Goal: Task Accomplishment & Management: Complete application form

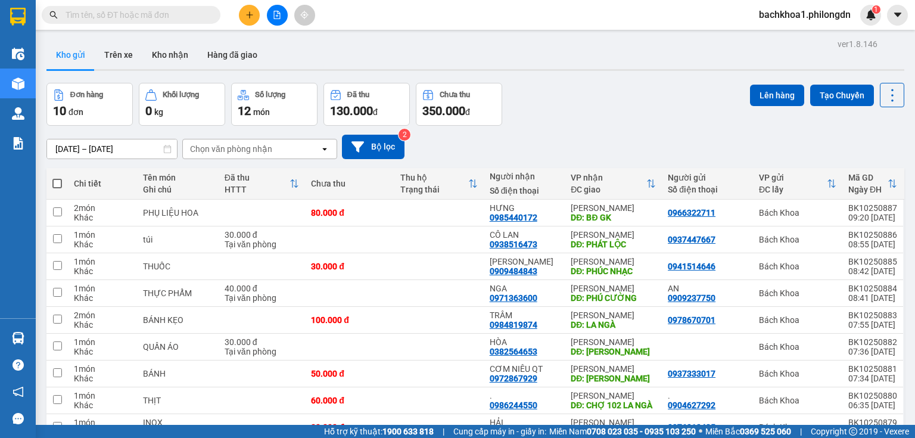
scroll to position [89, 0]
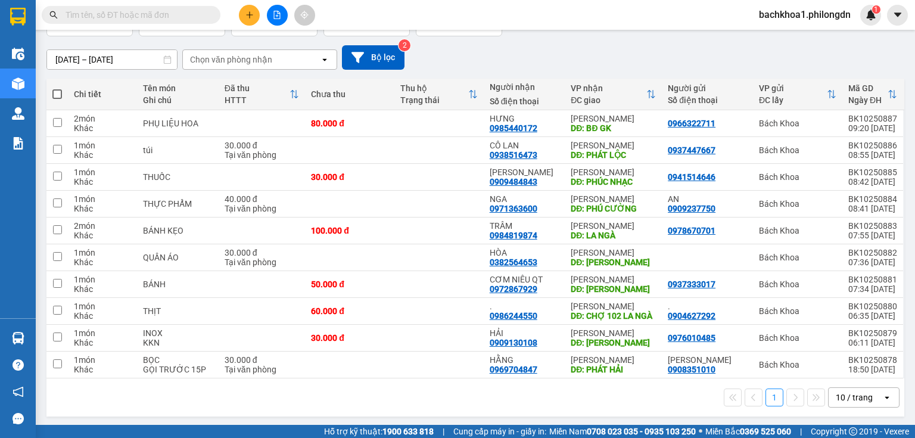
click at [873, 398] on div "10 / trang" at bounding box center [856, 397] width 54 height 19
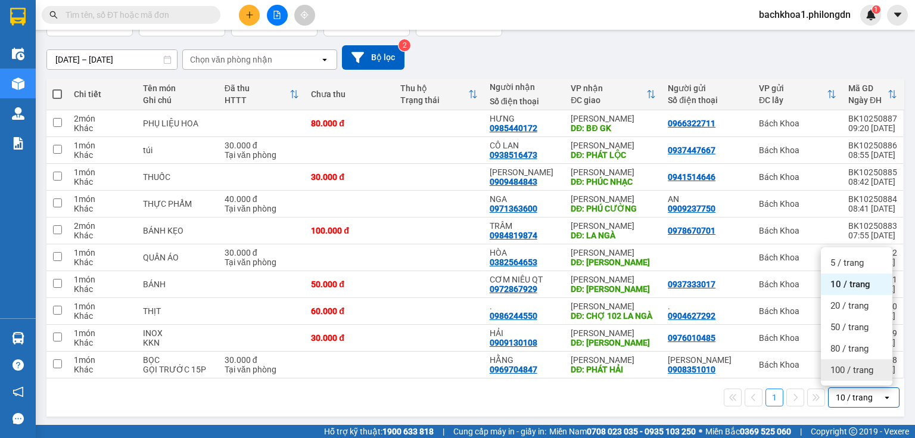
click at [853, 376] on div "100 / trang" at bounding box center [857, 369] width 72 height 21
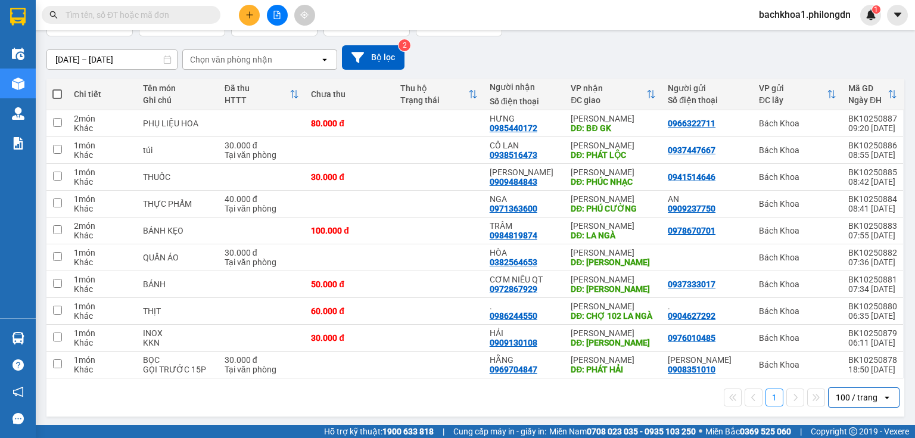
click at [253, 14] on icon "plus" at bounding box center [250, 15] width 8 height 8
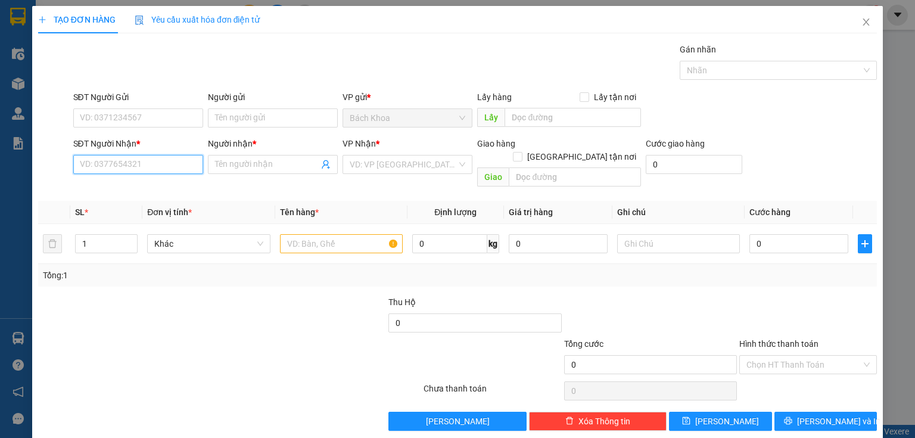
click at [129, 165] on input "SĐT Người Nhận *" at bounding box center [138, 164] width 130 height 19
click at [154, 184] on div "0915753614 - [PERSON_NAME]" at bounding box center [138, 187] width 117 height 13
type input "0915753614"
type input "KHÁNH"
type input "VÕ DÕNG 1"
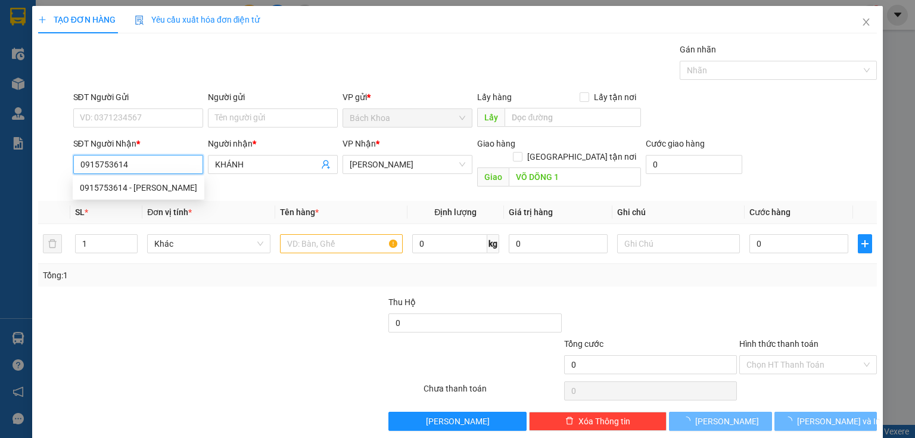
type input "40.000"
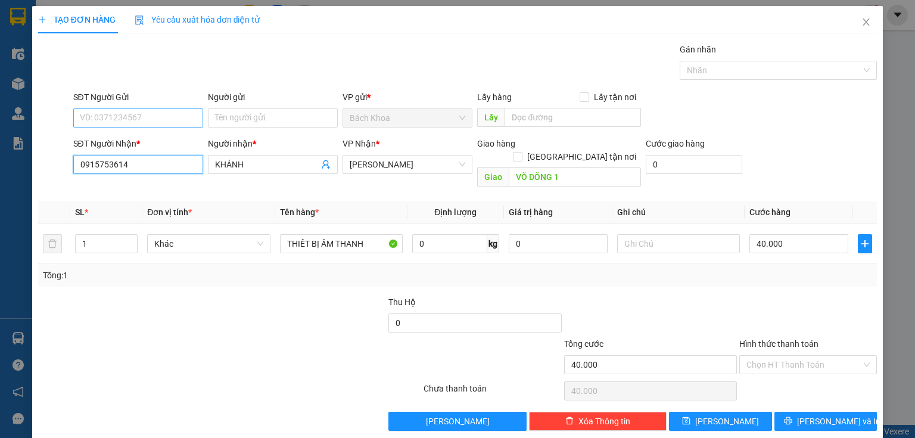
type input "0915753614"
click at [141, 111] on input "SĐT Người Gửi" at bounding box center [138, 117] width 130 height 19
type input "0903095655"
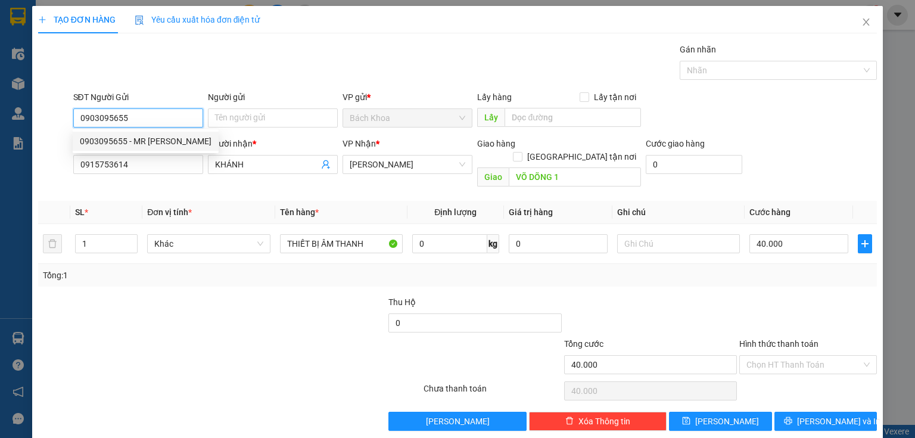
click at [157, 140] on div "0903095655 - MR [PERSON_NAME]" at bounding box center [146, 141] width 132 height 13
type input "MR [PERSON_NAME]"
type input "30.000"
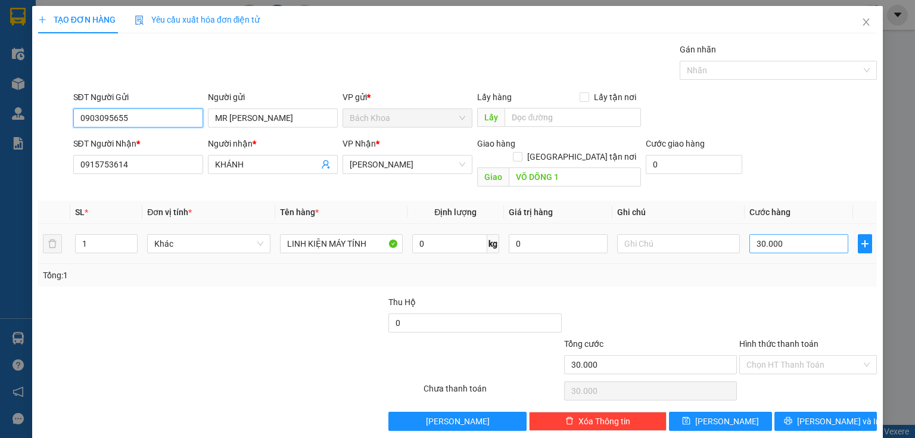
type input "0903095655"
click at [765, 234] on input "30.000" at bounding box center [799, 243] width 99 height 19
type input "4"
type input "40"
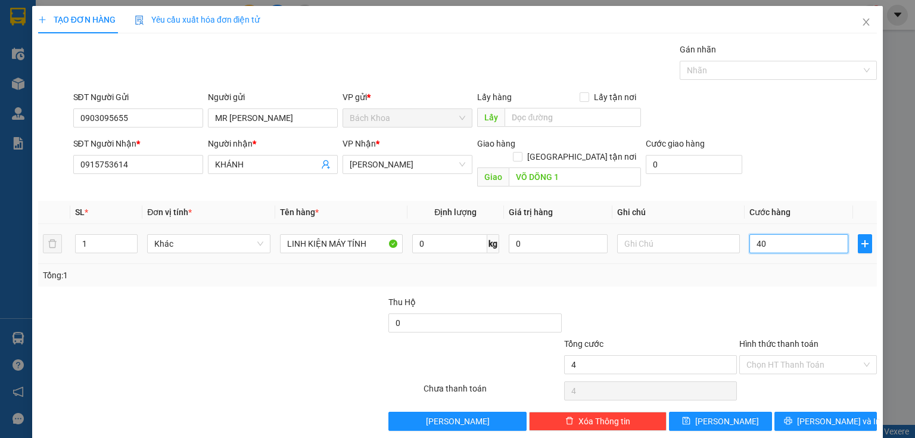
type input "40"
type input "400"
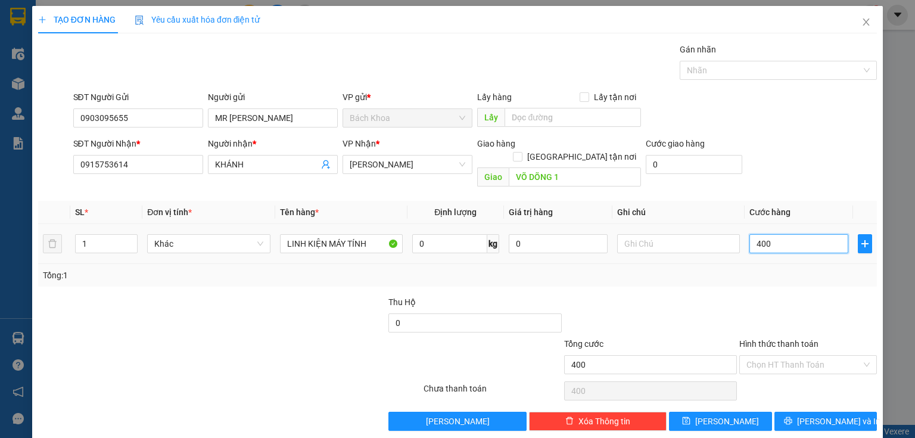
type input "4.000"
type input "40.000"
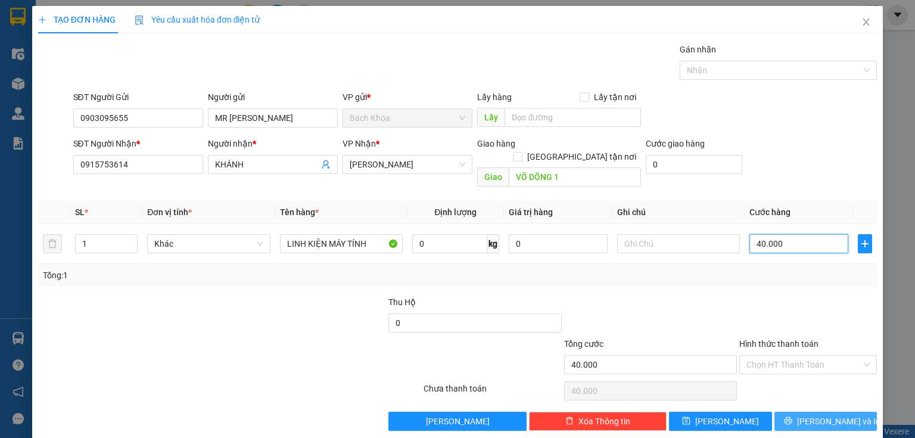
type input "40.000"
click at [793, 417] on span "printer" at bounding box center [788, 422] width 8 height 10
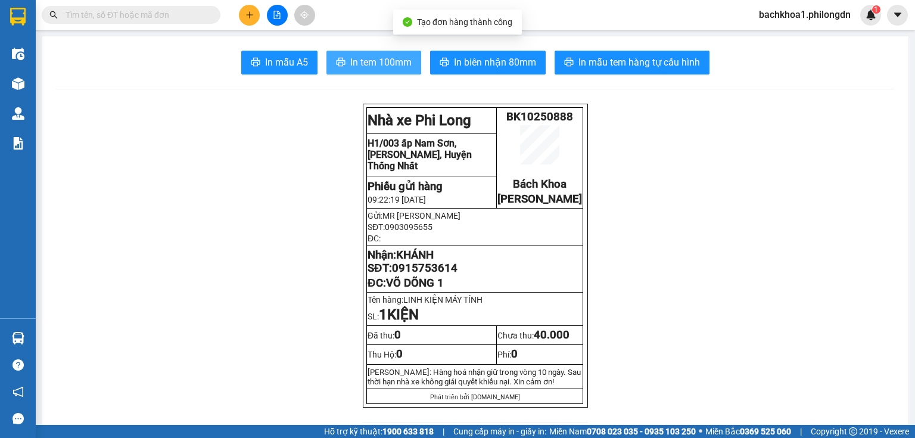
click at [353, 61] on span "In tem 100mm" at bounding box center [380, 62] width 61 height 15
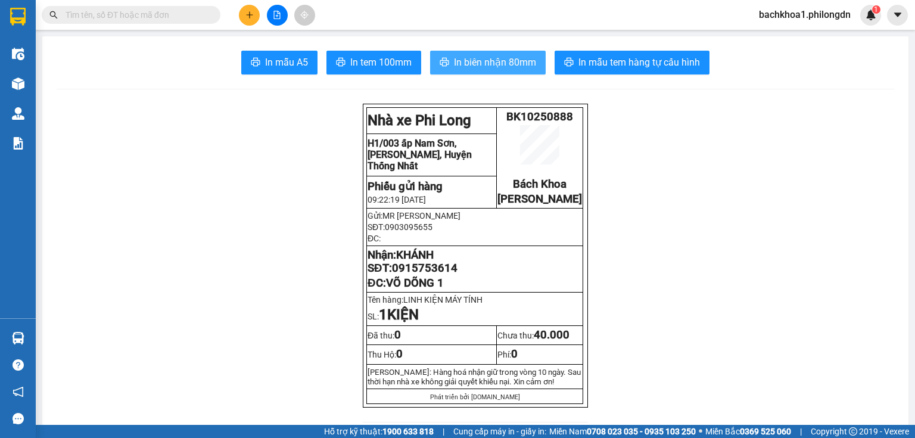
click at [484, 67] on span "In biên nhận 80mm" at bounding box center [495, 62] width 82 height 15
click at [430, 275] on span "0915753614" at bounding box center [425, 268] width 66 height 13
copy span "0915753614"
click at [246, 16] on icon "plus" at bounding box center [250, 15] width 8 height 8
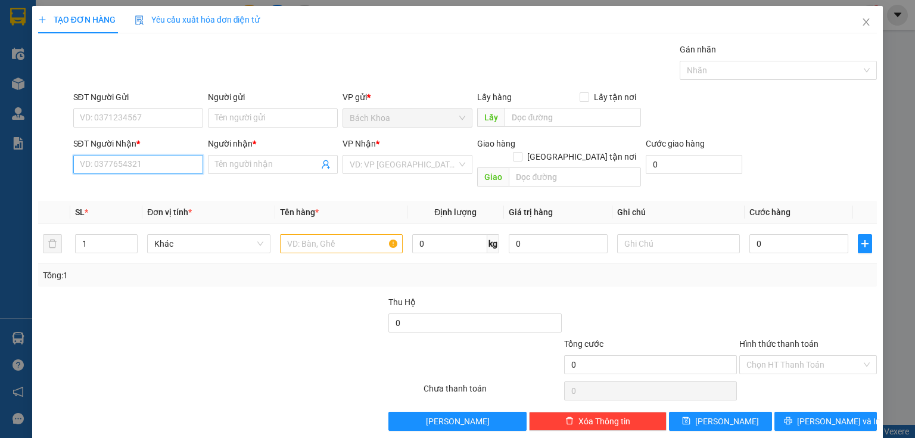
click at [74, 159] on input "SĐT Người Nhận *" at bounding box center [138, 164] width 130 height 19
click at [119, 183] on div "0913147979 - SHOP NHAN" at bounding box center [137, 187] width 114 height 13
type input "0913147979"
type input "SHOP NHAN"
type input "[PERSON_NAME]"
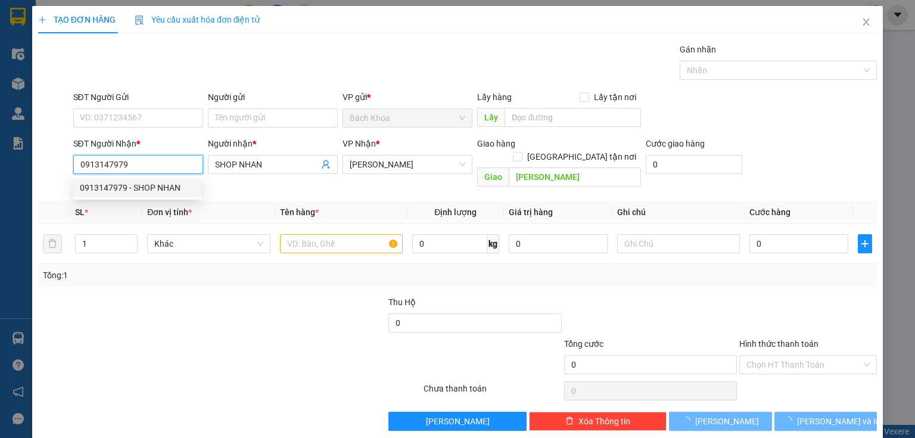
type input "70.000"
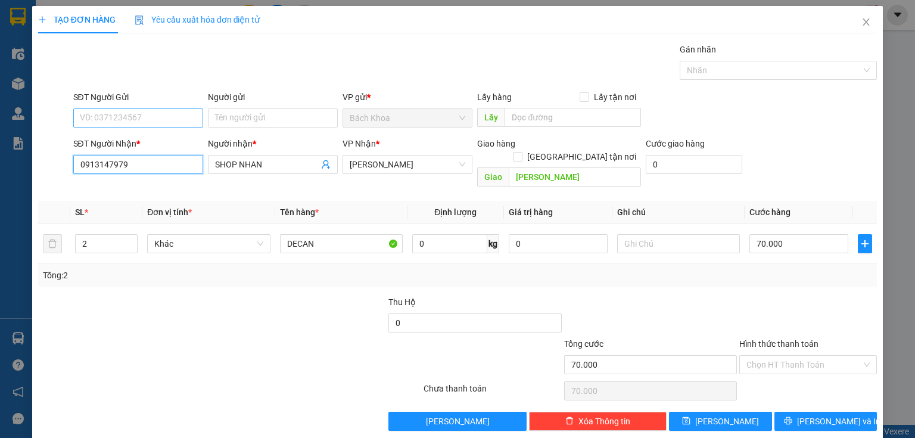
type input "0913147979"
click at [142, 113] on input "SĐT Người Gửi" at bounding box center [138, 117] width 130 height 19
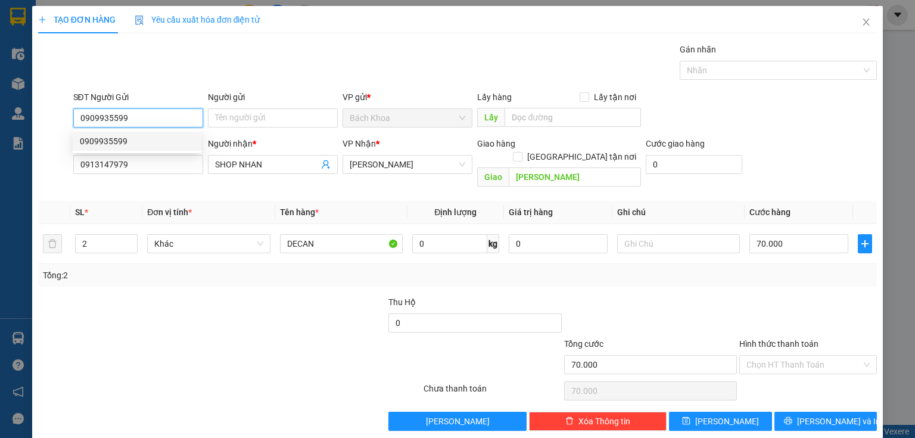
click at [126, 141] on div "0909935599" at bounding box center [137, 141] width 114 height 13
type input "0909935599"
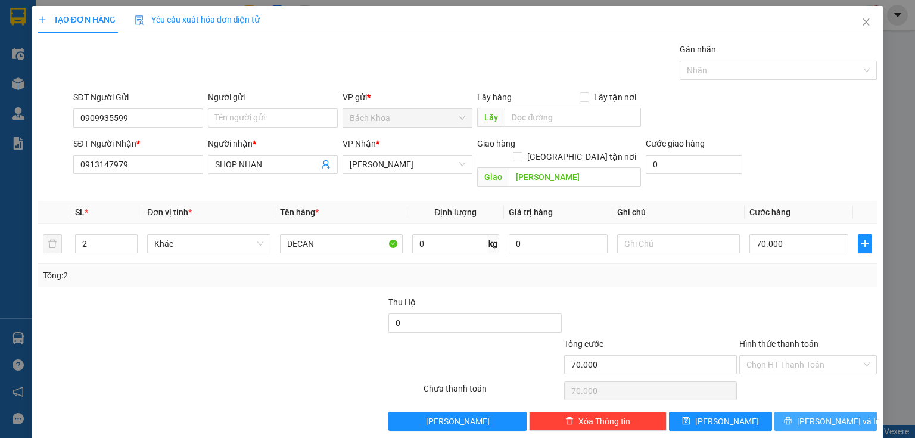
click at [816, 415] on span "[PERSON_NAME] và In" at bounding box center [838, 421] width 83 height 13
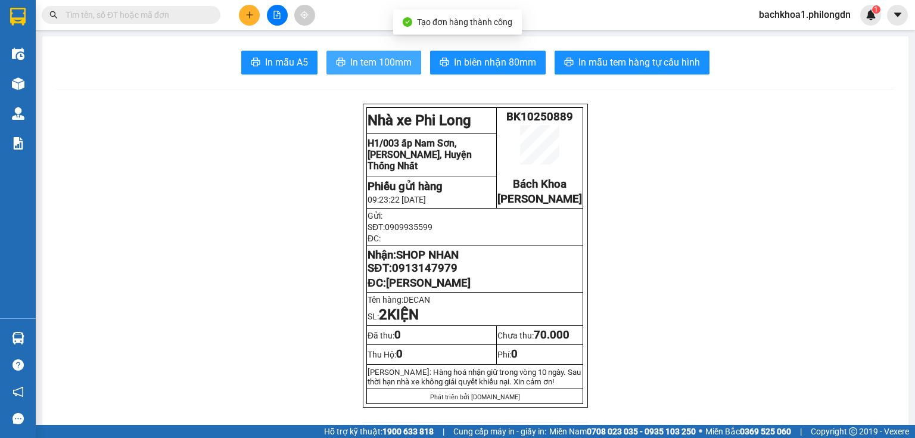
click at [352, 69] on span "In tem 100mm" at bounding box center [380, 62] width 61 height 15
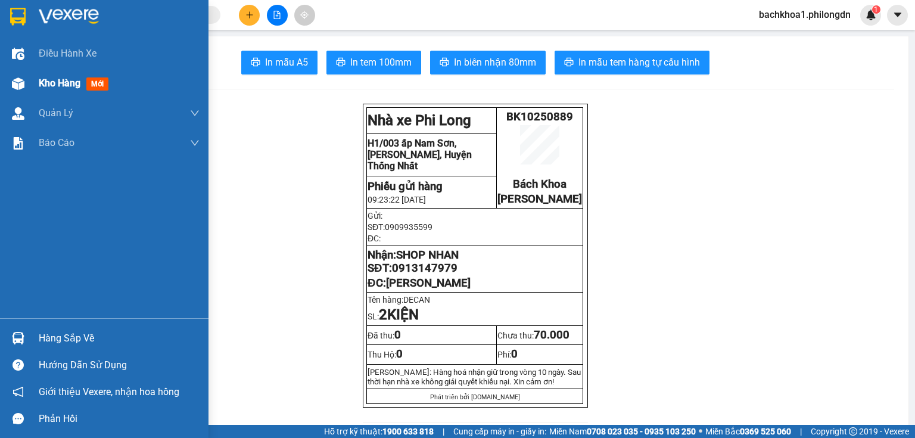
click at [57, 86] on span "Kho hàng" at bounding box center [60, 82] width 42 height 11
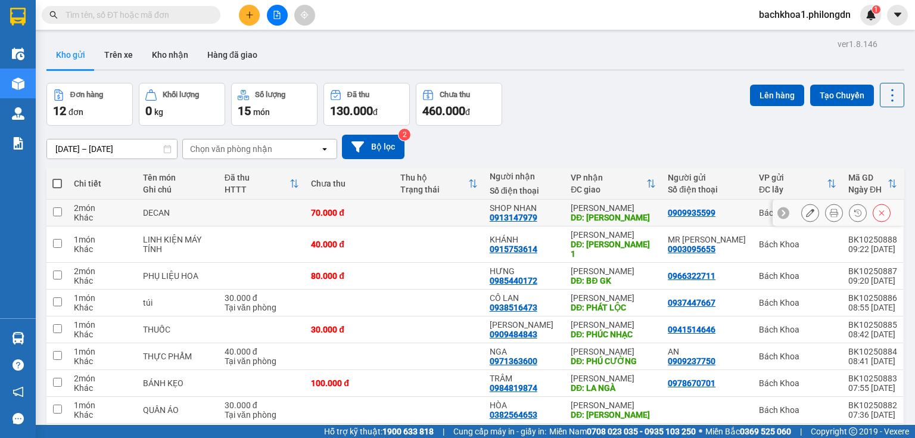
click at [806, 211] on icon at bounding box center [810, 213] width 8 height 8
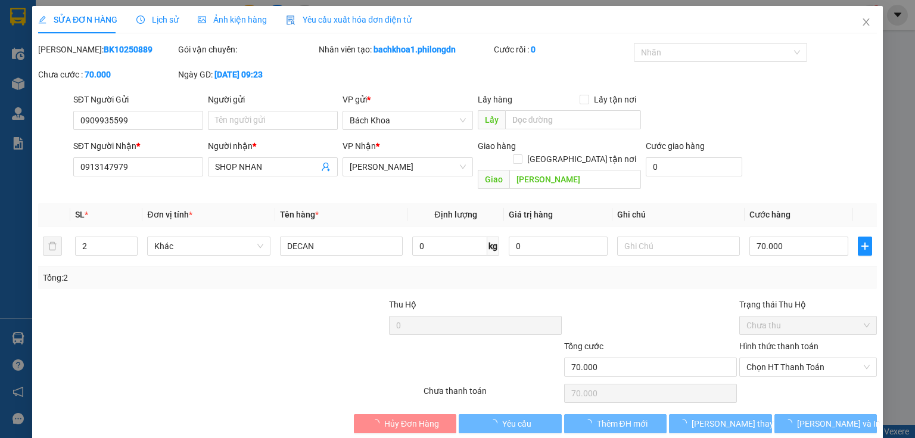
type input "0909935599"
type input "0913147979"
type input "SHOP NHAN"
type input "[PERSON_NAME]"
type input "70.000"
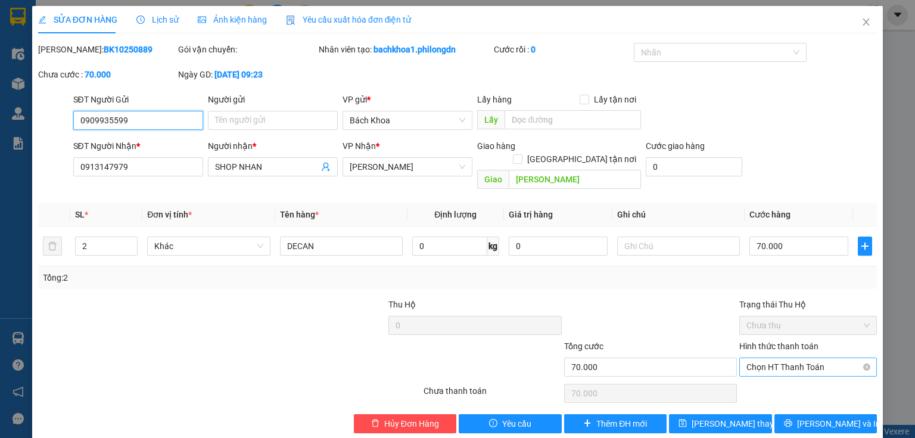
click at [837, 358] on span "Chọn HT Thanh Toán" at bounding box center [808, 367] width 123 height 18
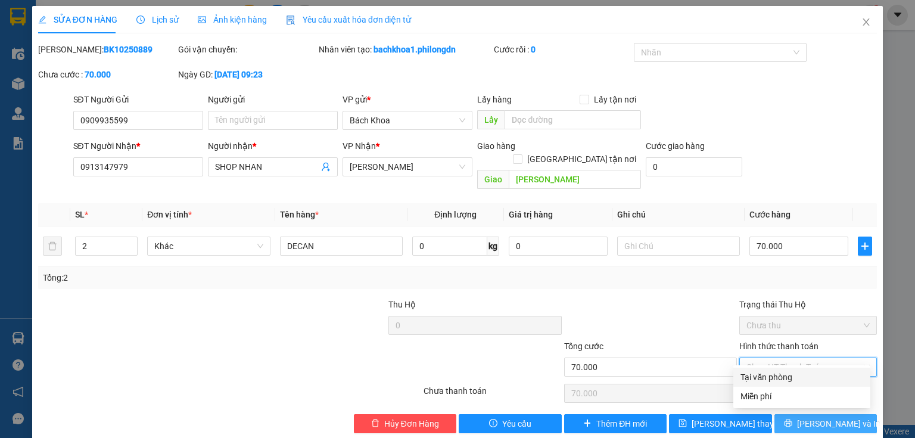
drag, startPoint x: 774, startPoint y: 377, endPoint x: 808, endPoint y: 403, distance: 43.4
click at [774, 381] on div "Tại văn phòng" at bounding box center [802, 377] width 123 height 13
type input "0"
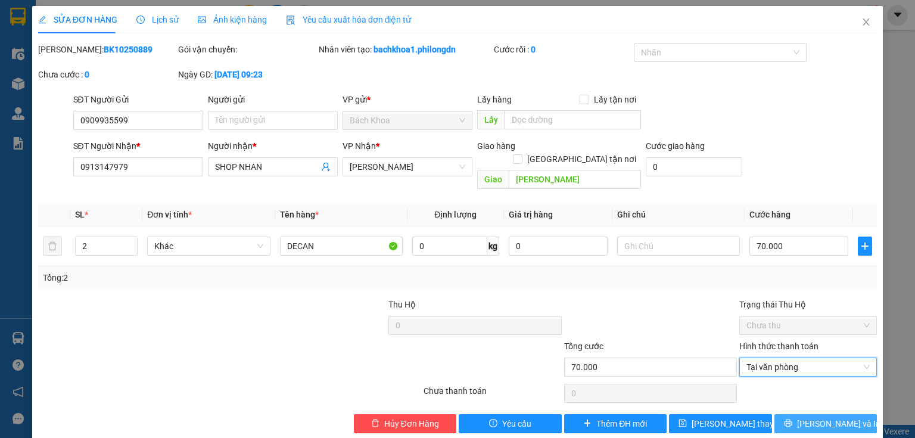
click at [814, 417] on span "[PERSON_NAME] và In" at bounding box center [838, 423] width 83 height 13
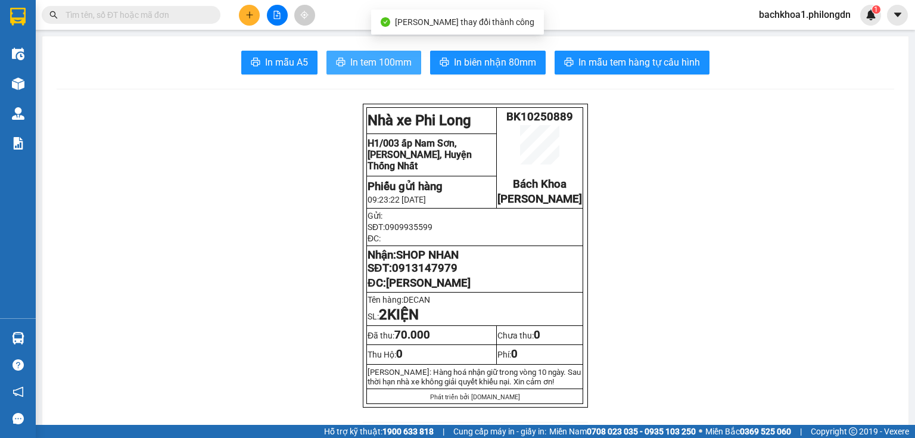
click at [372, 67] on span "In tem 100mm" at bounding box center [380, 62] width 61 height 15
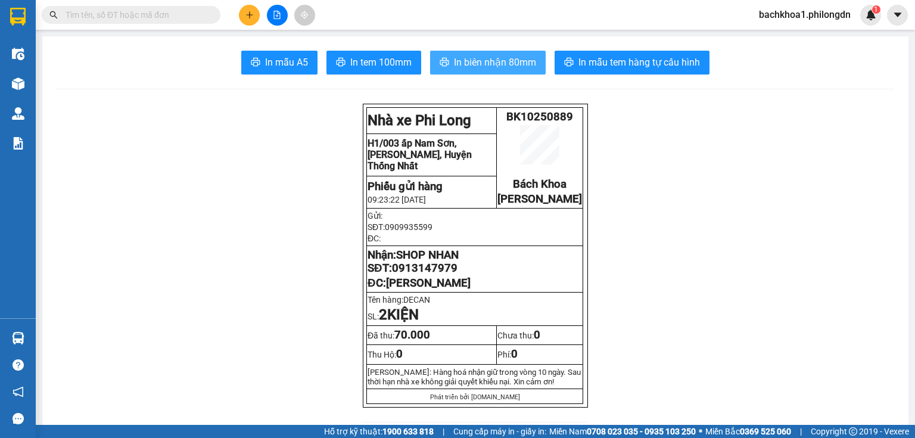
click at [467, 64] on span "In biên nhận 80mm" at bounding box center [495, 62] width 82 height 15
click at [429, 275] on span "0913147979" at bounding box center [425, 268] width 66 height 13
click at [255, 21] on button at bounding box center [249, 15] width 21 height 21
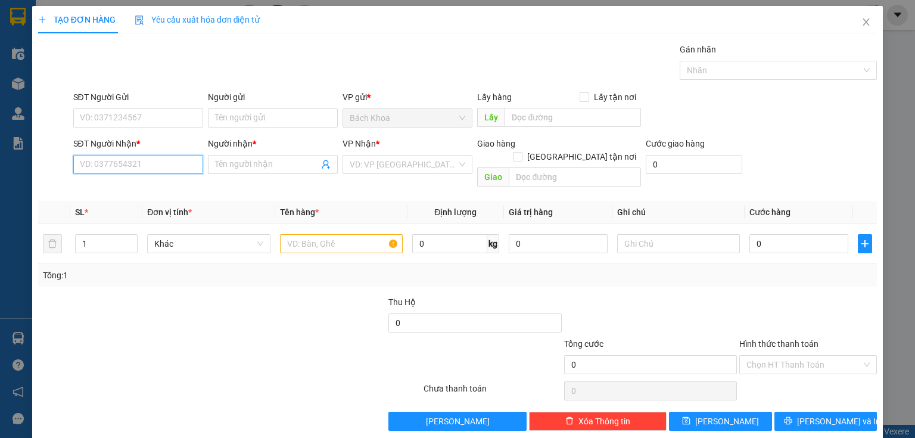
click at [149, 163] on input "SĐT Người Nhận *" at bounding box center [138, 164] width 130 height 19
click at [143, 163] on input "SĐT Người Nhận *" at bounding box center [138, 164] width 130 height 19
click at [117, 174] on div "SĐT Người Nhận * VD: 0377654321" at bounding box center [138, 158] width 130 height 42
click at [113, 164] on input "SĐT Người Nhận *" at bounding box center [138, 164] width 130 height 19
paste input "0974848828"
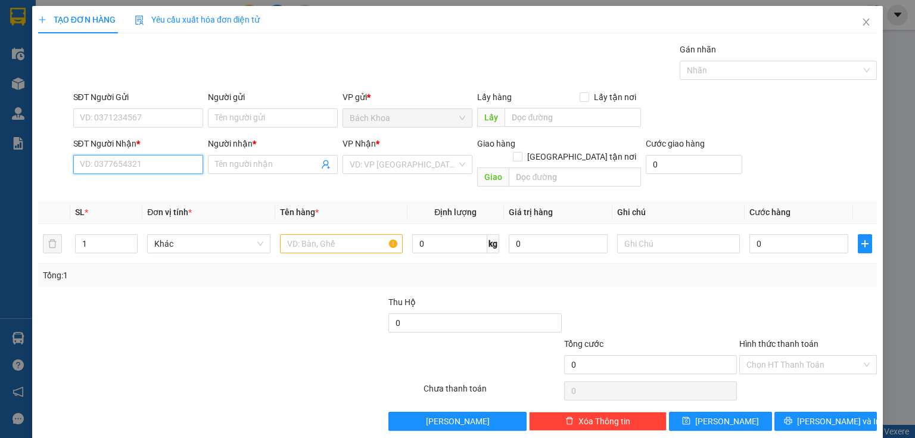
type input "0974848828"
click at [160, 184] on div "0974848828 - HIẾN" at bounding box center [137, 187] width 114 height 13
type input "HIẾN"
type input "[PERSON_NAME]"
type input "50.000"
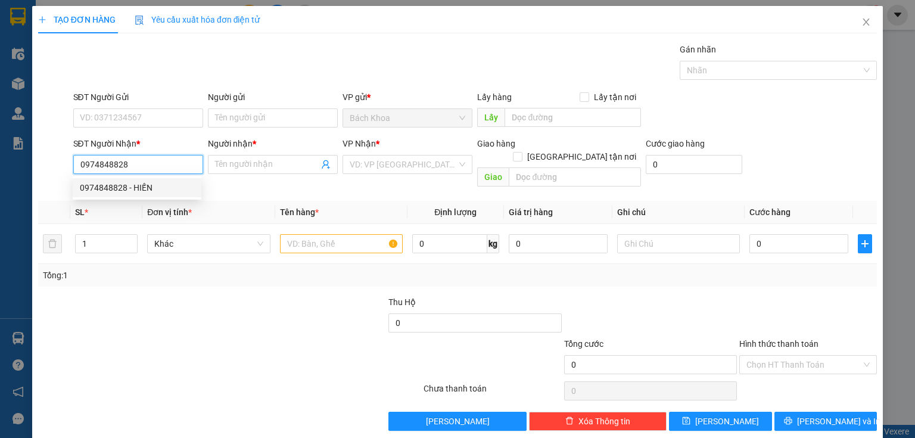
type input "50.000"
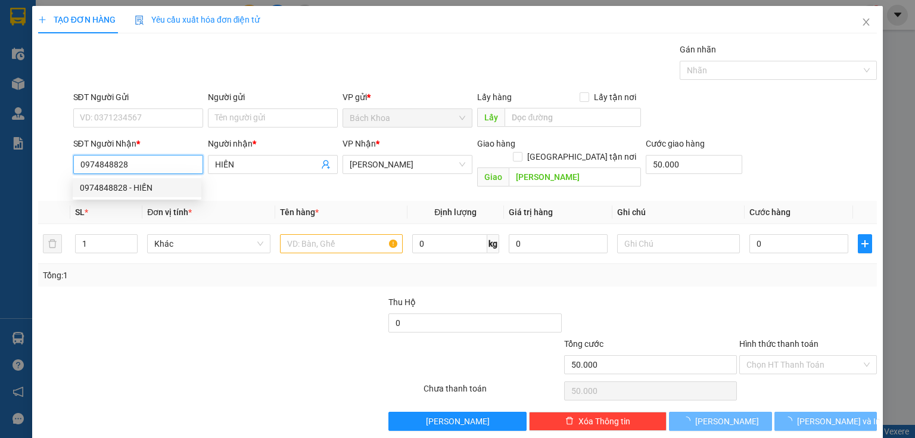
type input "90.000"
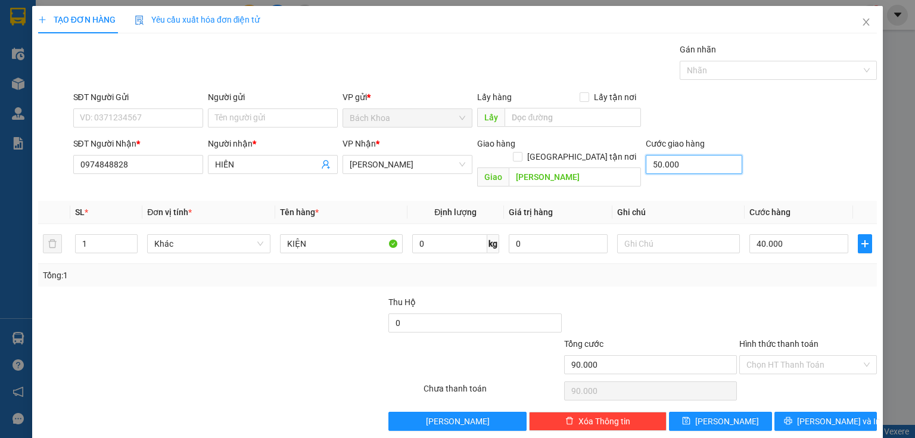
click at [722, 167] on input "50.000" at bounding box center [694, 164] width 97 height 19
click at [818, 415] on span "[PERSON_NAME] và In" at bounding box center [838, 421] width 83 height 13
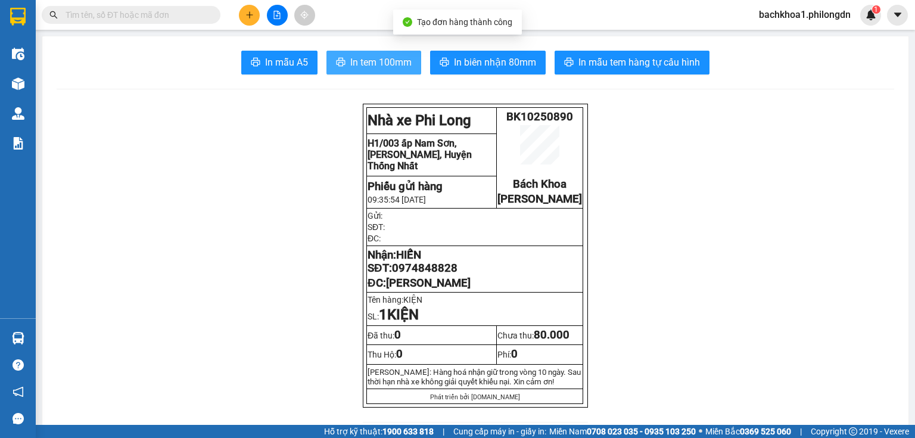
click at [362, 54] on button "In tem 100mm" at bounding box center [374, 63] width 95 height 24
click at [246, 17] on icon "plus" at bounding box center [250, 15] width 8 height 8
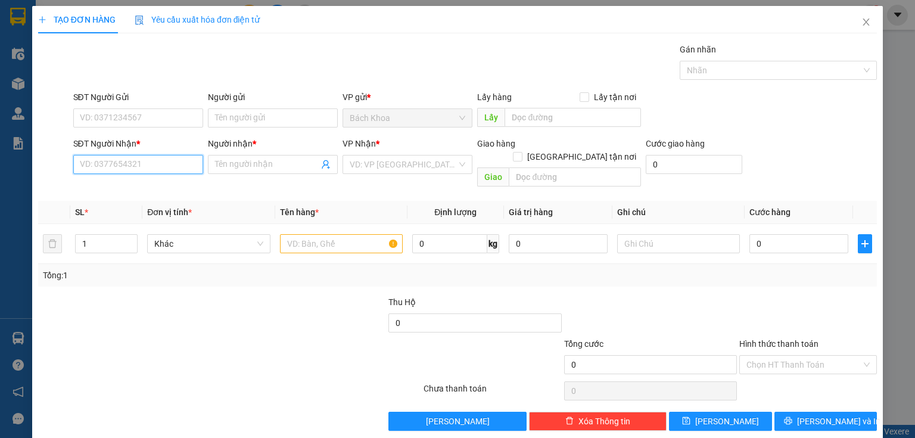
click at [107, 166] on input "SĐT Người Nhận *" at bounding box center [138, 164] width 130 height 19
paste input "0359488844"
type input "0359488844"
click at [133, 191] on div "0359488844 - PHÚC" at bounding box center [137, 187] width 114 height 13
type input "PHÚC"
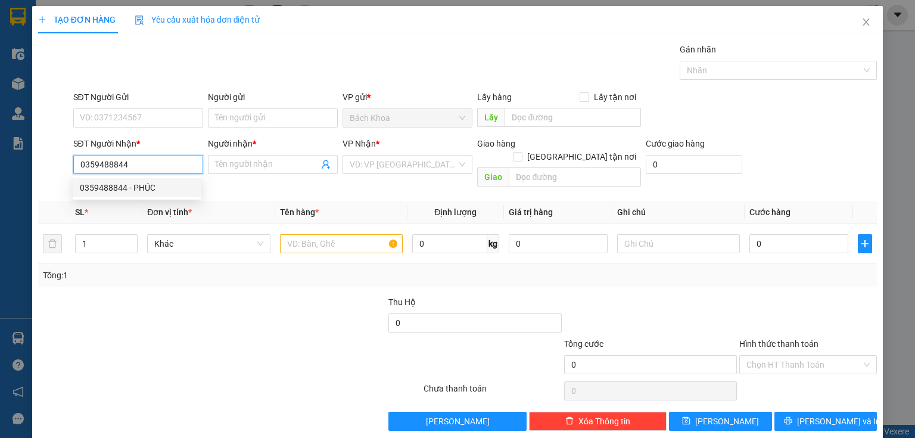
type input "NHÀ THÒ GIA YÊN"
type input "30.000"
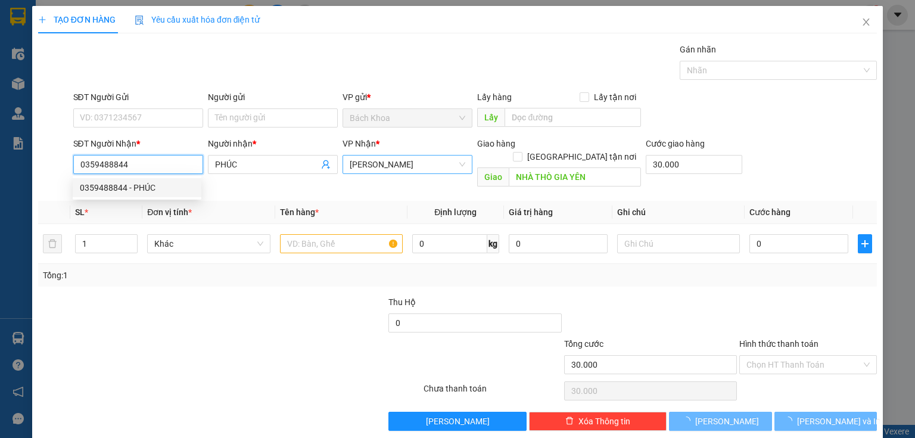
type input "60.000"
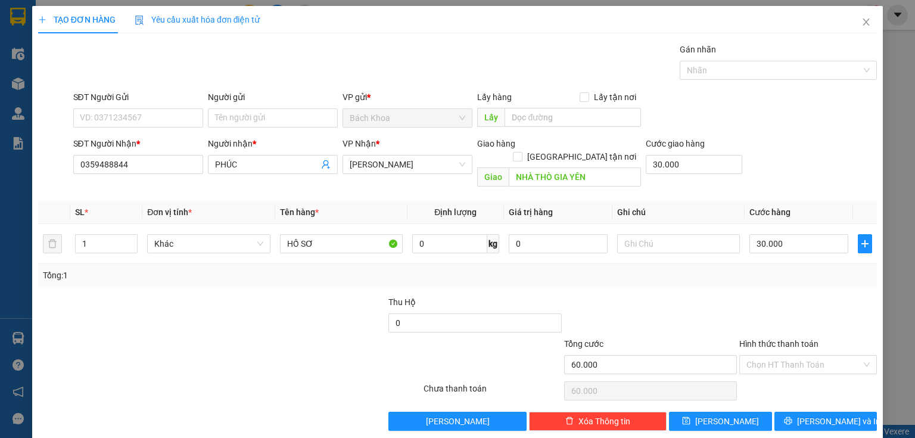
click at [784, 421] on div "TẠO ĐƠN HÀNG Yêu cầu xuất hóa đơn điện tử Transit Pickup Surcharge Ids Transit …" at bounding box center [457, 223] width 851 height 434
click at [789, 412] on button "[PERSON_NAME] và In" at bounding box center [826, 421] width 103 height 19
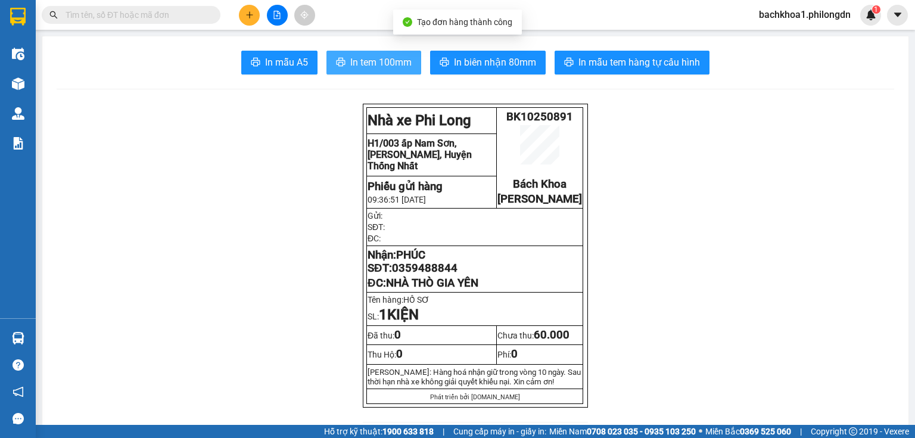
click at [377, 73] on button "In tem 100mm" at bounding box center [374, 63] width 95 height 24
click at [426, 275] on span "0359488844" at bounding box center [425, 268] width 66 height 13
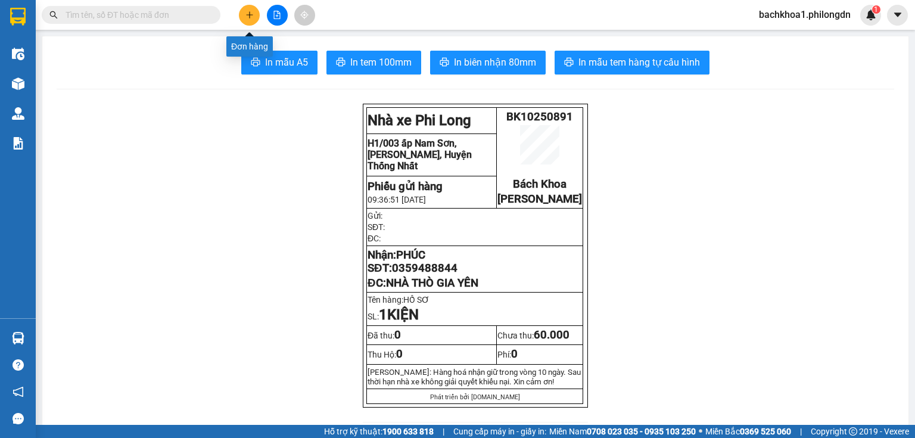
click at [251, 11] on icon "plus" at bounding box center [250, 15] width 8 height 8
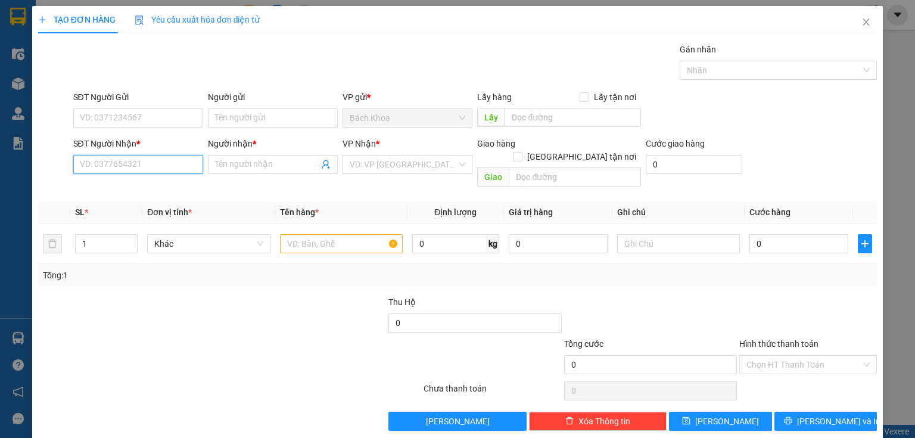
click at [132, 162] on input "SĐT Người Nhận *" at bounding box center [138, 164] width 130 height 19
click at [136, 186] on div "0937571324 - ." at bounding box center [137, 187] width 114 height 13
type input "0937571324"
type input "."
type input "NHÀ XE"
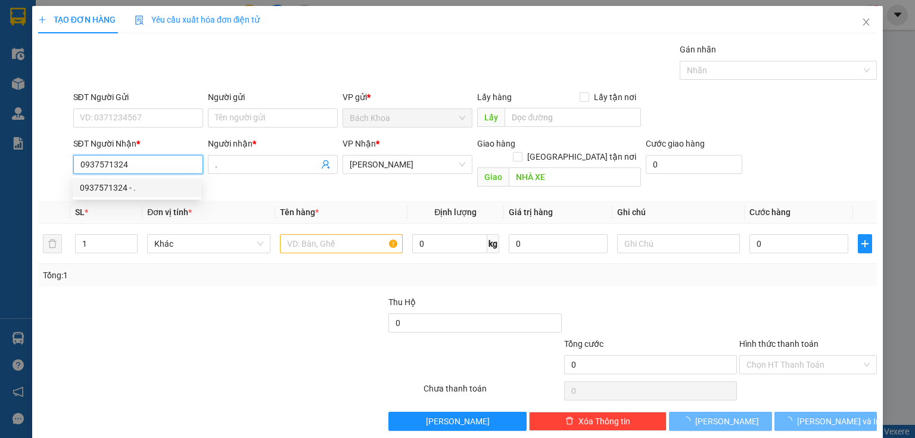
type input "80.000"
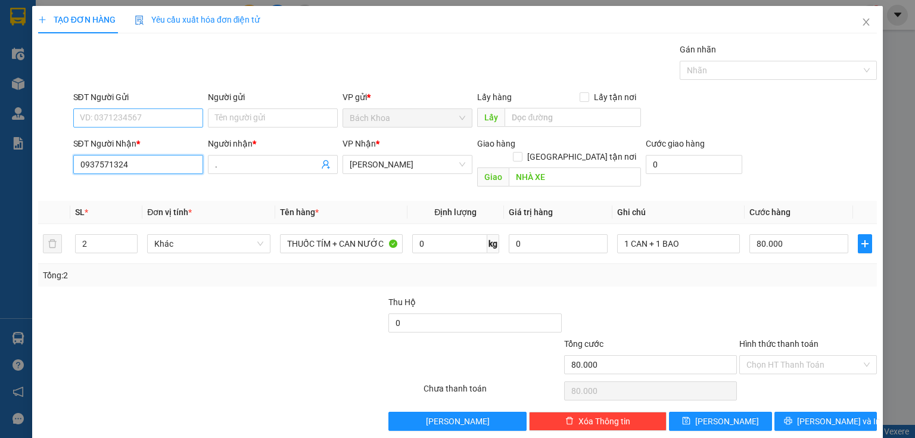
type input "0937571324"
click at [133, 115] on input "SĐT Người Gửi" at bounding box center [138, 117] width 130 height 19
type input "0906222857"
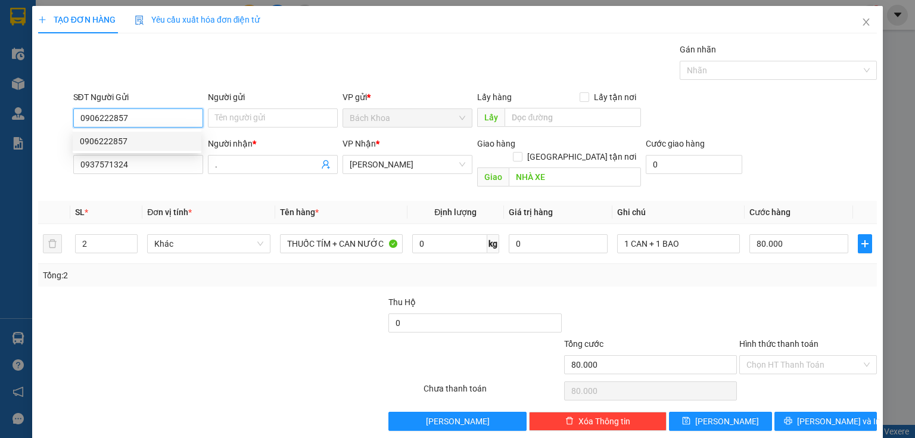
click at [141, 141] on div "0906222857" at bounding box center [137, 141] width 114 height 13
type input "40.000"
type input "0906222857"
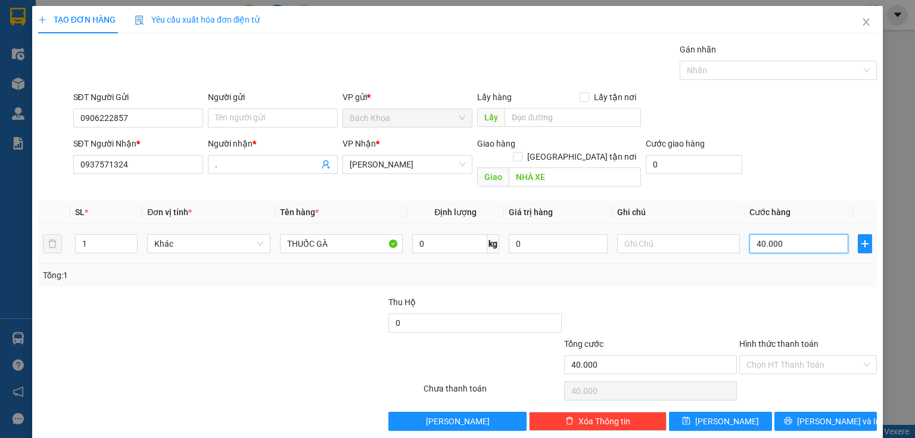
click at [802, 234] on input "40.000" at bounding box center [799, 243] width 99 height 19
type input "5"
type input "50"
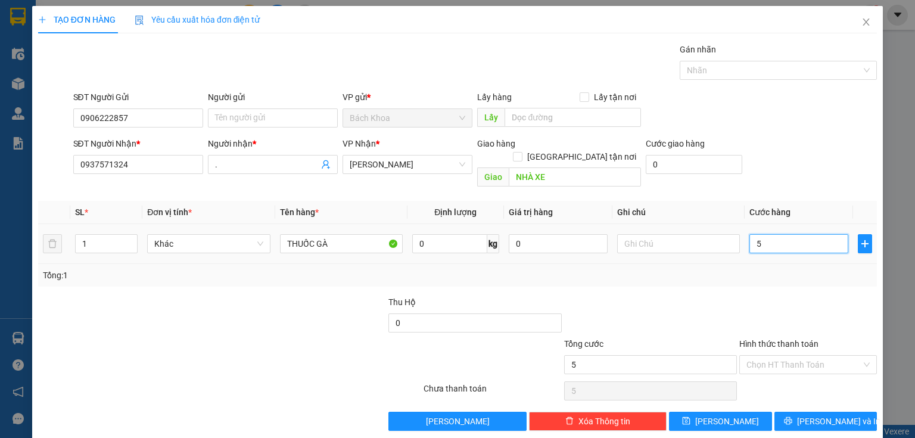
type input "50"
type input "500"
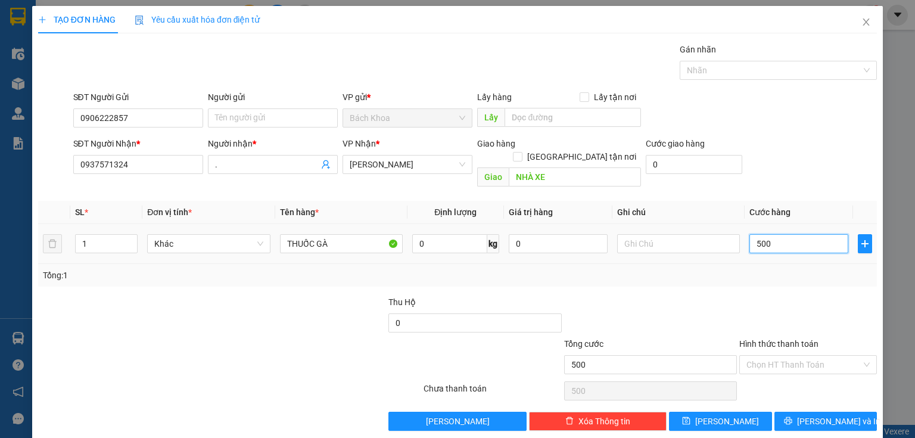
type input "5.000"
type input "50.000"
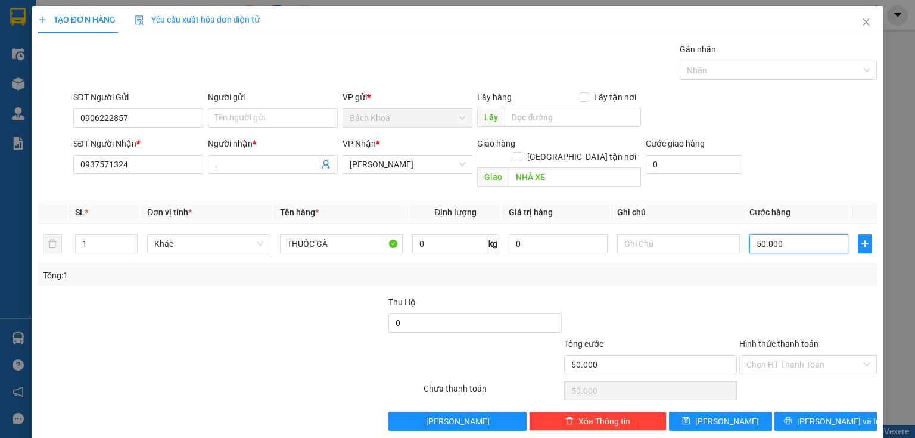
type input "50.000"
click at [771, 361] on div "Hình thức thanh toán Chọn HT Thanh Toán" at bounding box center [809, 358] width 138 height 42
click at [780, 356] on input "Hình thức thanh toán" at bounding box center [804, 365] width 115 height 18
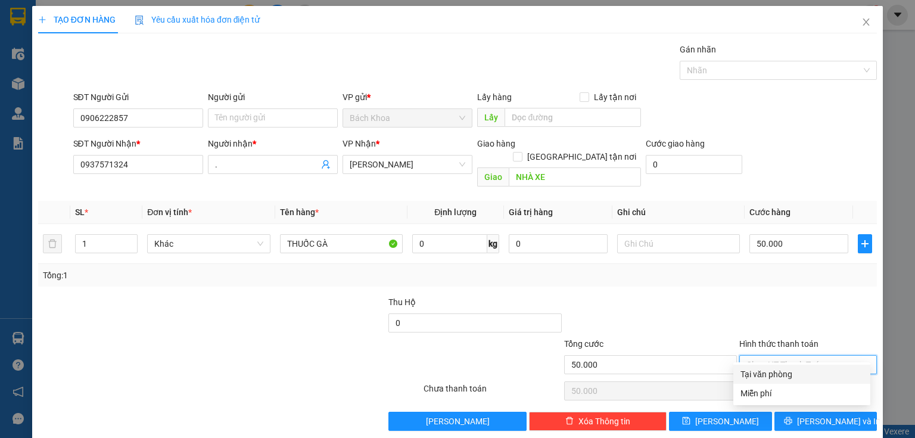
click at [789, 375] on div "Tại văn phòng" at bounding box center [802, 374] width 123 height 13
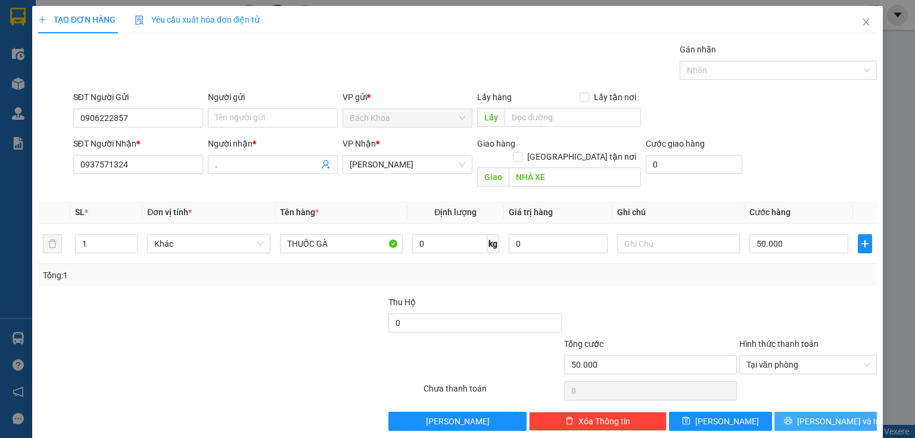
click at [842, 415] on span "[PERSON_NAME] và In" at bounding box center [838, 421] width 83 height 13
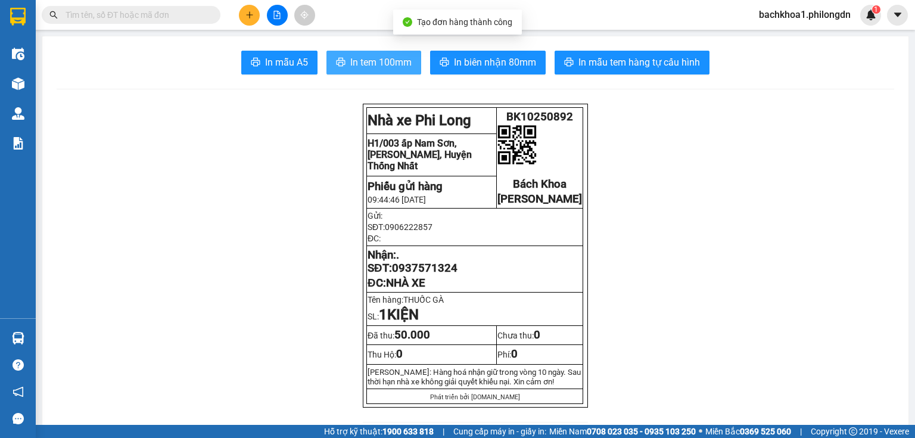
click at [393, 61] on span "In tem 100mm" at bounding box center [380, 62] width 61 height 15
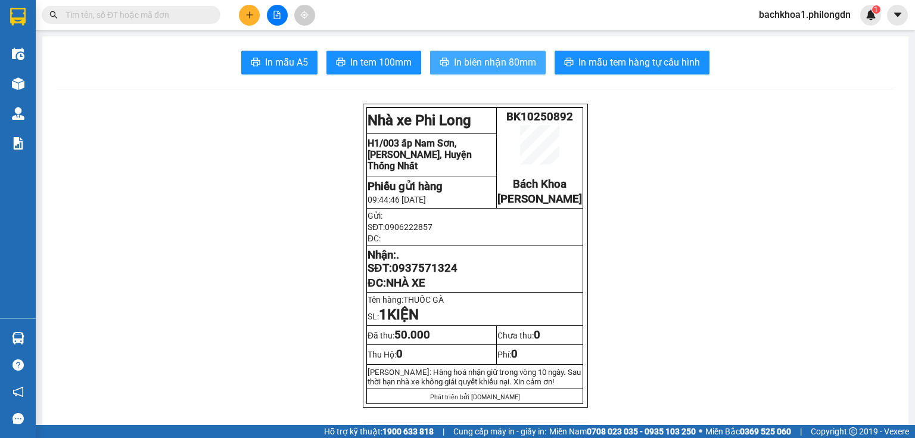
click at [496, 62] on span "In biên nhận 80mm" at bounding box center [495, 62] width 82 height 15
click at [419, 275] on span "0937571324" at bounding box center [425, 268] width 66 height 13
click at [246, 17] on icon "plus" at bounding box center [250, 15] width 8 height 8
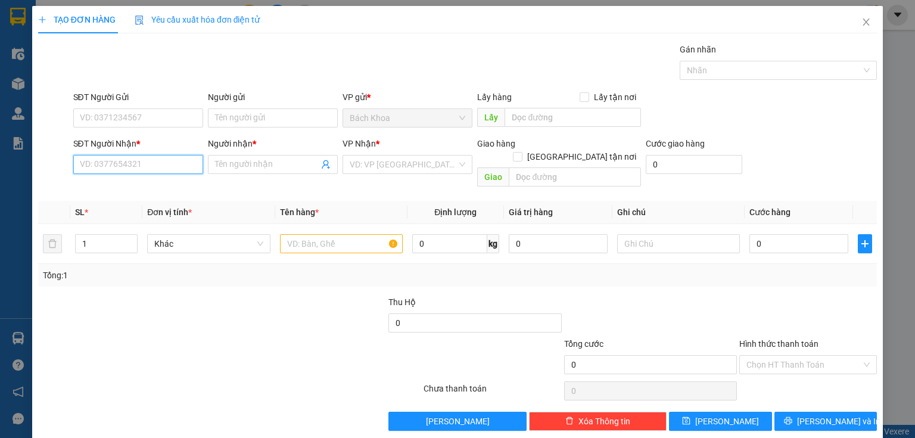
click at [162, 162] on input "SĐT Người Nhận *" at bounding box center [138, 164] width 130 height 19
type input "0"
click at [151, 185] on div "0937478135 - HẠNH" at bounding box center [137, 187] width 114 height 13
type input "0937478135"
type input "HẠNH"
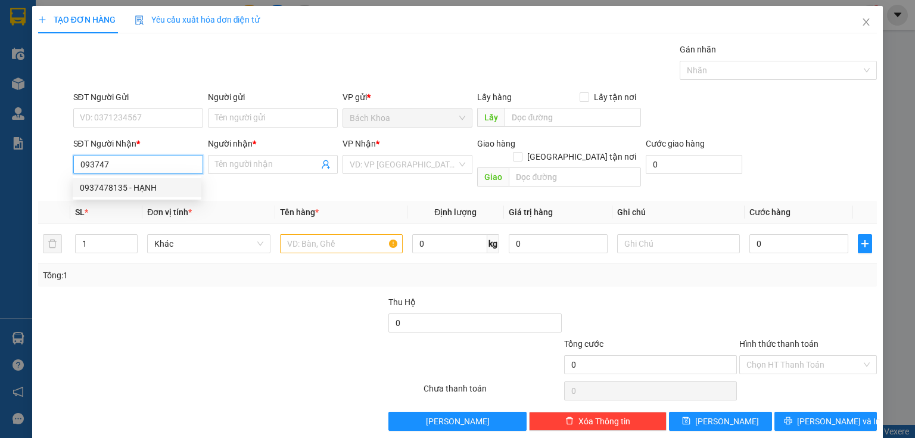
type input "[PERSON_NAME]"
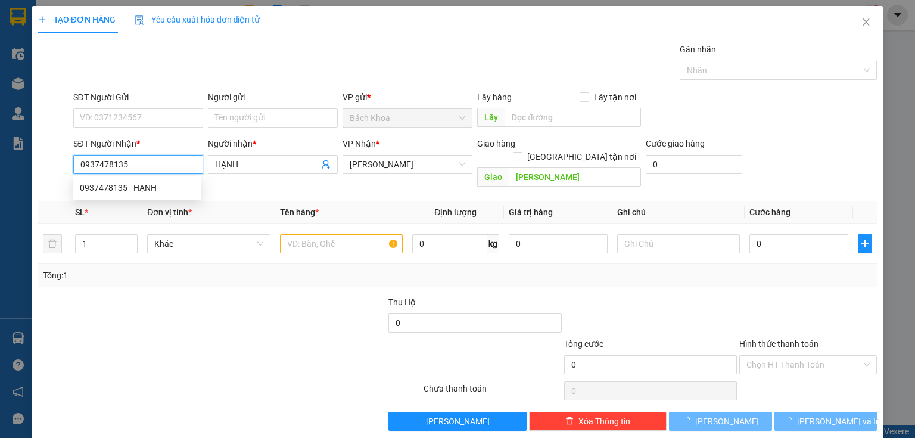
type input "30.000"
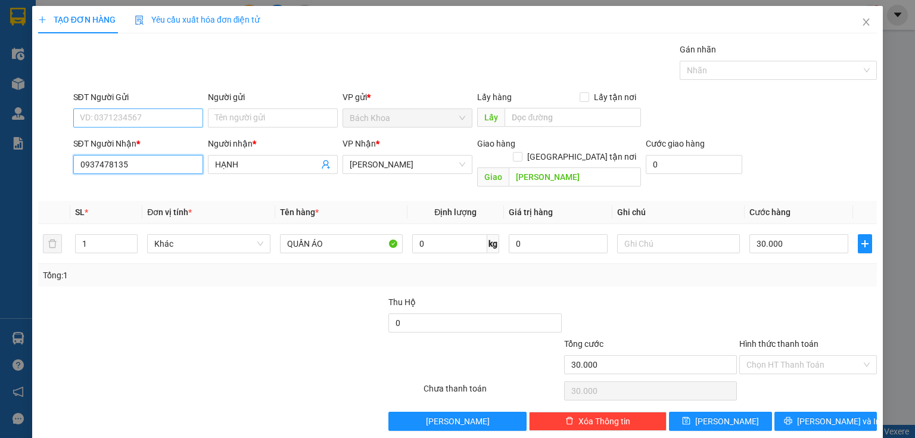
type input "0937478135"
click at [173, 114] on input "SĐT Người Gửi" at bounding box center [138, 117] width 130 height 19
click at [136, 142] on div "0916060091 - YẾN" at bounding box center [137, 141] width 114 height 13
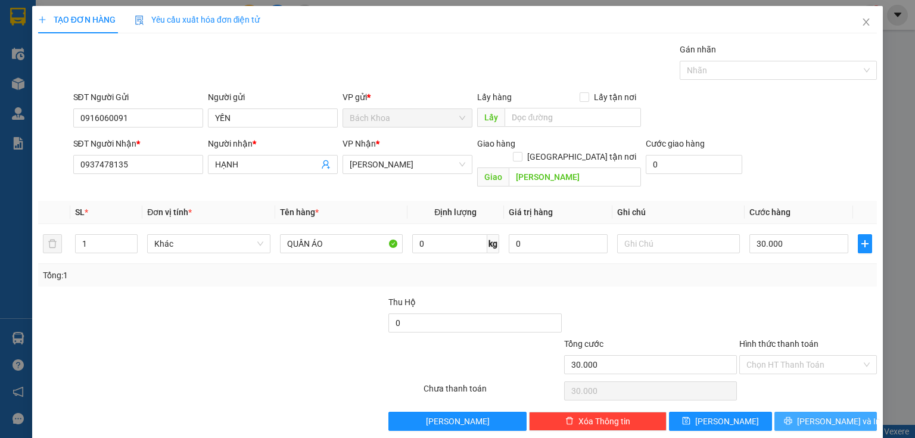
click at [828, 415] on span "[PERSON_NAME] và In" at bounding box center [838, 421] width 83 height 13
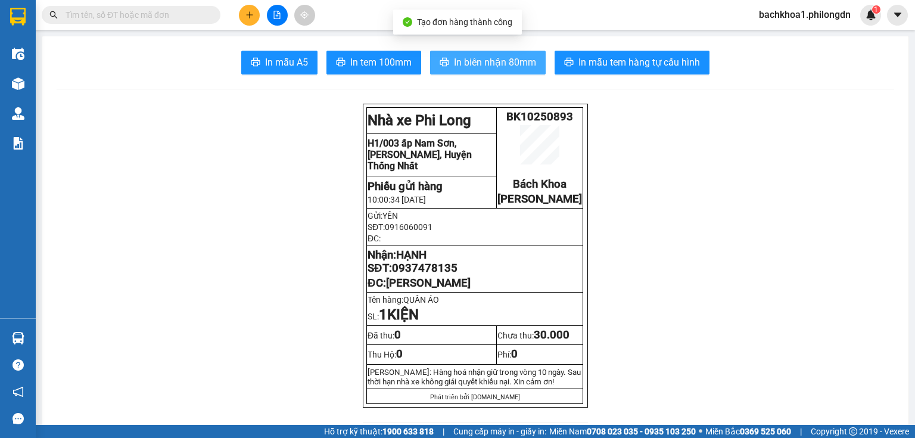
click at [471, 58] on span "In biên nhận 80mm" at bounding box center [495, 62] width 82 height 15
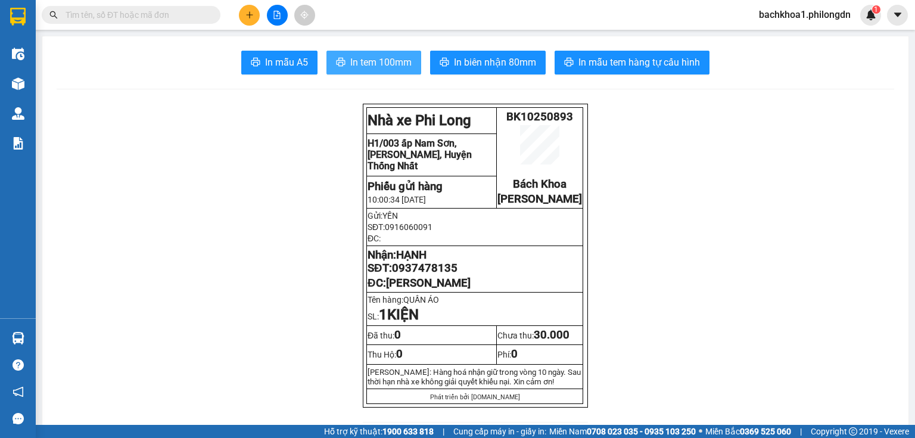
click at [400, 62] on span "In tem 100mm" at bounding box center [380, 62] width 61 height 15
click at [443, 275] on span "0937478135" at bounding box center [425, 268] width 66 height 13
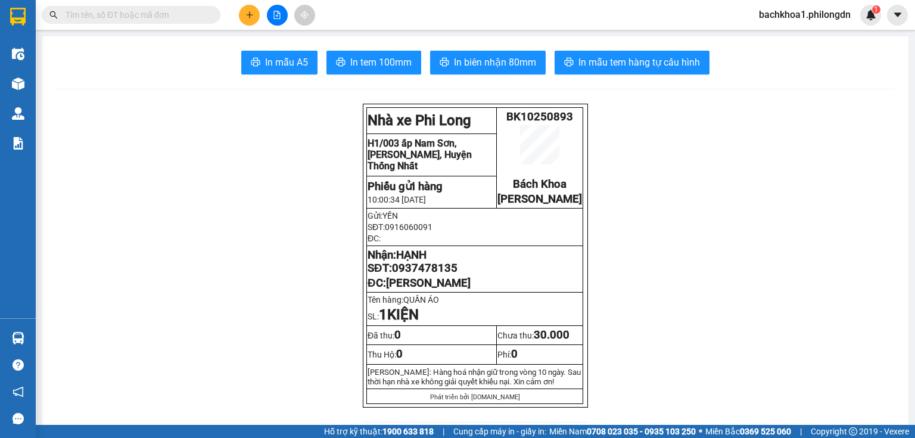
click at [426, 275] on span "0937478135" at bounding box center [425, 268] width 66 height 13
click at [252, 10] on button at bounding box center [249, 15] width 21 height 21
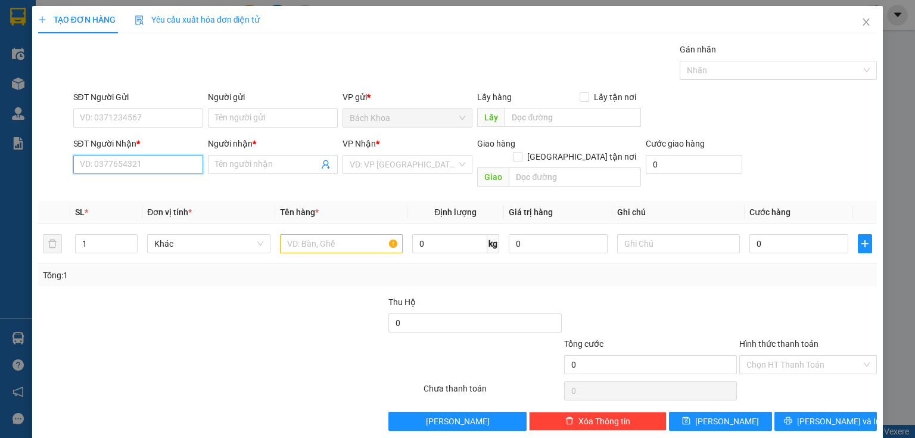
click at [177, 162] on input "SĐT Người Nhận *" at bounding box center [138, 164] width 130 height 19
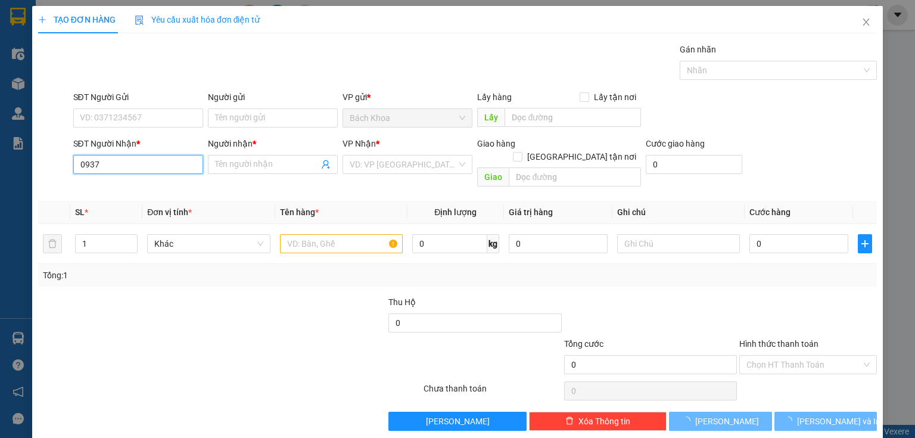
type input "09370"
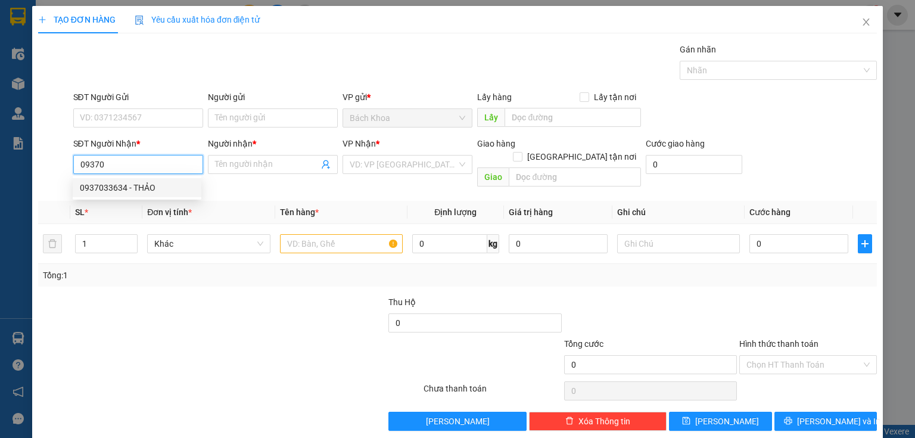
click at [119, 191] on div "0937033634 - THẢO" at bounding box center [137, 187] width 114 height 13
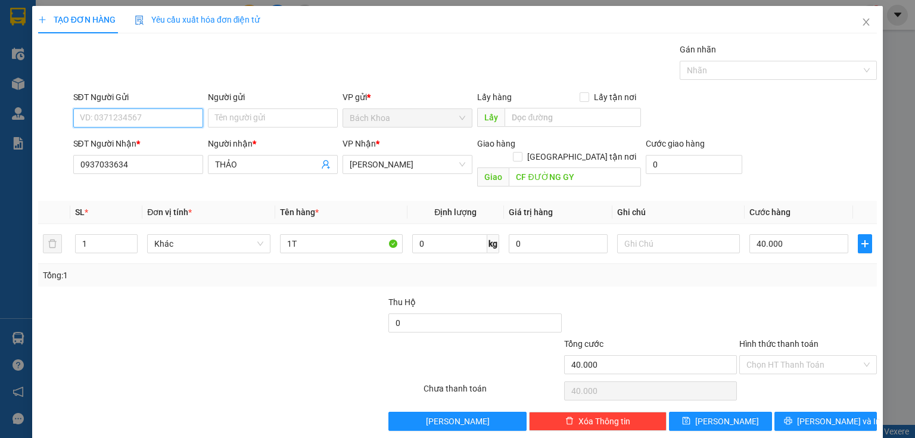
click at [132, 120] on input "SĐT Người Gửi" at bounding box center [138, 117] width 130 height 19
click at [144, 144] on div "0916058401 - ." at bounding box center [137, 141] width 114 height 13
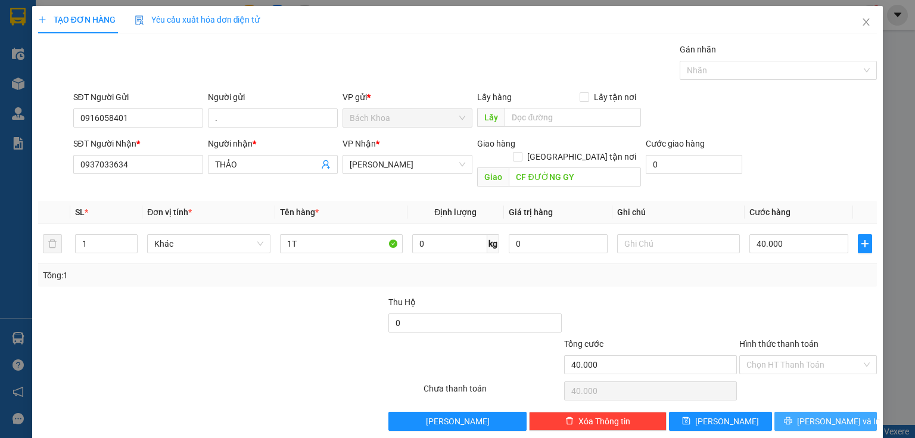
click at [815, 415] on span "[PERSON_NAME] và In" at bounding box center [838, 421] width 83 height 13
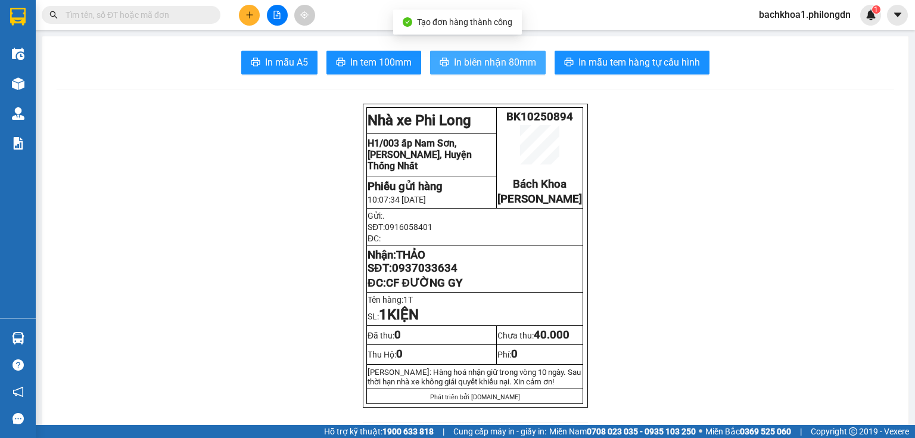
click at [503, 65] on span "In biên nhận 80mm" at bounding box center [495, 62] width 82 height 15
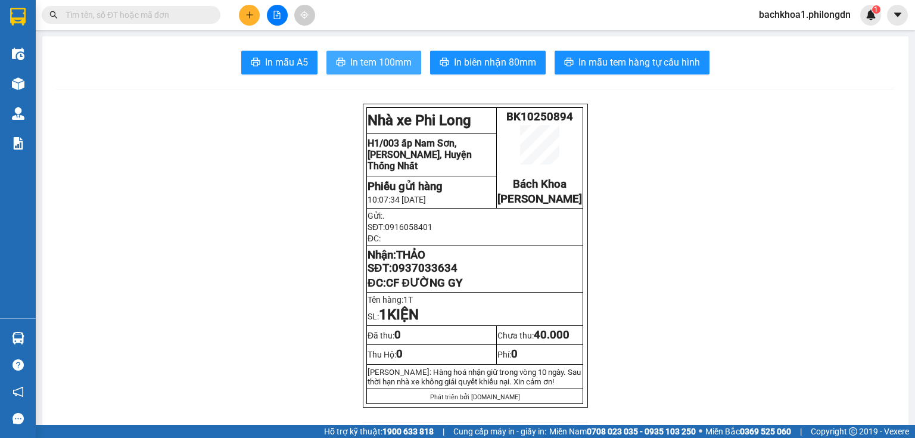
click at [378, 61] on span "In tem 100mm" at bounding box center [380, 62] width 61 height 15
click at [427, 275] on span "0937033634" at bounding box center [425, 268] width 66 height 13
click at [249, 19] on button at bounding box center [249, 15] width 21 height 21
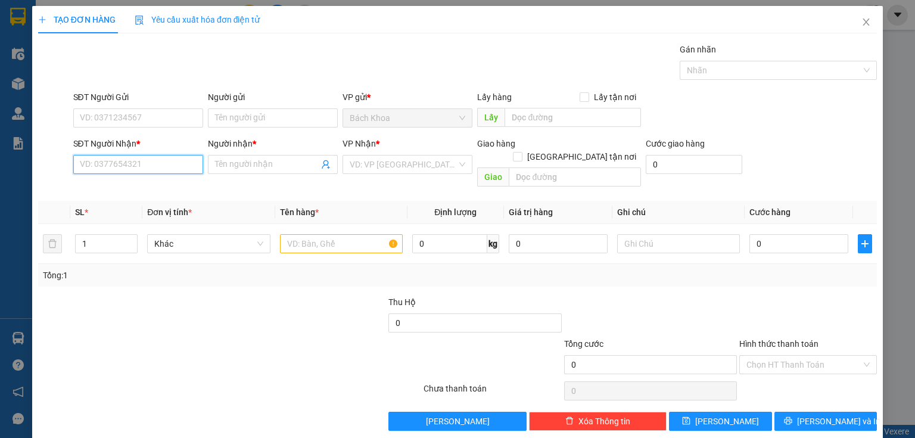
click at [143, 172] on input "SĐT Người Nhận *" at bounding box center [138, 164] width 130 height 19
click at [160, 194] on div "0909582083 - PHI YẾN" at bounding box center [137, 187] width 114 height 13
type input "0909582083"
type input "PHI YẾN"
type input "GIA TÂN 3"
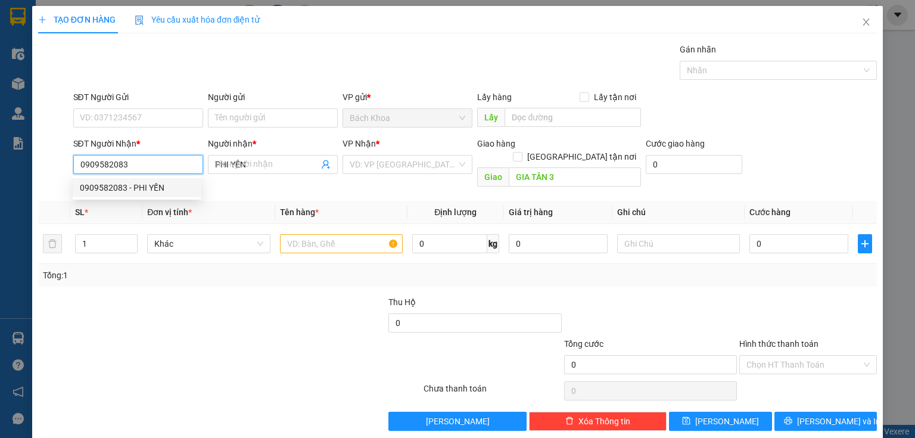
type input "40.000"
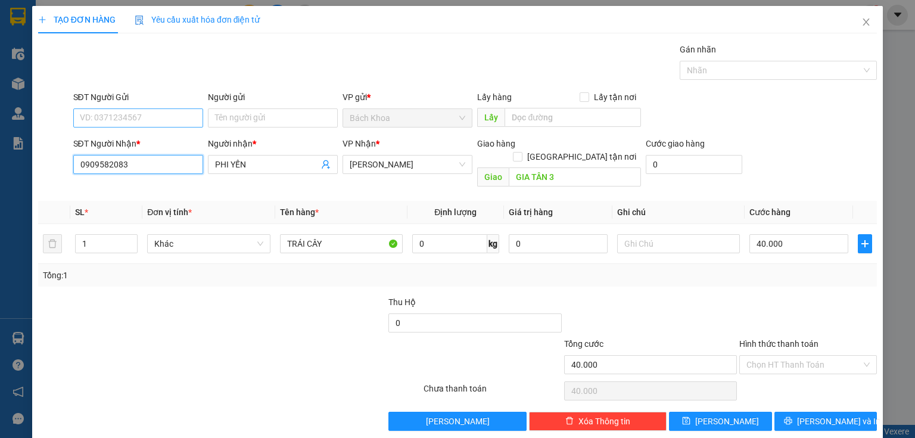
type input "0909582083"
click at [157, 114] on input "SĐT Người Gửi" at bounding box center [138, 117] width 130 height 19
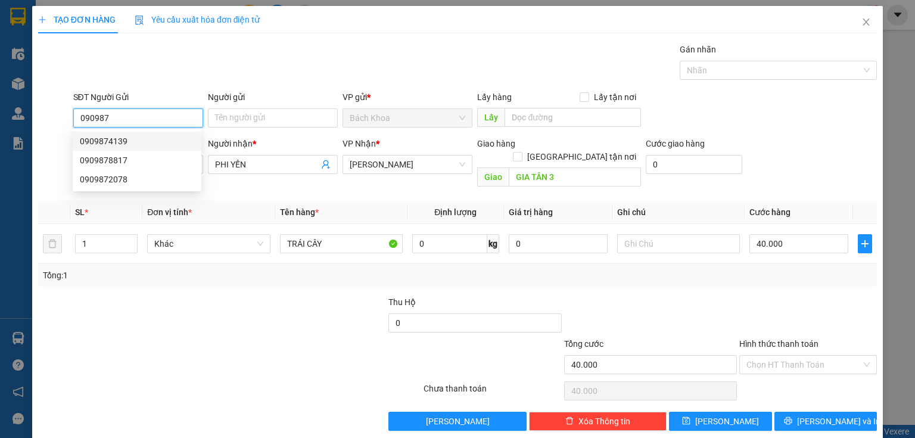
click at [129, 147] on div "0909874139" at bounding box center [137, 141] width 114 height 13
type input "0909874139"
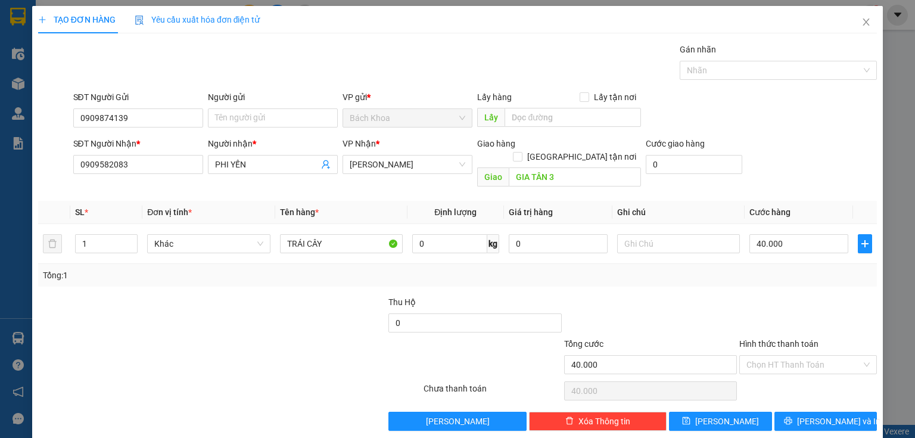
click at [804, 394] on div "Transit Pickup Surcharge Ids Transit Deliver Surcharge Ids Transit Deliver Surc…" at bounding box center [457, 237] width 839 height 388
click at [805, 412] on button "[PERSON_NAME] và In" at bounding box center [826, 421] width 103 height 19
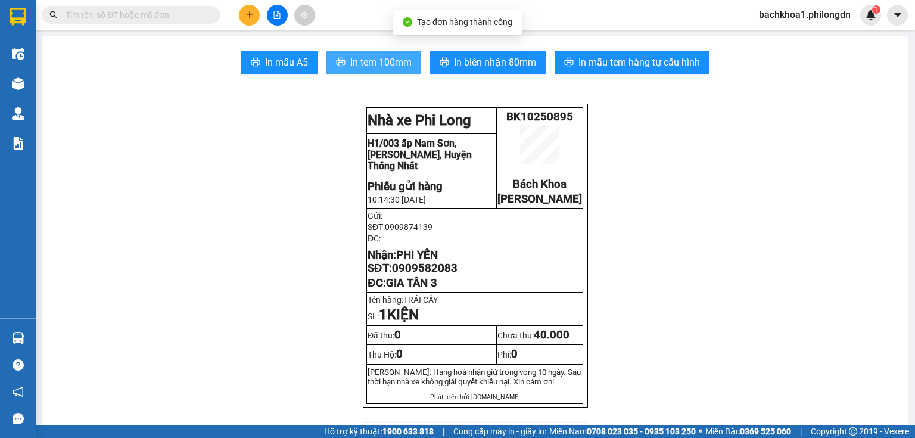
click at [351, 72] on button "In tem 100mm" at bounding box center [374, 63] width 95 height 24
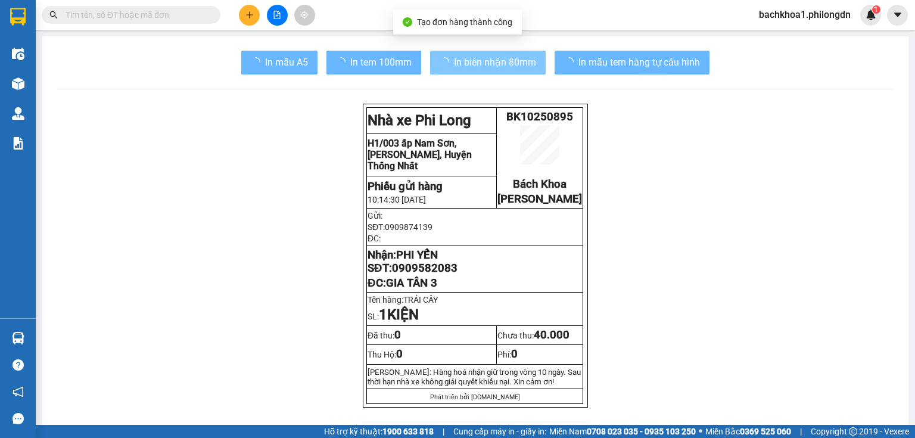
click at [483, 63] on span "In biên nhận 80mm" at bounding box center [495, 62] width 82 height 15
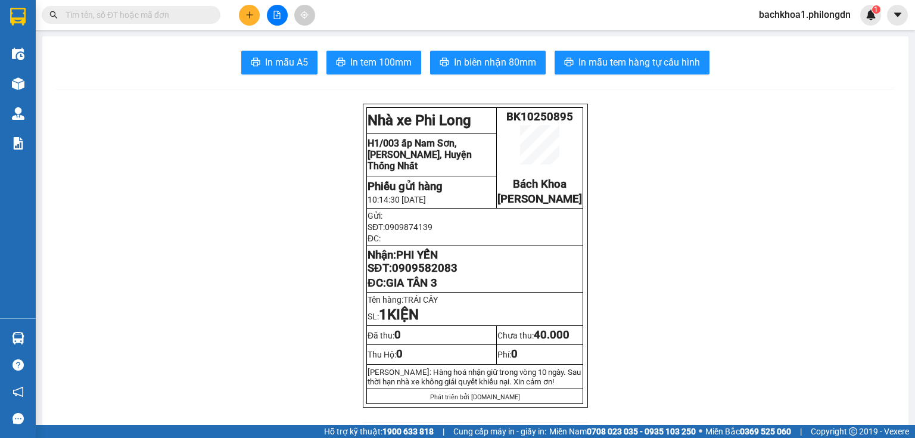
click at [415, 275] on span "0909582083" at bounding box center [425, 268] width 66 height 13
click at [248, 21] on button at bounding box center [249, 15] width 21 height 21
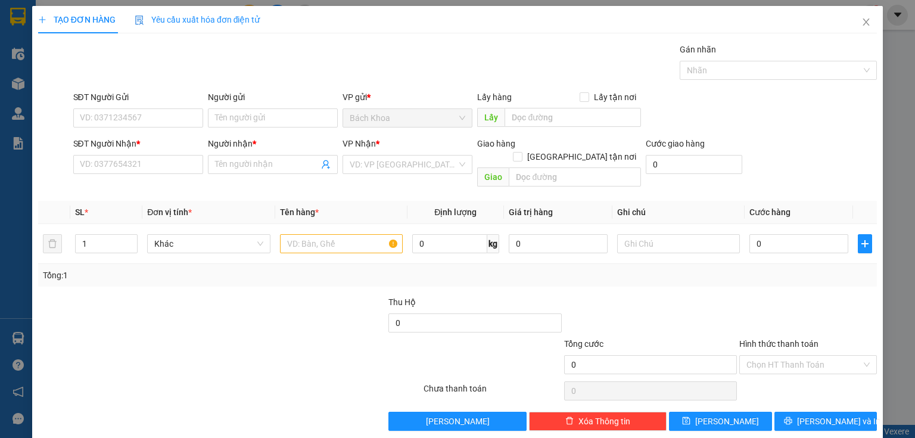
click at [120, 173] on div "SĐT Người Nhận * VD: 0377654321" at bounding box center [138, 158] width 130 height 42
click at [119, 169] on input "SĐT Người Nhận *" at bounding box center [138, 164] width 130 height 19
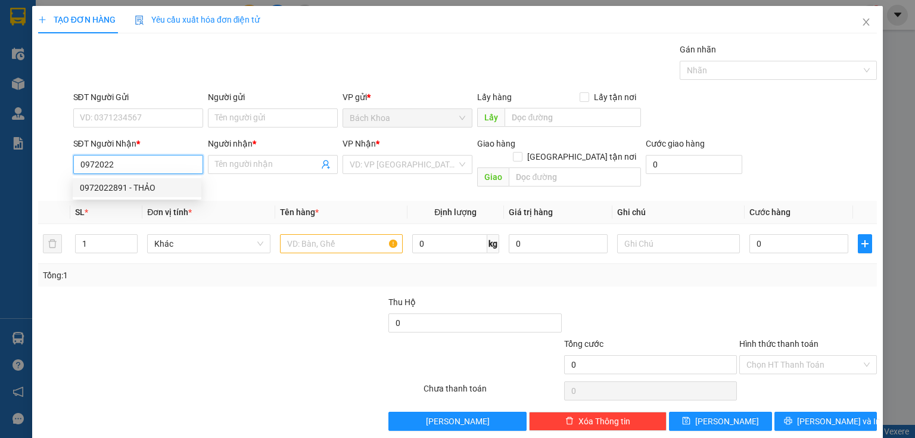
click at [132, 187] on div "0972022891 - THẢO" at bounding box center [137, 187] width 114 height 13
type input "0972022891"
type input "THẢO"
type input "PHÚC NHẠC"
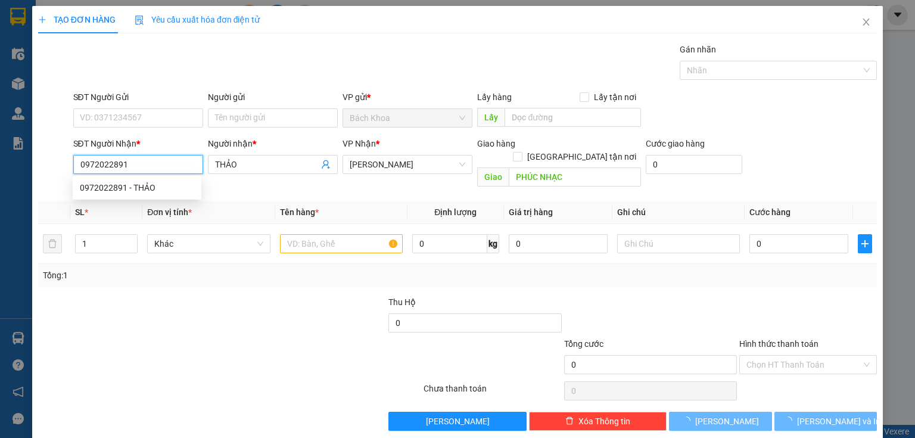
type input "50.000"
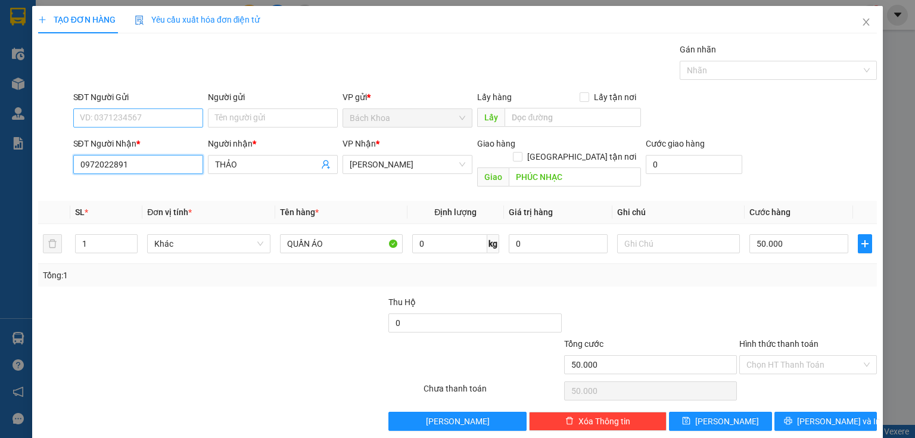
type input "0972022891"
click at [129, 111] on input "SĐT Người Gửi" at bounding box center [138, 117] width 130 height 19
drag, startPoint x: 156, startPoint y: 141, endPoint x: 164, endPoint y: 136, distance: 9.6
click at [157, 141] on div "0932699510 - GIANG" at bounding box center [137, 141] width 114 height 13
type input "0932699510"
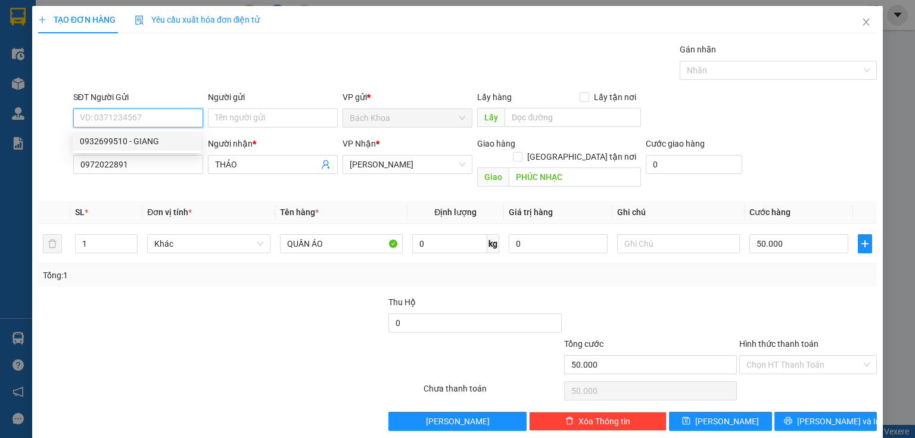
type input "GIANG"
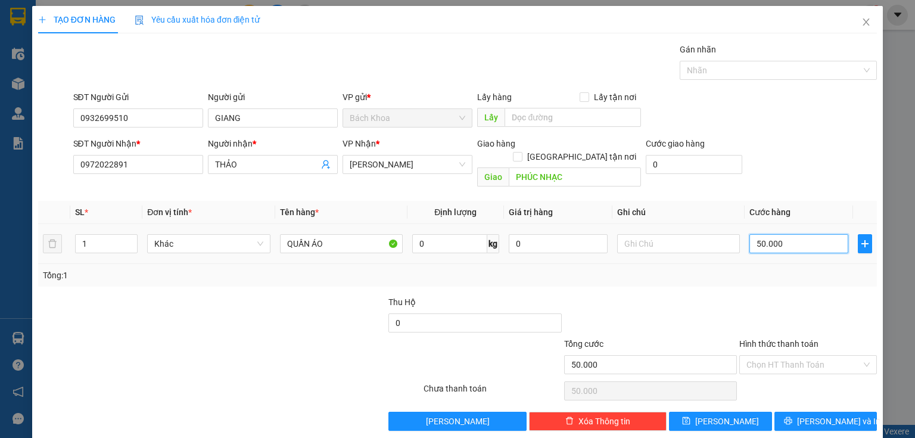
click at [803, 235] on input "50.000" at bounding box center [799, 243] width 99 height 19
type input "4"
type input "40"
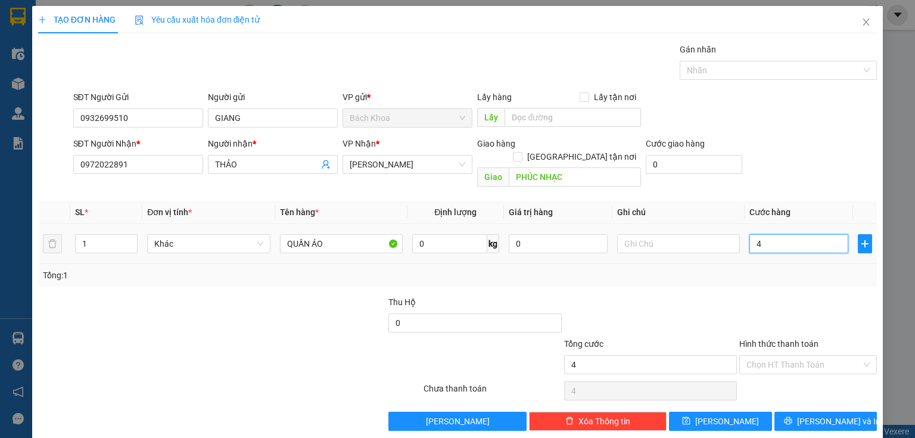
type input "40"
type input "400"
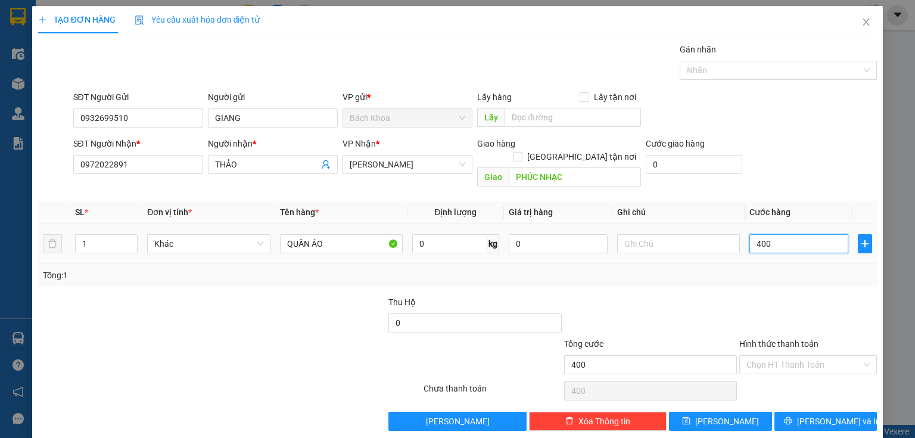
type input "4.000"
type input "40.000"
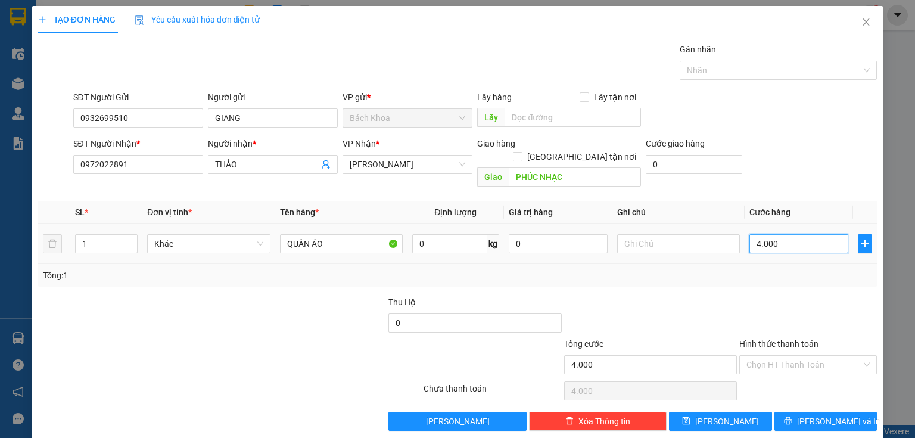
type input "40.000"
click at [777, 356] on input "Hình thức thanh toán" at bounding box center [804, 365] width 115 height 18
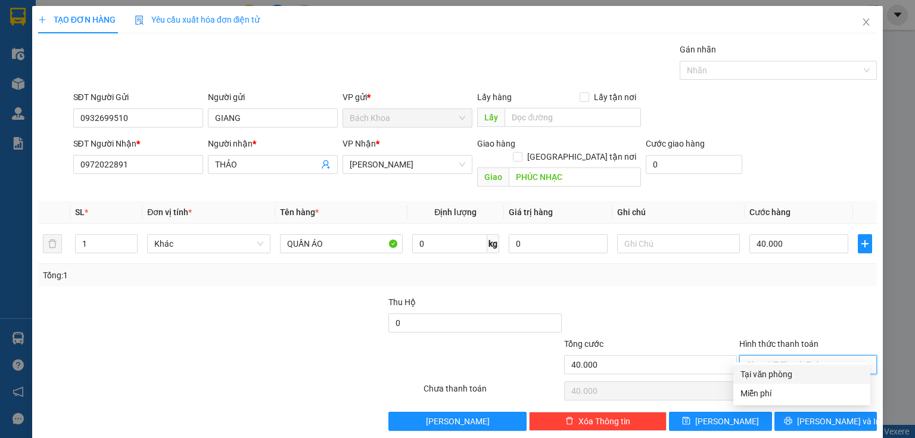
click at [789, 372] on div "Tại văn phòng" at bounding box center [802, 374] width 123 height 13
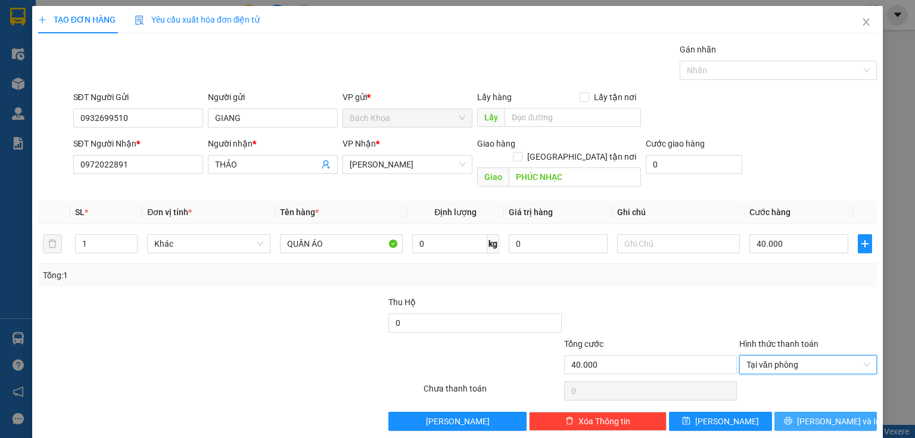
click at [792, 417] on icon "printer" at bounding box center [788, 421] width 8 height 8
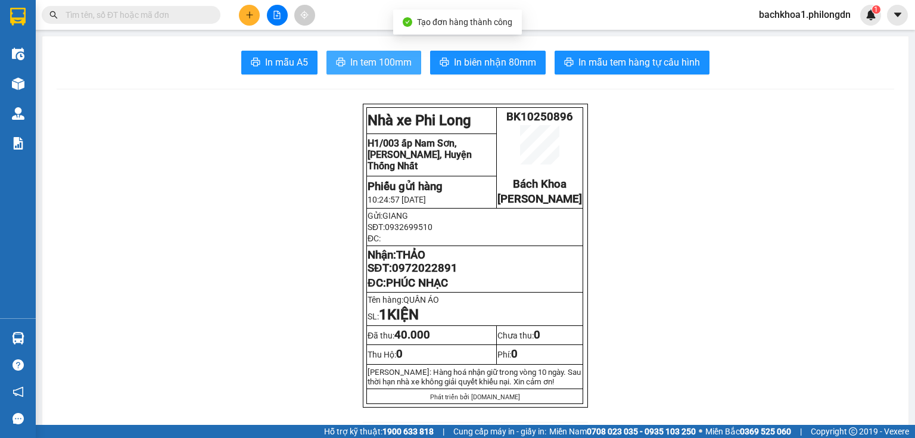
click at [362, 58] on span "In tem 100mm" at bounding box center [380, 62] width 61 height 15
drag, startPoint x: 497, startPoint y: 83, endPoint x: 448, endPoint y: 46, distance: 61.6
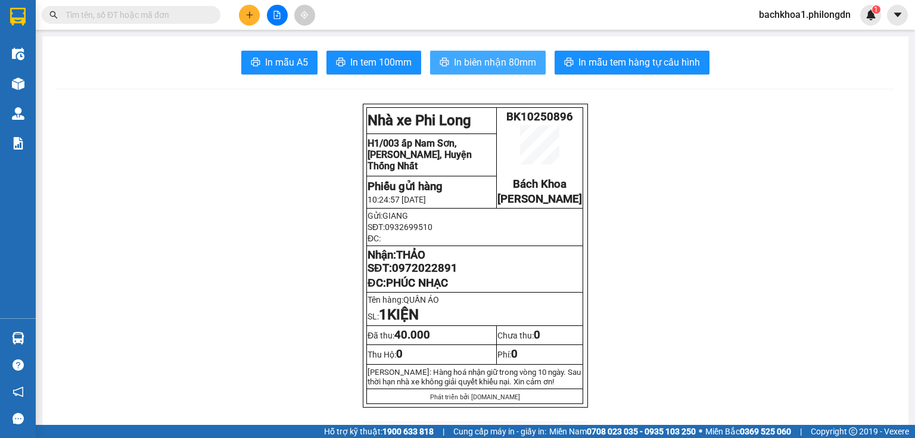
click at [501, 62] on span "In biên nhận 80mm" at bounding box center [495, 62] width 82 height 15
click at [424, 275] on span "0972022891" at bounding box center [425, 268] width 66 height 13
click at [253, 17] on icon "plus" at bounding box center [250, 15] width 8 height 8
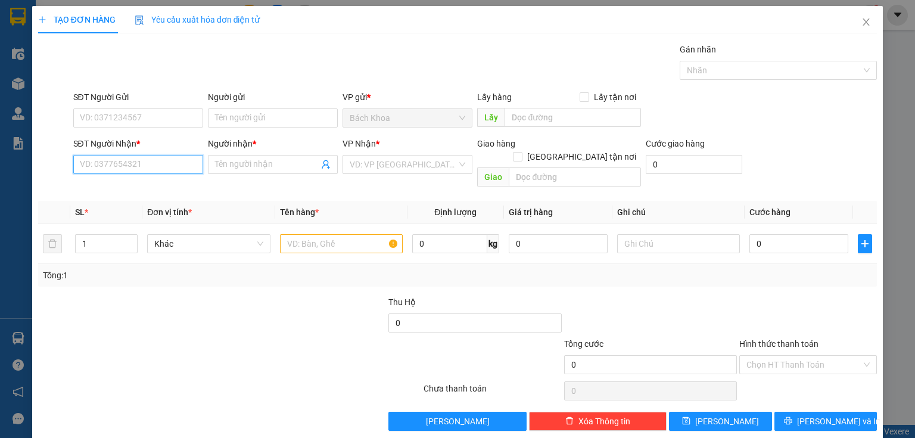
click at [114, 165] on input "SĐT Người Nhận *" at bounding box center [138, 164] width 130 height 19
click at [148, 164] on input "SĐT Người Nhận *" at bounding box center [138, 164] width 130 height 19
click at [164, 180] on div "0937868625 - [PERSON_NAME]" at bounding box center [139, 187] width 132 height 19
type input "0937868625"
type input "[PERSON_NAME]"
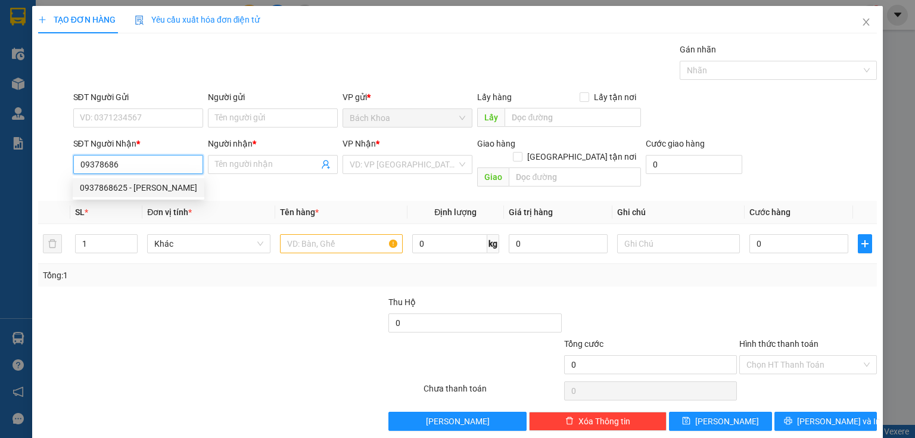
type input "PHÚ CƯỜNG"
type input "40.000"
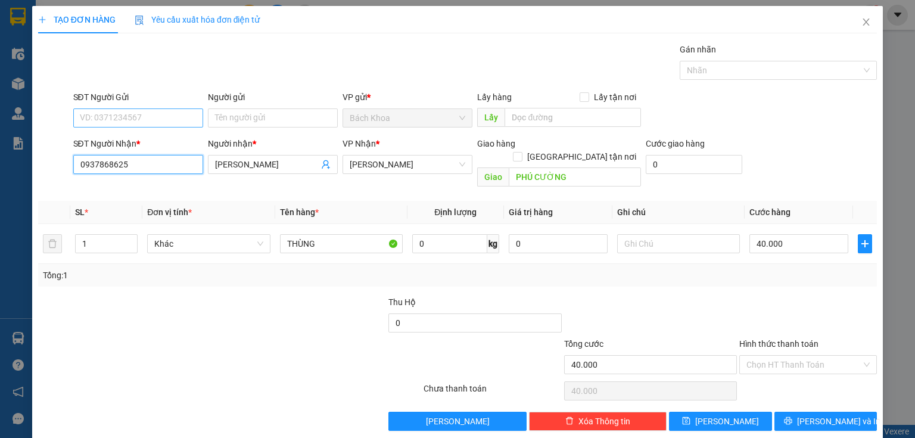
type input "0937868625"
click at [117, 114] on input "SĐT Người Gửi" at bounding box center [138, 117] width 130 height 19
click at [174, 136] on div "0342670314" at bounding box center [137, 141] width 114 height 13
type input "0342670314"
click at [820, 356] on input "Hình thức thanh toán" at bounding box center [804, 365] width 115 height 18
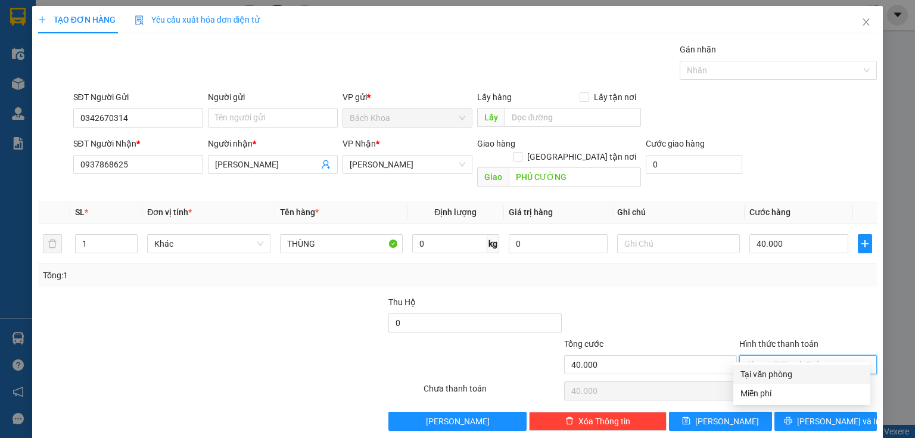
click at [789, 376] on div "Tại văn phòng" at bounding box center [802, 374] width 123 height 13
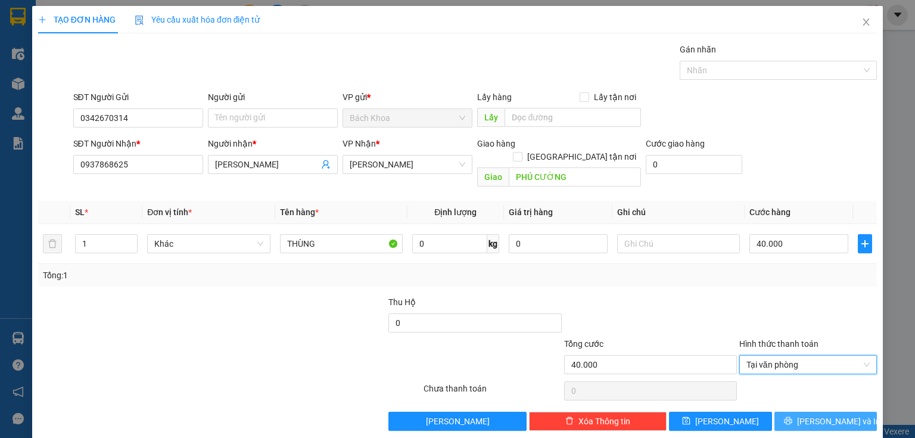
click at [825, 415] on span "[PERSON_NAME] và In" at bounding box center [838, 421] width 83 height 13
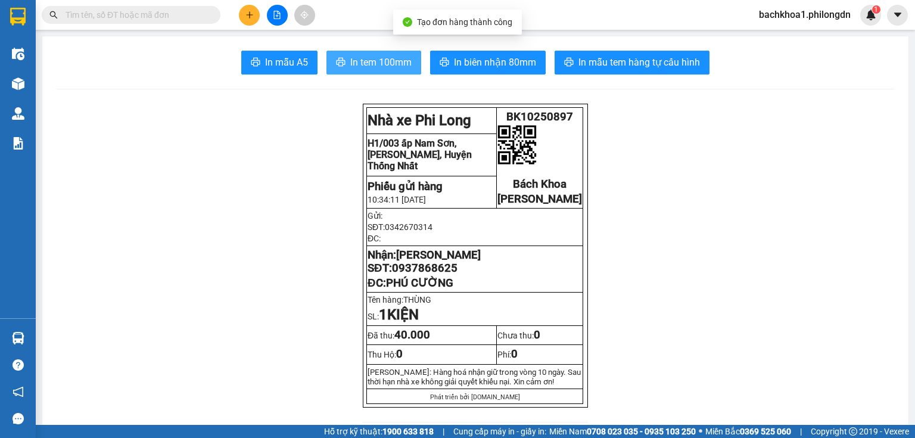
click at [362, 55] on span "In tem 100mm" at bounding box center [380, 62] width 61 height 15
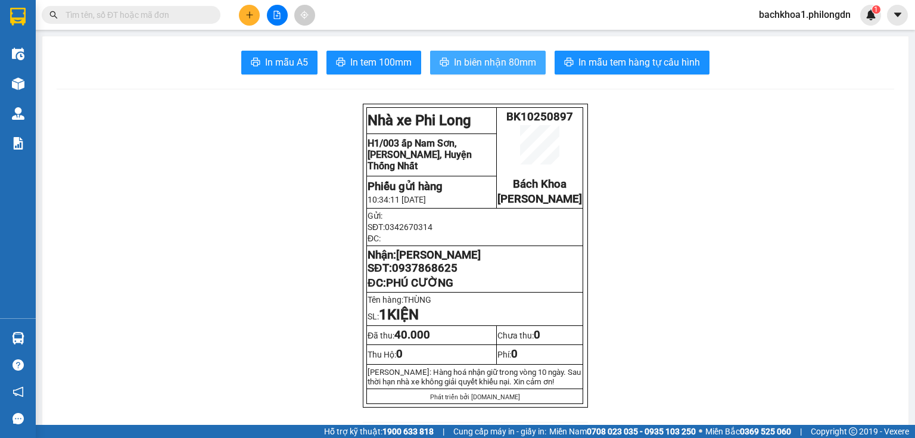
click at [483, 67] on span "In biên nhận 80mm" at bounding box center [495, 62] width 82 height 15
click at [247, 14] on icon "plus" at bounding box center [250, 15] width 8 height 8
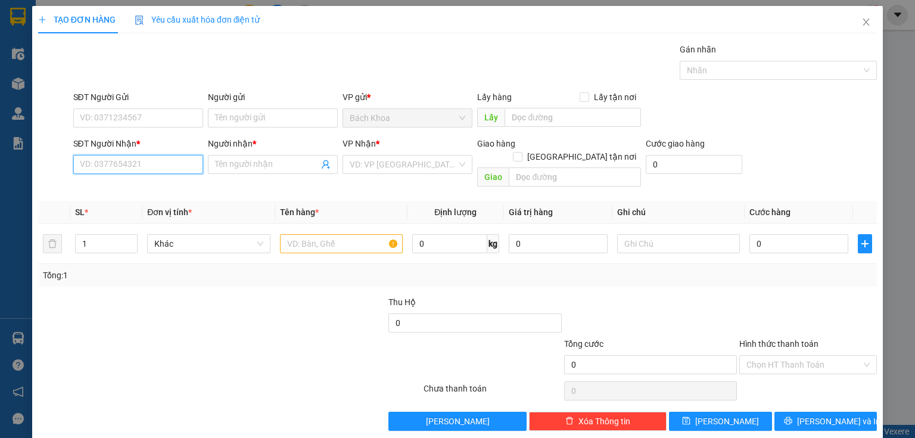
click at [119, 160] on input "SĐT Người Nhận *" at bounding box center [138, 164] width 130 height 19
click at [145, 182] on div "0363879493 - HẰNG" at bounding box center [137, 187] width 114 height 13
type input "0363879493"
type input "HẰNG"
type input "HƯNG LỘC"
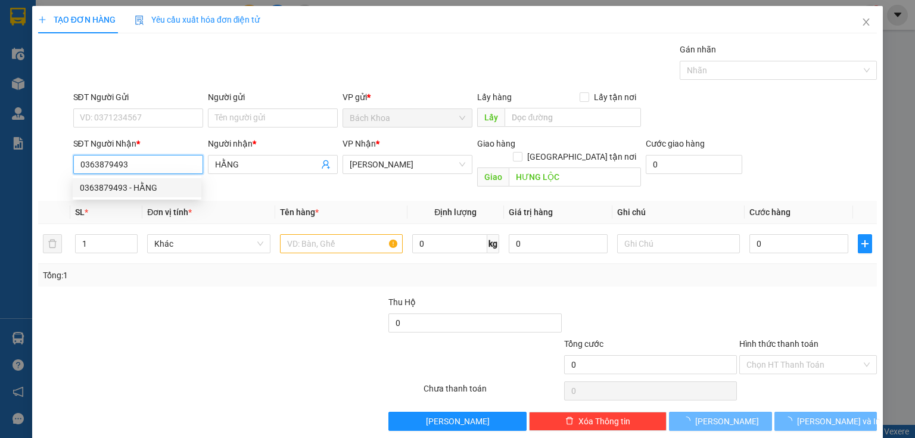
type input "40.000"
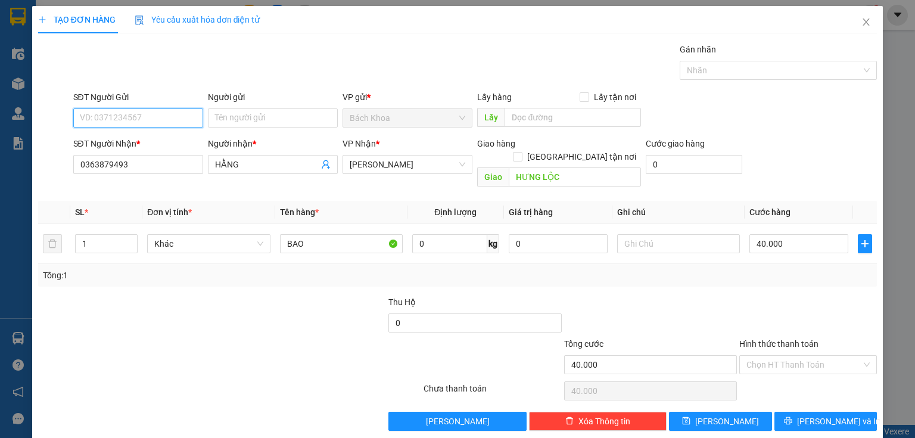
click at [154, 115] on input "SĐT Người Gửi" at bounding box center [138, 117] width 130 height 19
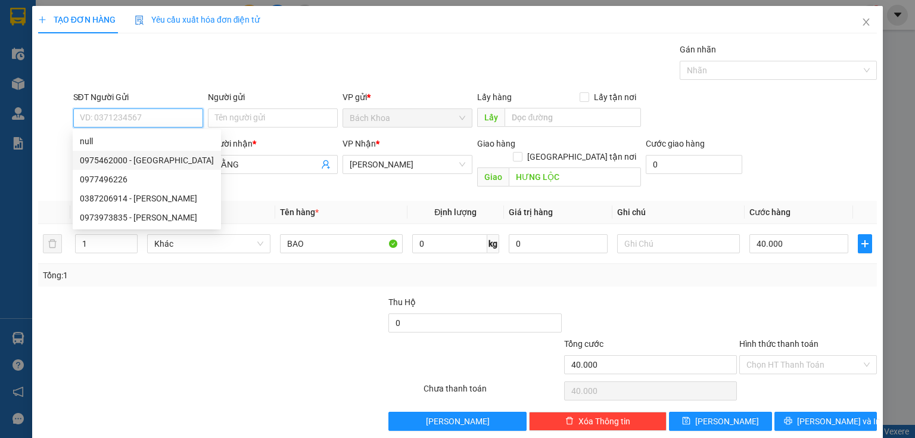
click at [152, 160] on div "0975462000 - [GEOGRAPHIC_DATA]" at bounding box center [147, 160] width 134 height 13
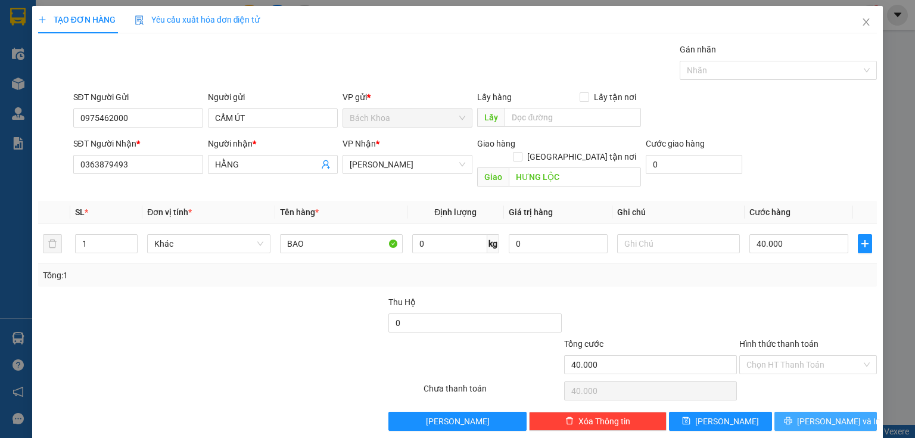
click at [839, 415] on button "[PERSON_NAME] và In" at bounding box center [826, 421] width 103 height 19
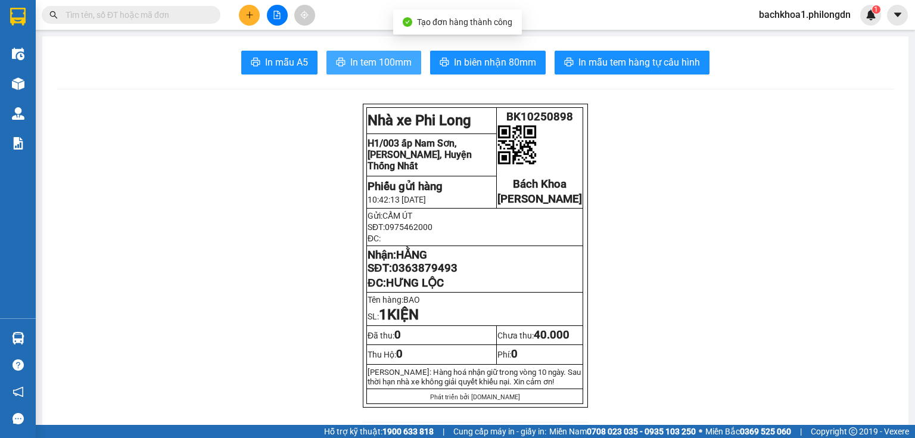
click at [356, 63] on span "In tem 100mm" at bounding box center [380, 62] width 61 height 15
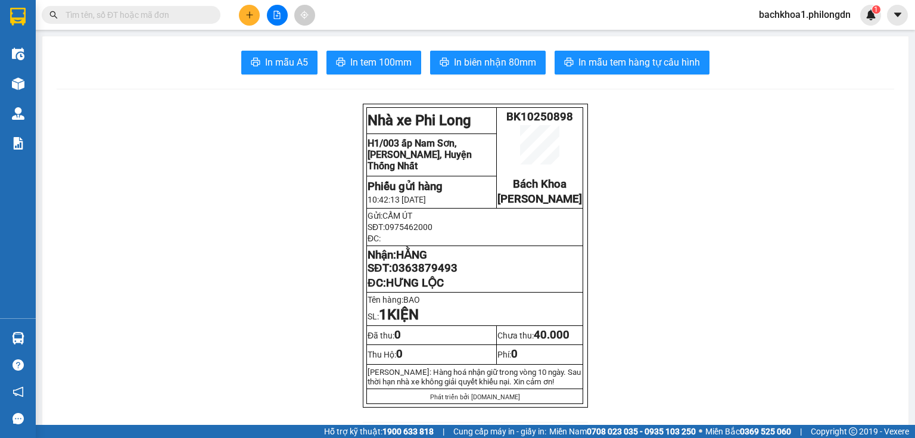
click at [412, 275] on span "0363879493" at bounding box center [425, 268] width 66 height 13
click at [255, 16] on button at bounding box center [249, 15] width 21 height 21
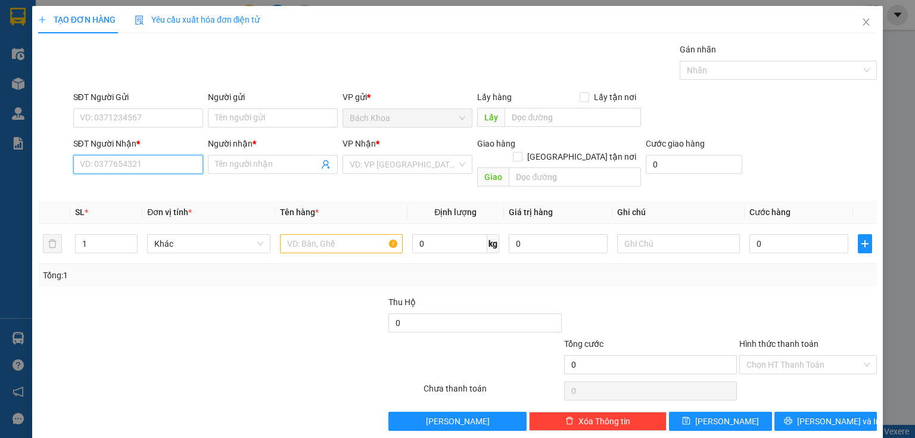
click at [179, 165] on input "SĐT Người Nhận *" at bounding box center [138, 164] width 130 height 19
click at [145, 184] on div "0903864499 - ." at bounding box center [137, 187] width 114 height 13
type input "0903864499"
type input "."
type input "[PERSON_NAME]"
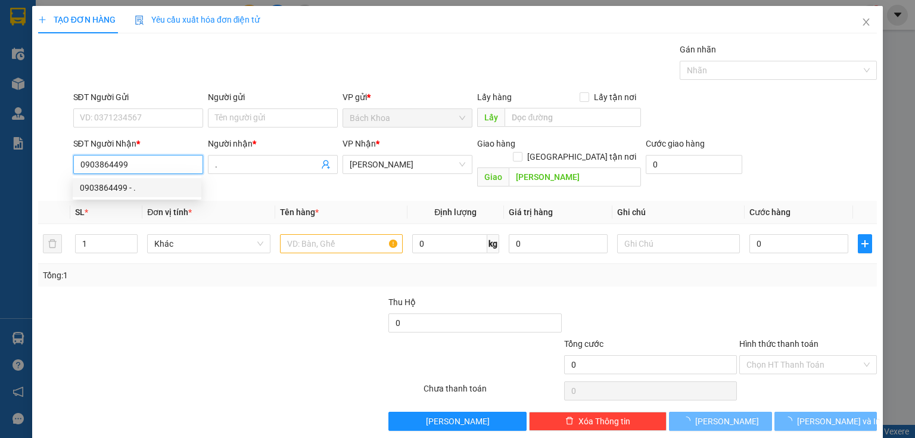
type input "40.000"
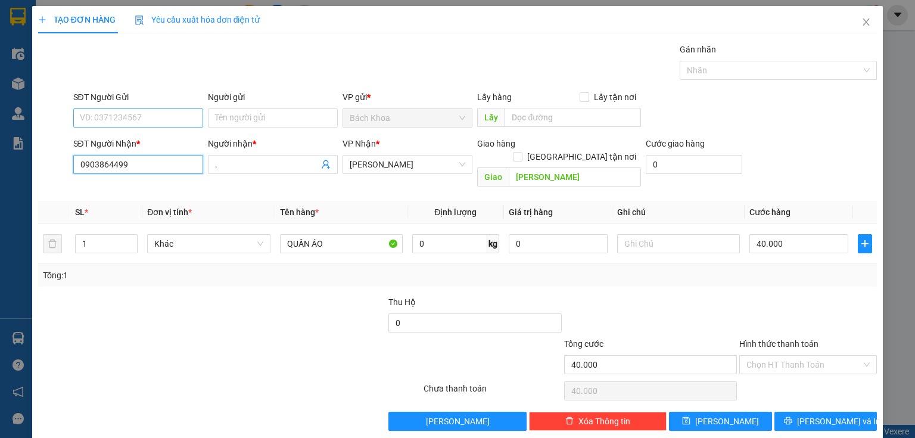
type input "0903864499"
click at [173, 119] on input "SĐT Người Gửi" at bounding box center [138, 117] width 130 height 19
click at [465, 47] on div "Gán nhãn Nhãn" at bounding box center [475, 64] width 809 height 42
click at [108, 117] on input "SĐT Người Gửi" at bounding box center [138, 117] width 130 height 19
type input "0702345952"
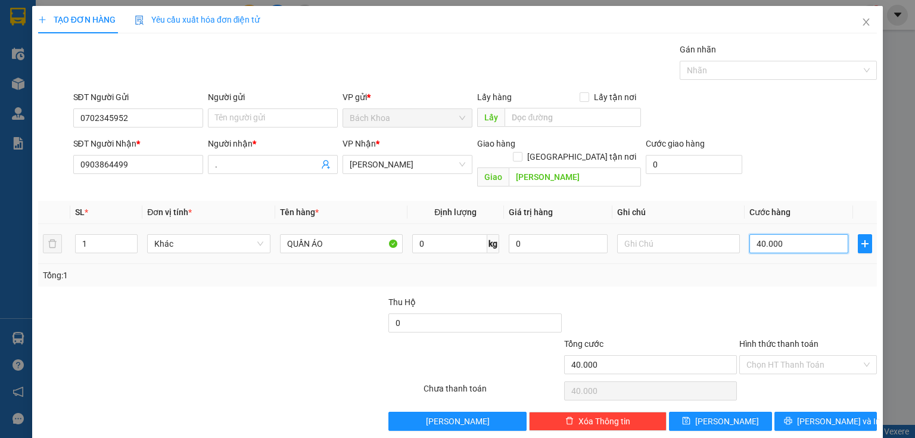
click at [794, 237] on input "40.000" at bounding box center [799, 243] width 99 height 19
type input "3"
type input "30"
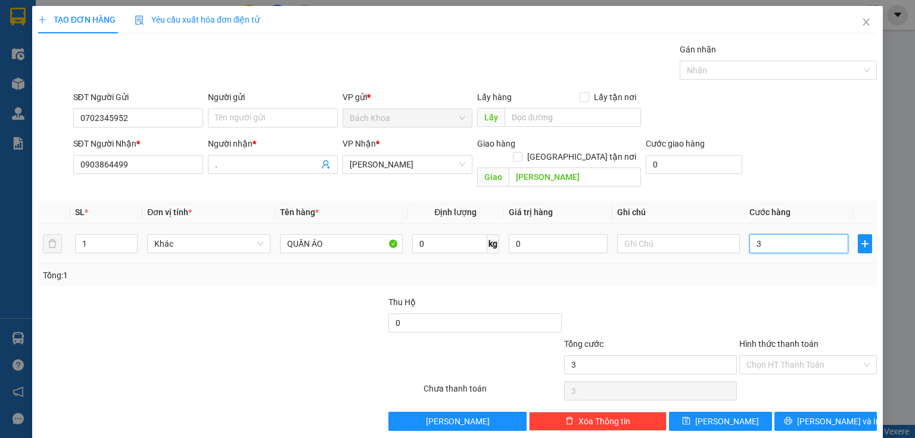
type input "30"
type input "300"
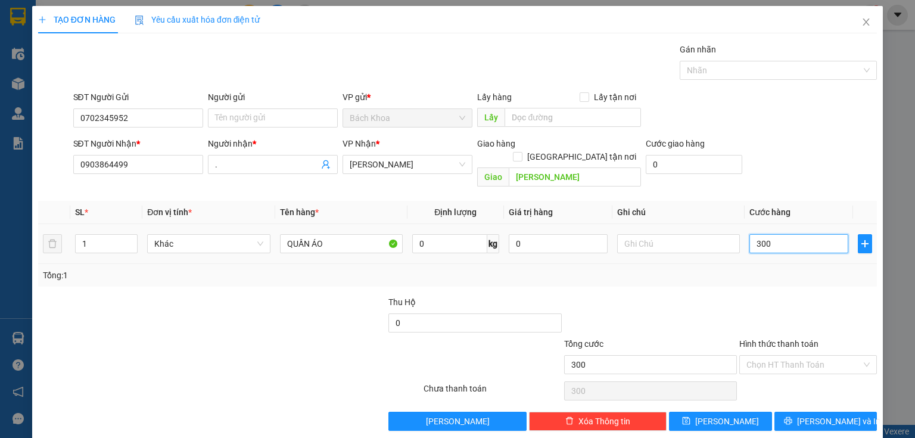
type input "3.000"
type input "30.000"
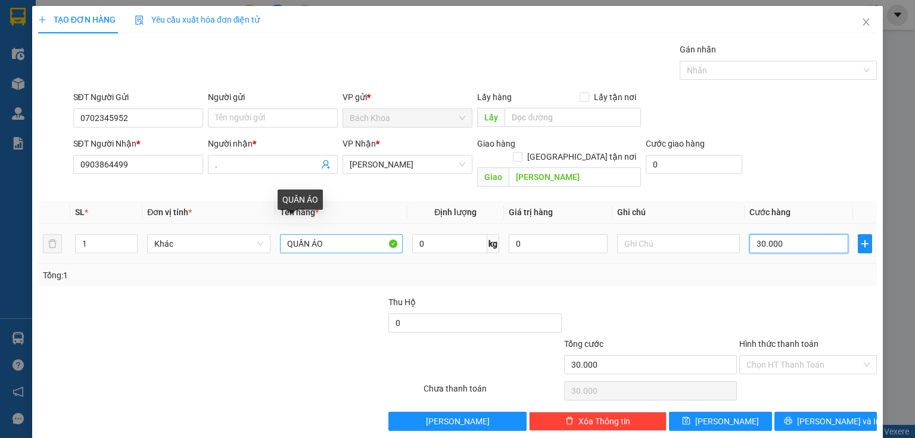
type input "30.000"
click at [357, 234] on input "QUẦN ÁO" at bounding box center [341, 243] width 123 height 19
type input "HOA LỤA"
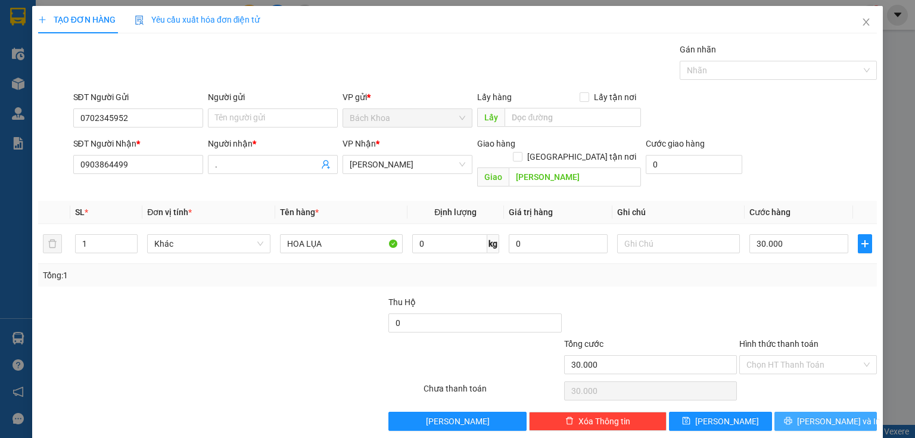
click at [818, 412] on button "[PERSON_NAME] và In" at bounding box center [826, 421] width 103 height 19
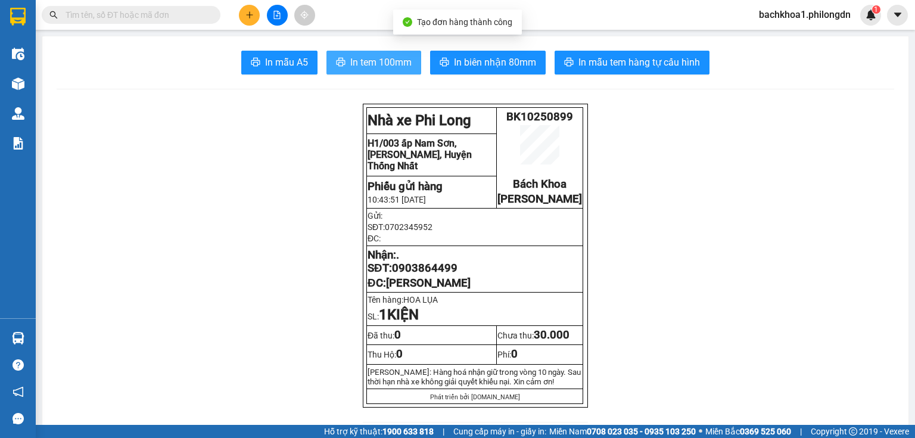
click at [383, 55] on span "In tem 100mm" at bounding box center [380, 62] width 61 height 15
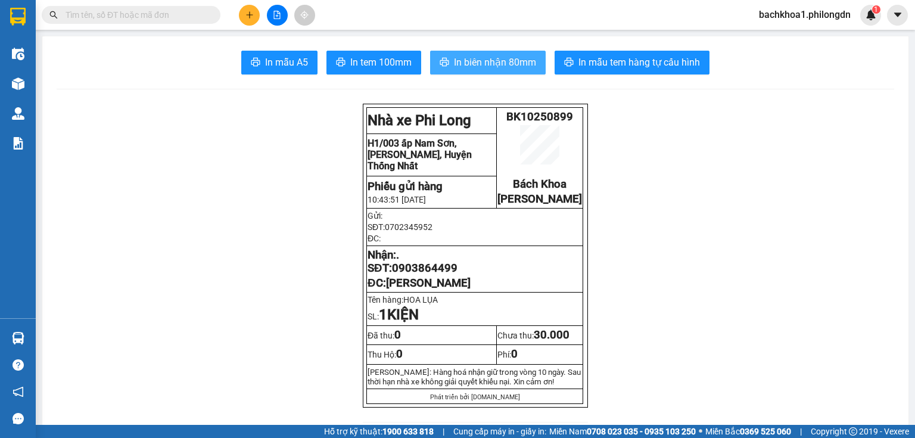
click at [492, 64] on span "In biên nhận 80mm" at bounding box center [495, 62] width 82 height 15
click at [434, 275] on span "0903864499" at bounding box center [425, 268] width 66 height 13
click at [248, 11] on icon "plus" at bounding box center [250, 15] width 8 height 8
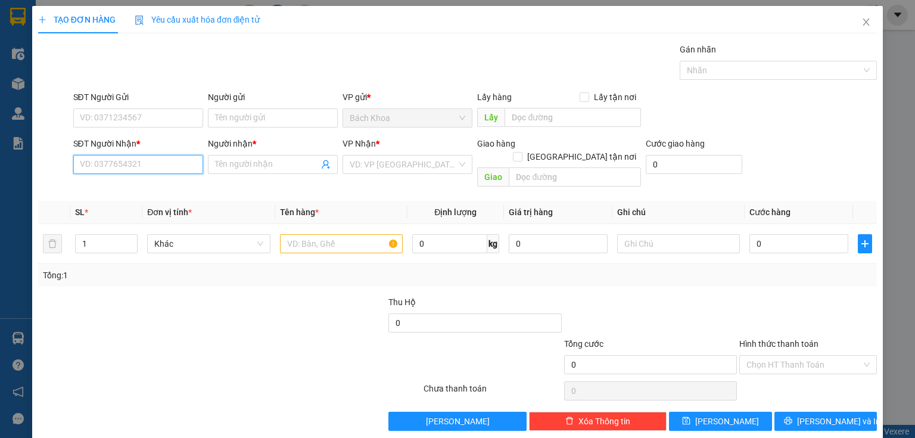
click at [155, 163] on input "SĐT Người Nhận *" at bounding box center [138, 164] width 130 height 19
click at [155, 189] on div "0364476369 - [PERSON_NAME]" at bounding box center [138, 187] width 117 height 13
type input "0364476369"
type input "[PERSON_NAME]"
type input "[GEOGRAPHIC_DATA]"
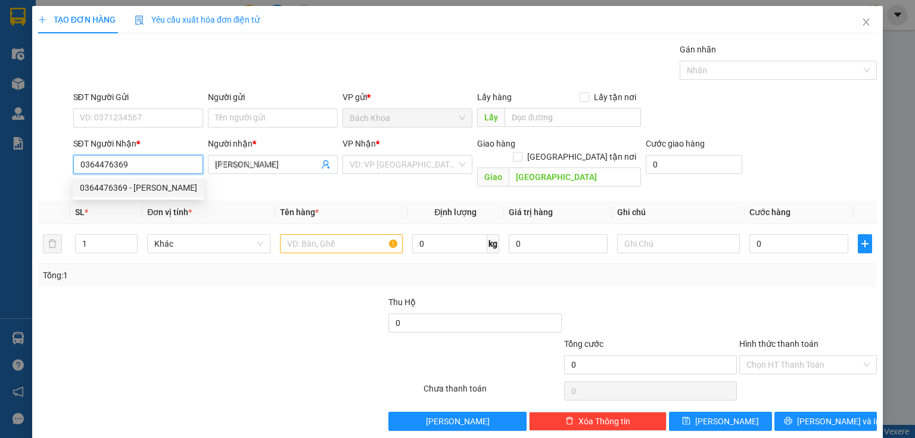
type input "60.000"
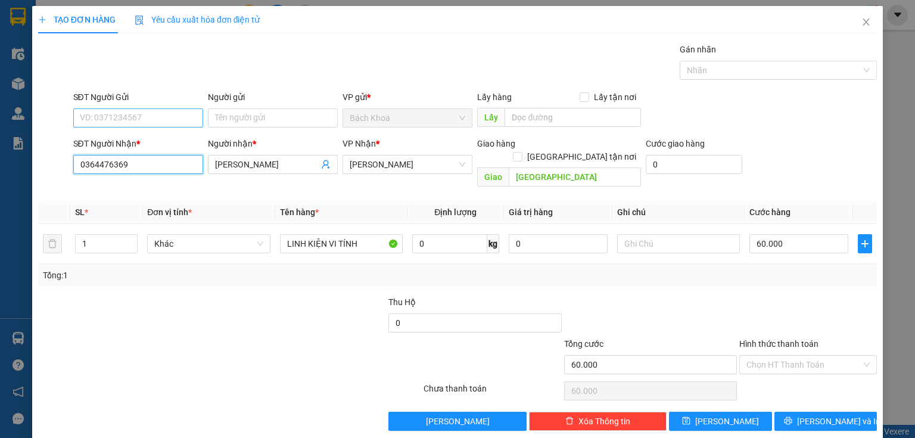
type input "0364476369"
click at [162, 123] on input "SĐT Người Gửi" at bounding box center [138, 117] width 130 height 19
type input "0965669745"
type input "2"
click at [129, 239] on icon "up" at bounding box center [131, 241] width 4 height 4
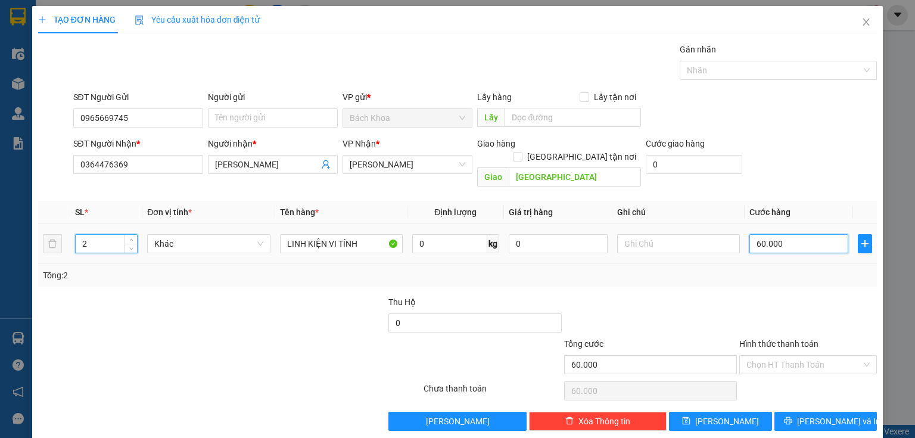
click at [812, 234] on input "60.000" at bounding box center [799, 243] width 99 height 19
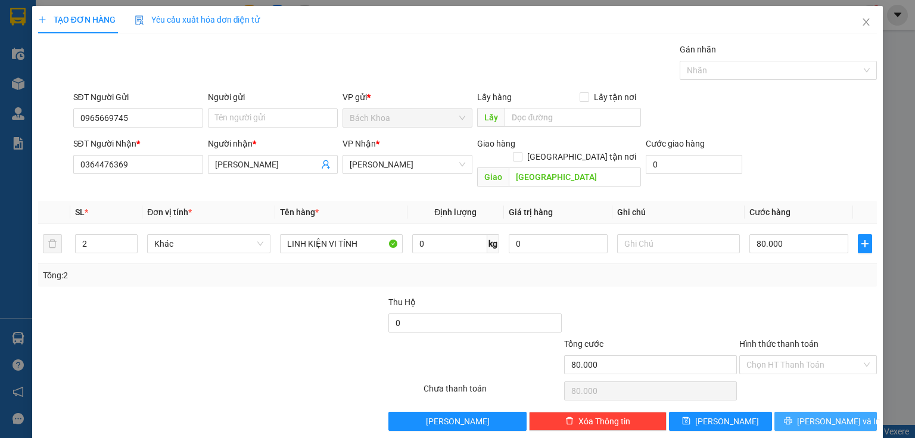
click at [820, 415] on span "[PERSON_NAME] và In" at bounding box center [838, 421] width 83 height 13
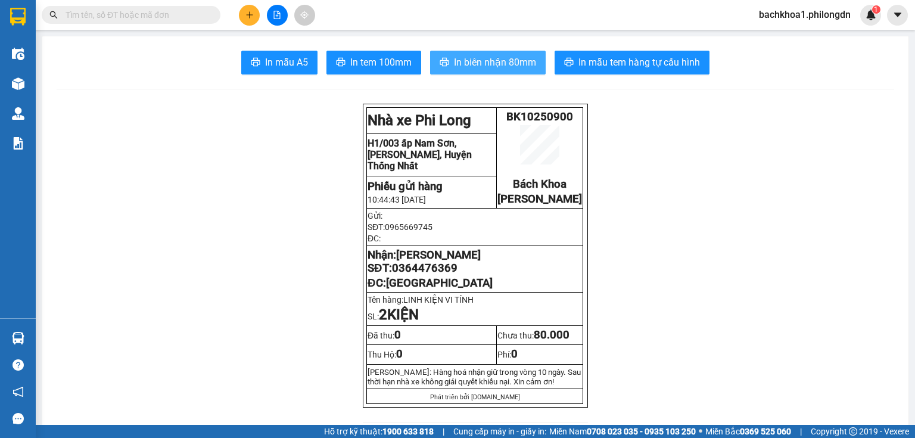
click at [470, 71] on button "In biên nhận 80mm" at bounding box center [488, 63] width 116 height 24
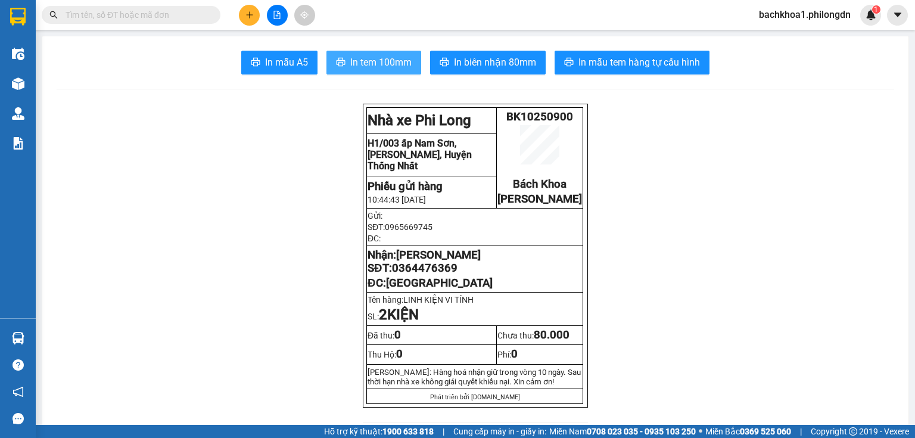
click at [360, 66] on span "In tem 100mm" at bounding box center [380, 62] width 61 height 15
click at [442, 275] on span "0364476369" at bounding box center [425, 268] width 66 height 13
click at [247, 8] on button at bounding box center [249, 15] width 21 height 21
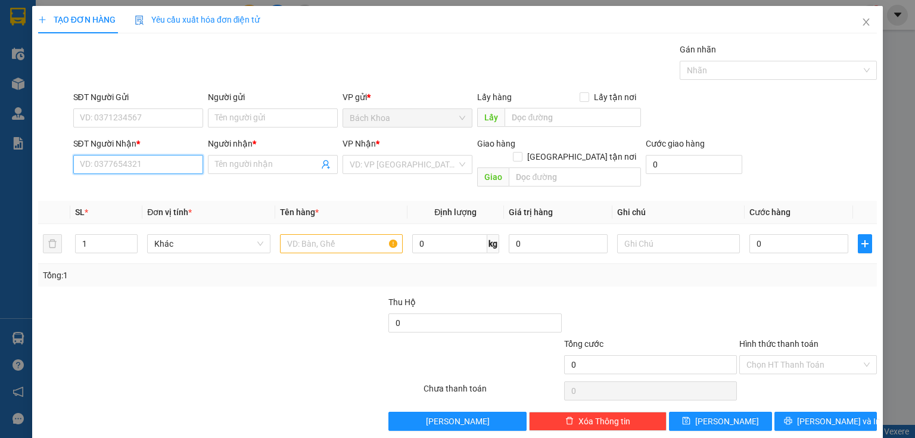
click at [133, 173] on input "SĐT Người Nhận *" at bounding box center [138, 164] width 130 height 19
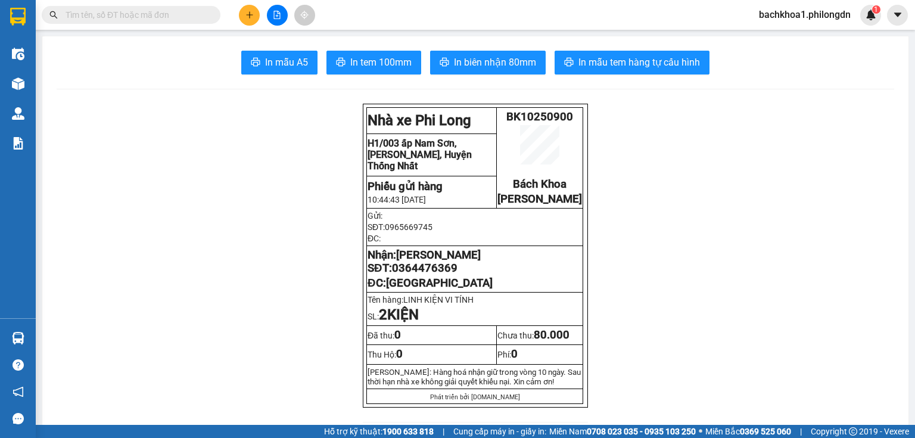
click at [253, 14] on icon "plus" at bounding box center [250, 15] width 8 height 8
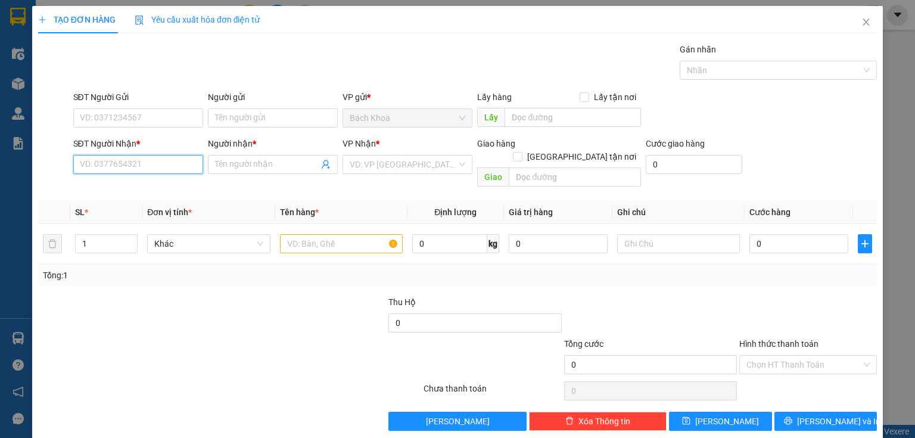
click at [144, 160] on input "SĐT Người Nhận *" at bounding box center [138, 164] width 130 height 19
click at [141, 185] on div "0355303968 - MINH" at bounding box center [137, 187] width 114 height 13
type input "0355303968"
type input "MINH"
type input "DẦU GIÂY"
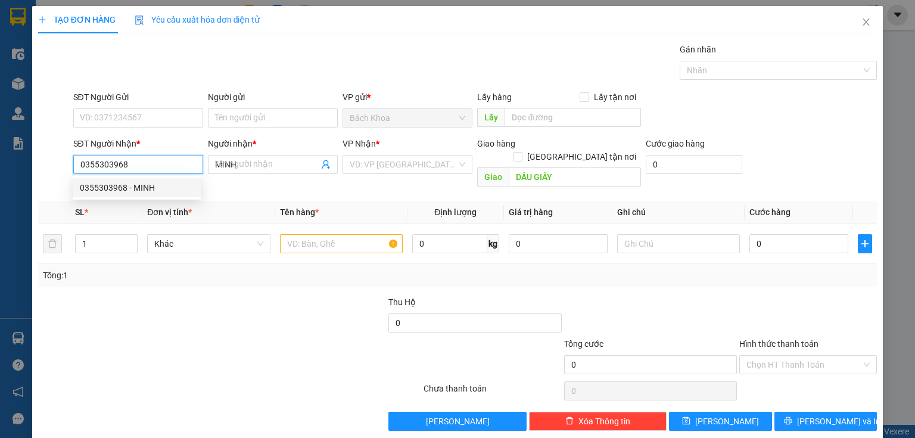
type input "50.000"
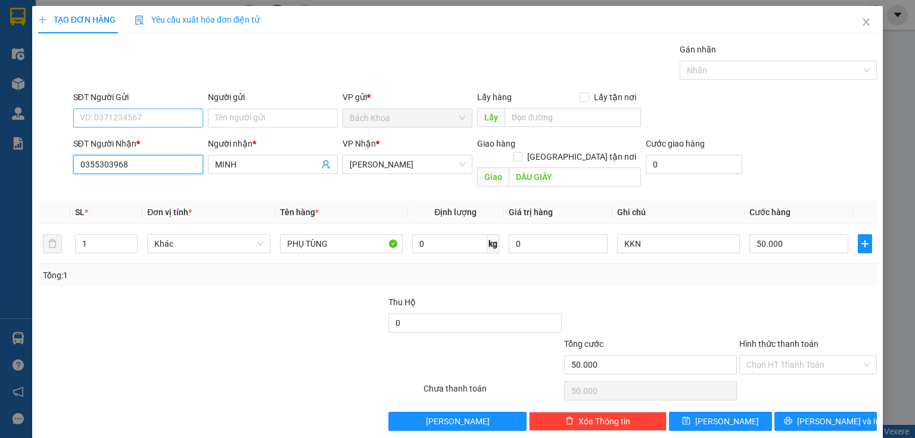
type input "0355303968"
click at [162, 118] on input "SĐT Người Gửi" at bounding box center [138, 117] width 130 height 19
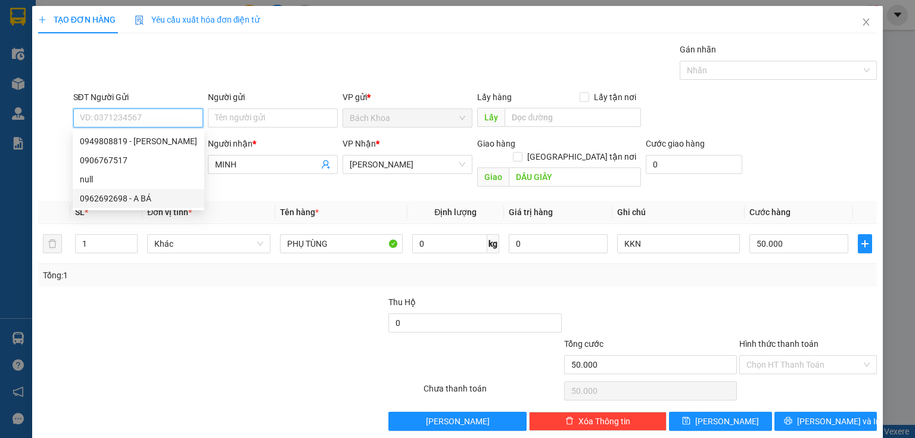
drag, startPoint x: 169, startPoint y: 138, endPoint x: 159, endPoint y: 194, distance: 56.9
click at [159, 194] on div "0949808819 - khánh toàn 0906767517 null 0962692698 - A BÁ" at bounding box center [139, 170] width 132 height 76
click at [150, 193] on div "0962692698 - A BÁ" at bounding box center [138, 198] width 117 height 13
type input "0962692698"
type input "A BÁ"
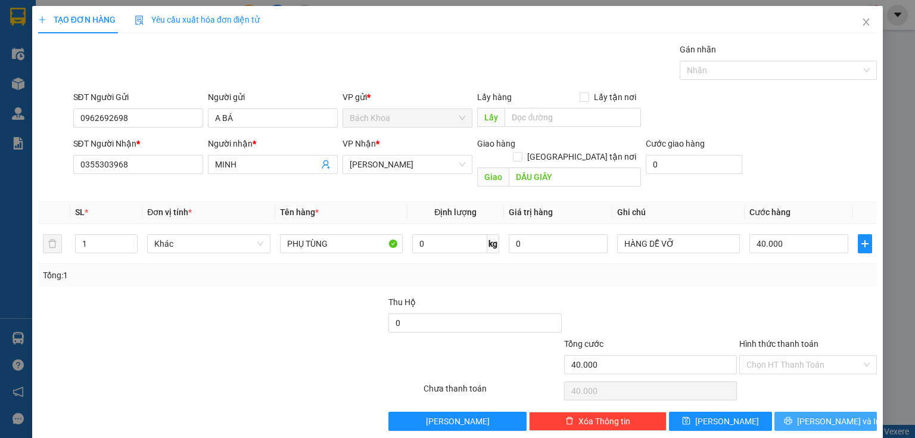
click at [829, 415] on span "[PERSON_NAME] và In" at bounding box center [838, 421] width 83 height 13
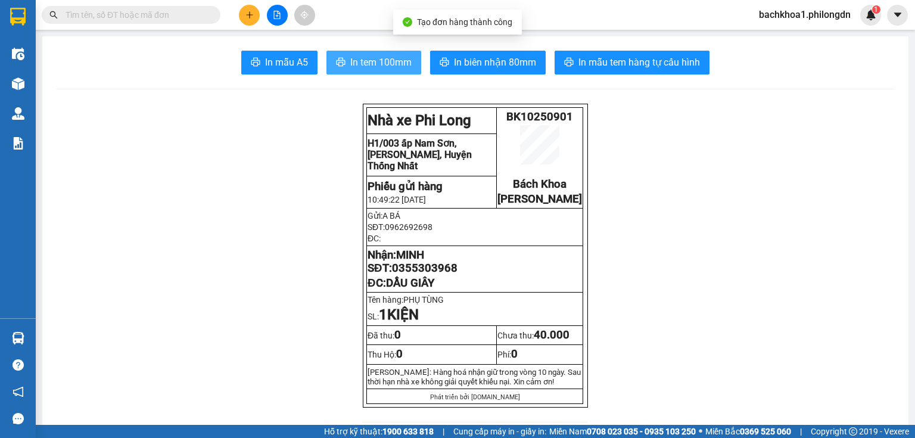
click at [370, 60] on span "In tem 100mm" at bounding box center [380, 62] width 61 height 15
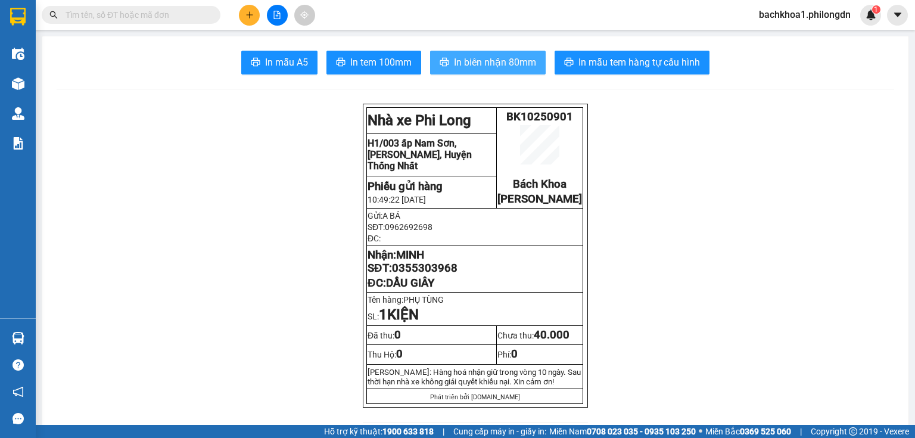
click at [479, 60] on span "In biên nhận 80mm" at bounding box center [495, 62] width 82 height 15
click at [418, 275] on span "0355303968" at bounding box center [425, 268] width 66 height 13
click at [246, 21] on button at bounding box center [249, 15] width 21 height 21
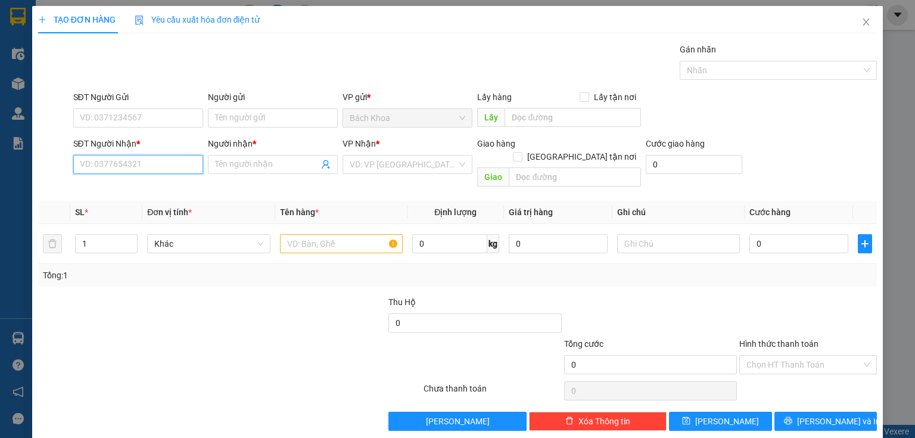
click at [152, 160] on input "SĐT Người Nhận *" at bounding box center [138, 164] width 130 height 19
click at [137, 189] on div "0797379567 - [PERSON_NAME]" at bounding box center [138, 187] width 117 height 13
type input "0797379567"
type input "[PERSON_NAME]"
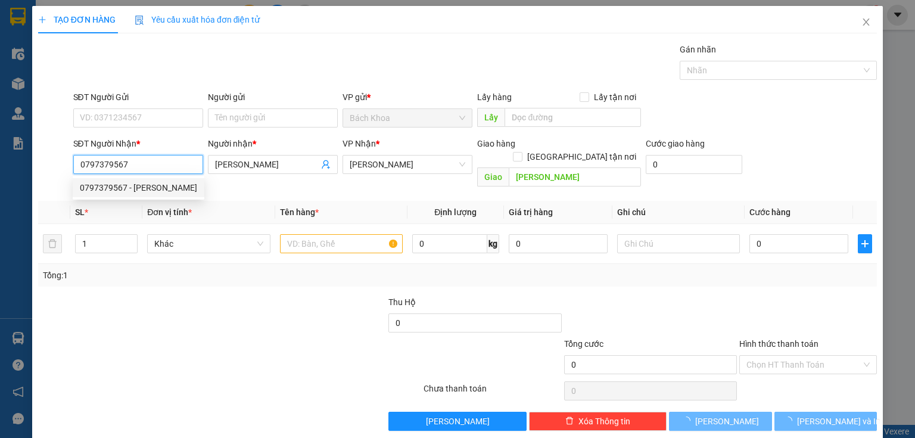
type input "100.000"
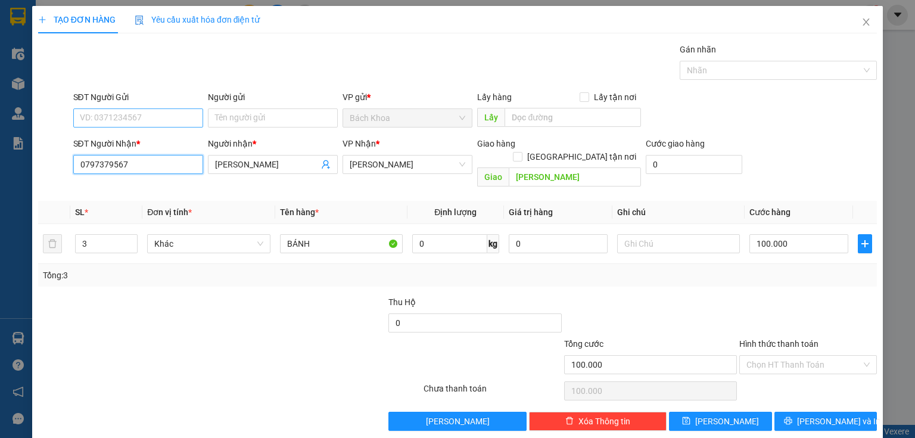
type input "0797379567"
click at [161, 114] on input "SĐT Người Gửi" at bounding box center [138, 117] width 130 height 19
click at [170, 143] on div "0934951349 - DUY" at bounding box center [137, 141] width 114 height 13
type input "0934951349"
type input "DUY"
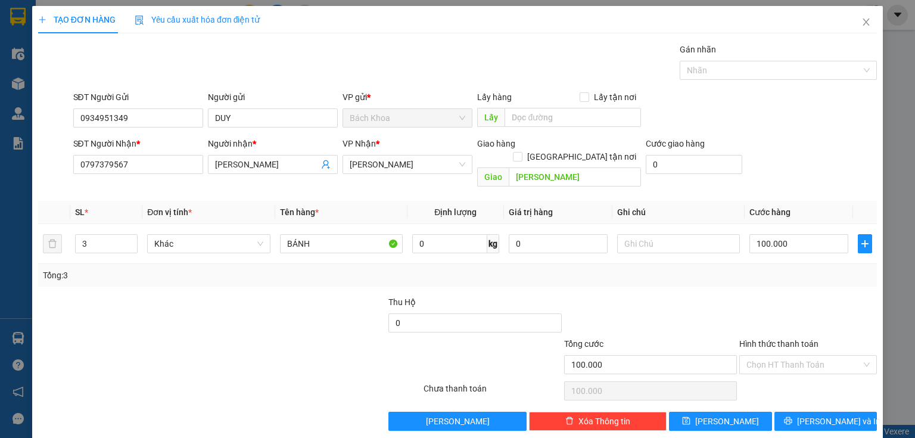
click at [822, 397] on div "Transit Pickup Surcharge Ids Transit Deliver Surcharge Ids Transit Deliver Surc…" at bounding box center [457, 237] width 839 height 388
click at [824, 415] on span "[PERSON_NAME] và In" at bounding box center [838, 421] width 83 height 13
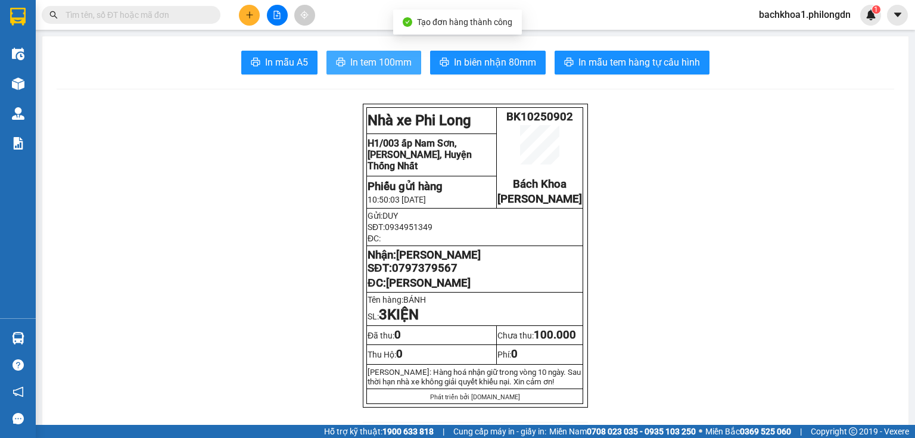
click at [355, 65] on span "In tem 100mm" at bounding box center [380, 62] width 61 height 15
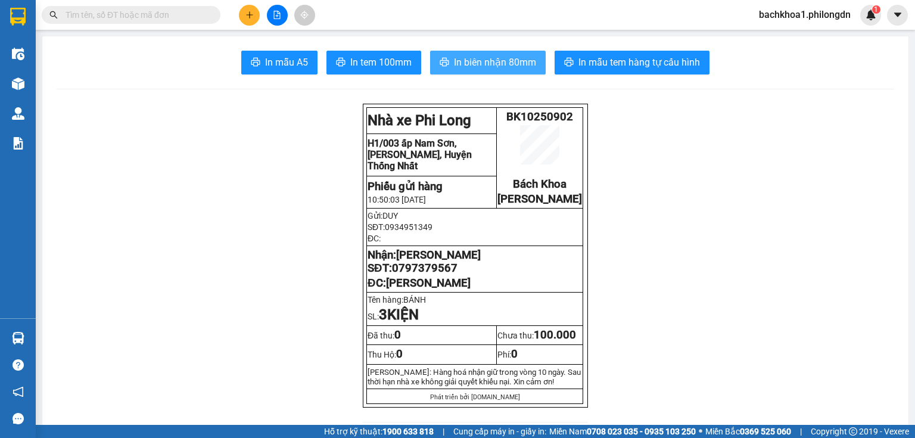
click at [472, 54] on button "In biên nhận 80mm" at bounding box center [488, 63] width 116 height 24
click at [423, 275] on span "0797379567" at bounding box center [425, 268] width 66 height 13
click at [254, 19] on button at bounding box center [249, 15] width 21 height 21
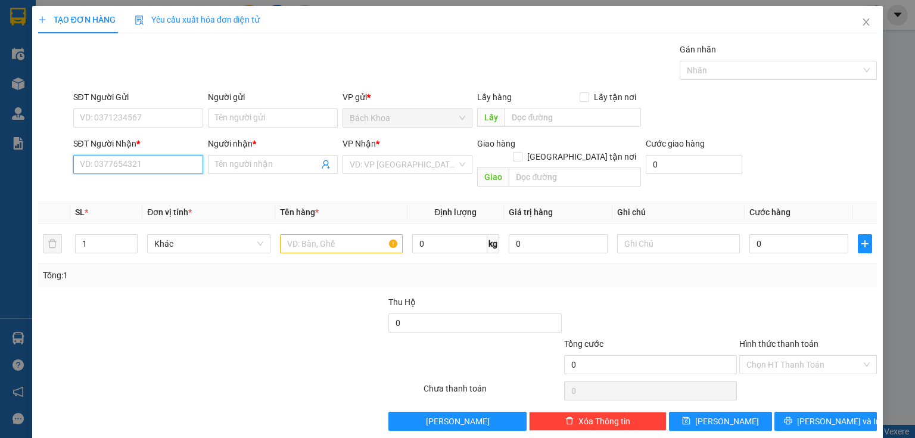
click at [135, 168] on input "SĐT Người Nhận *" at bounding box center [138, 164] width 130 height 19
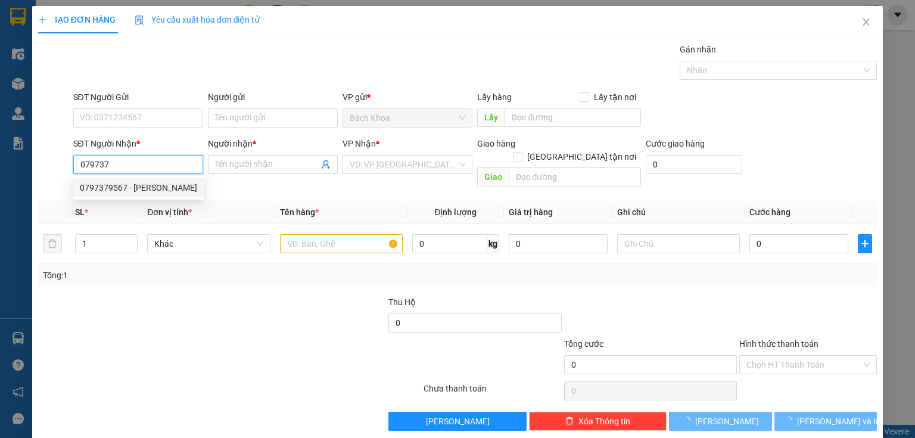
click at [145, 186] on div "0797379567 - [PERSON_NAME]" at bounding box center [138, 187] width 117 height 13
type input "0797379567"
type input "[PERSON_NAME]"
type input "100.000"
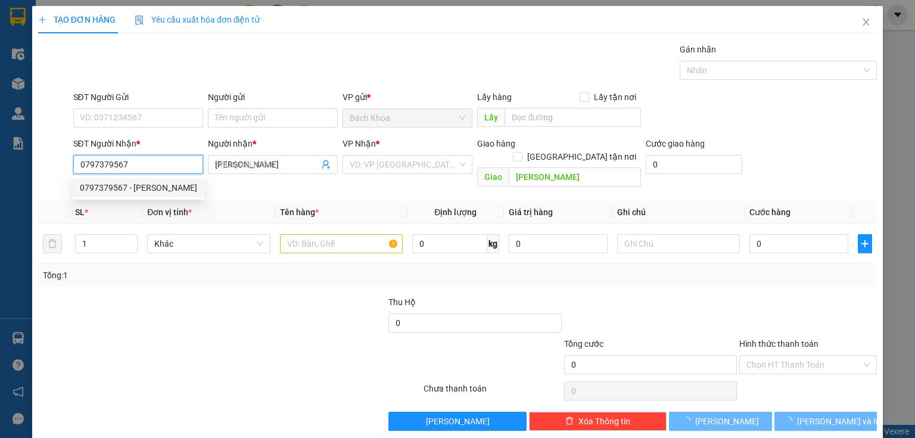
type input "100.000"
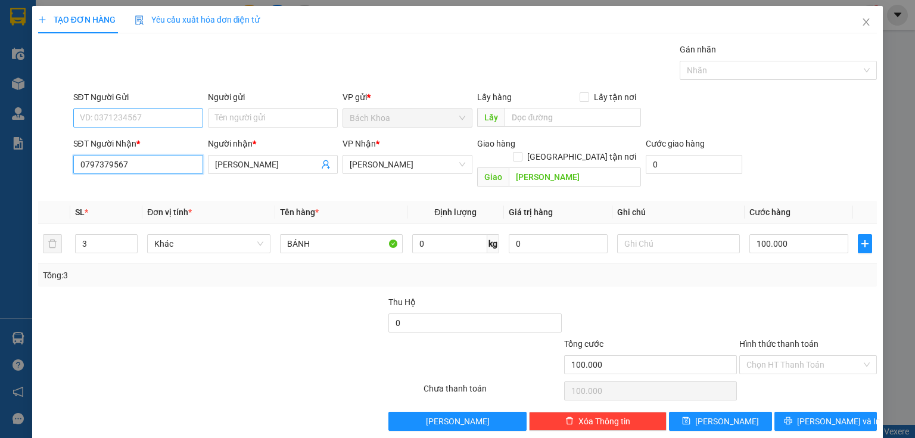
type input "0797379567"
drag, startPoint x: 144, startPoint y: 114, endPoint x: 172, endPoint y: 113, distance: 28.1
click at [145, 115] on input "SĐT Người Gửi" at bounding box center [138, 117] width 130 height 19
click at [150, 138] on div "0934951349 - DUY" at bounding box center [137, 141] width 114 height 13
type input "0934951349"
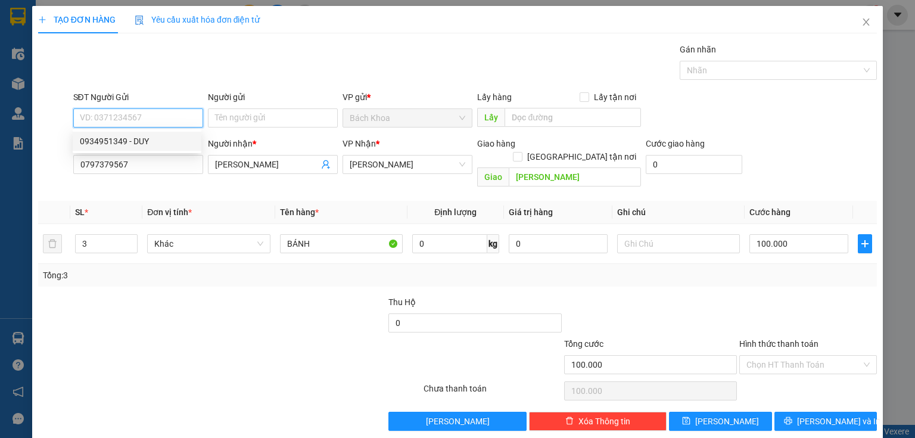
type input "DUY"
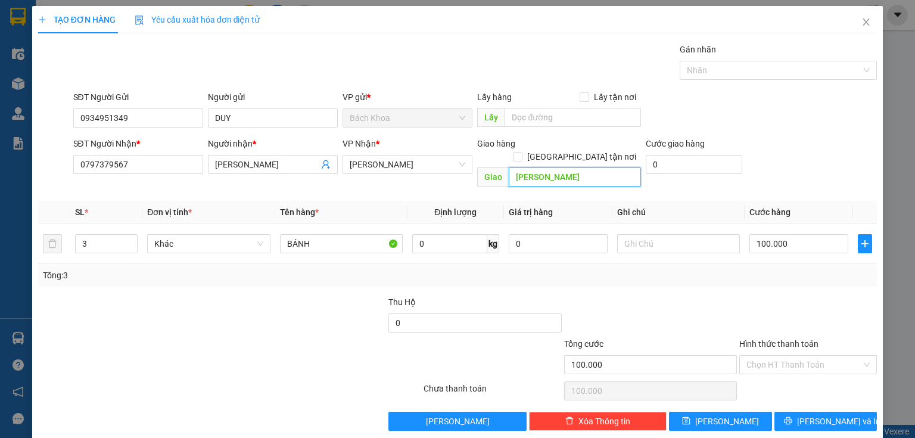
click at [600, 167] on input "[PERSON_NAME]" at bounding box center [575, 176] width 132 height 19
type input "PHÚ TU"
click at [791, 394] on div "Transit Pickup Surcharge Ids Transit Deliver Surcharge Ids Transit Deliver Surc…" at bounding box center [457, 237] width 839 height 388
click at [801, 421] on div "TẠO ĐƠN HÀNG Yêu cầu xuất hóa đơn điện tử Transit Pickup Surcharge Ids Transit …" at bounding box center [457, 223] width 851 height 434
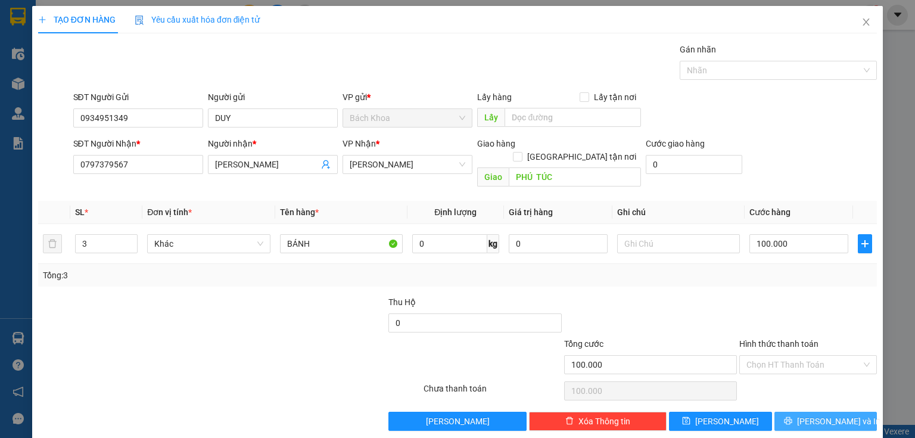
click at [793, 417] on icon "printer" at bounding box center [788, 421] width 8 height 8
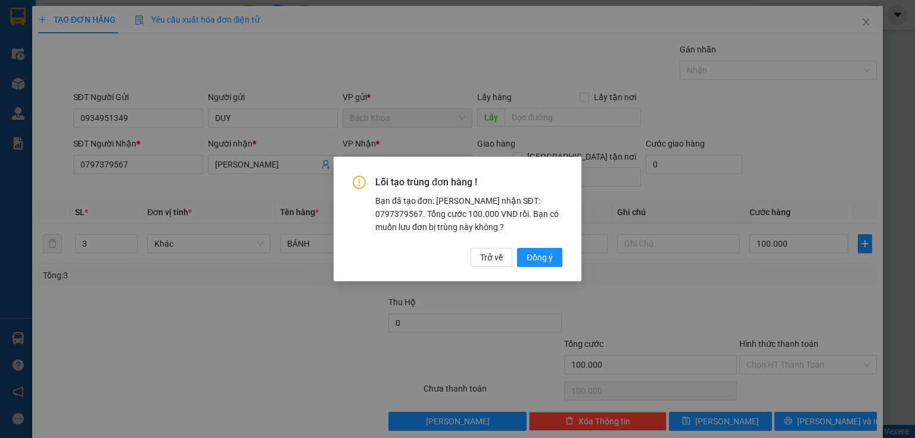
click at [535, 269] on div "Lỗi tạo trùng đơn hàng ! Bạn đã tạo đơn: Khách nhận SĐT: 0797379567. Tổng cước …" at bounding box center [458, 219] width 248 height 124
click at [536, 261] on span "Đồng ý" at bounding box center [540, 257] width 26 height 13
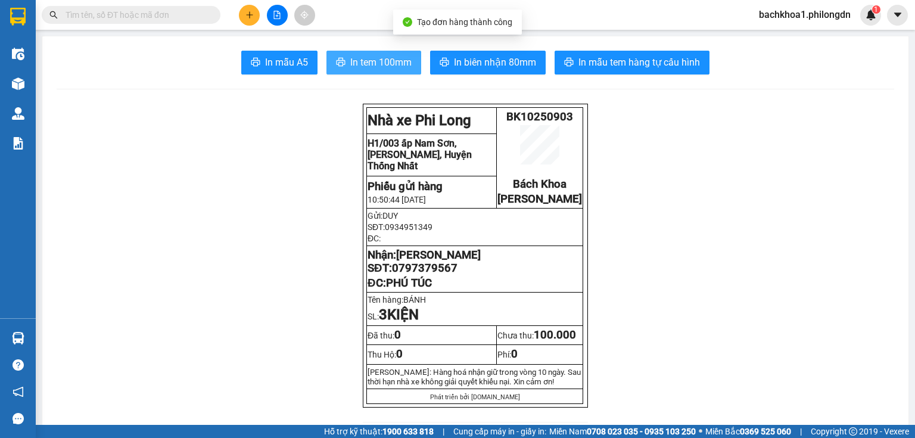
click at [376, 71] on button "In tem 100mm" at bounding box center [374, 63] width 95 height 24
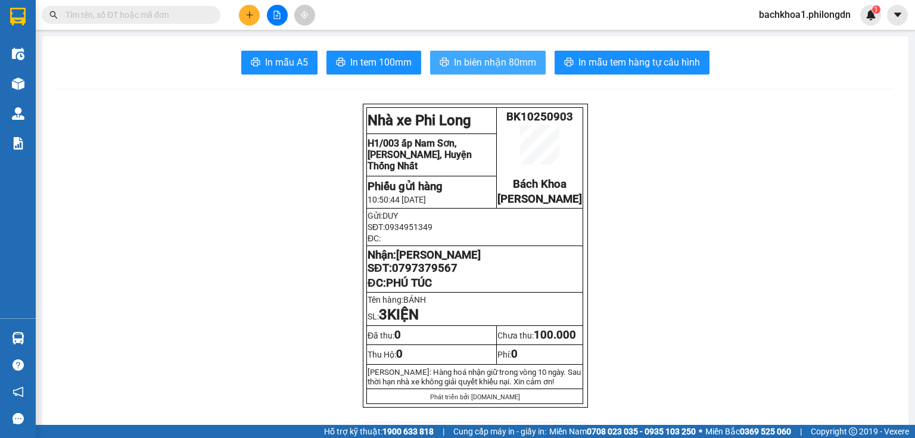
click at [460, 63] on span "In biên nhận 80mm" at bounding box center [495, 62] width 82 height 15
click at [410, 274] on span "0797379567" at bounding box center [425, 268] width 66 height 13
click at [412, 275] on span "0797379567" at bounding box center [425, 268] width 66 height 13
click at [251, 20] on button at bounding box center [249, 15] width 21 height 21
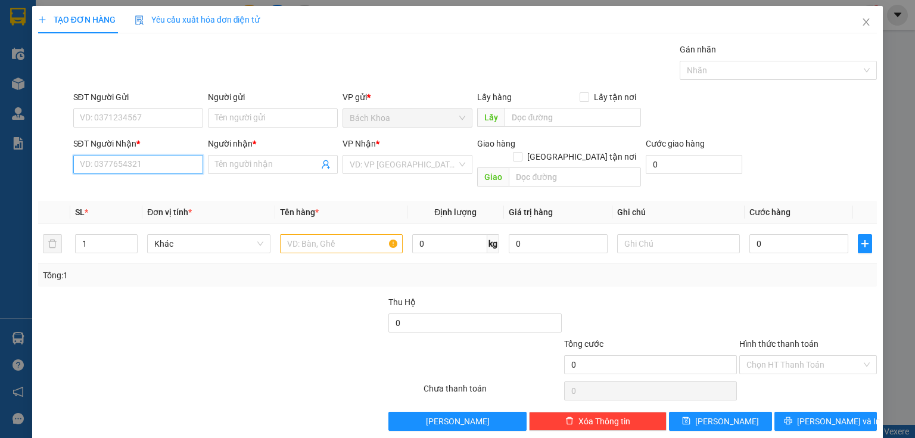
click at [181, 164] on input "SĐT Người Nhận *" at bounding box center [138, 164] width 130 height 19
click at [145, 185] on div "0388100026 - LINH" at bounding box center [137, 187] width 114 height 13
type input "0388100026"
type input "LINH"
type input "DỐC MƠ"
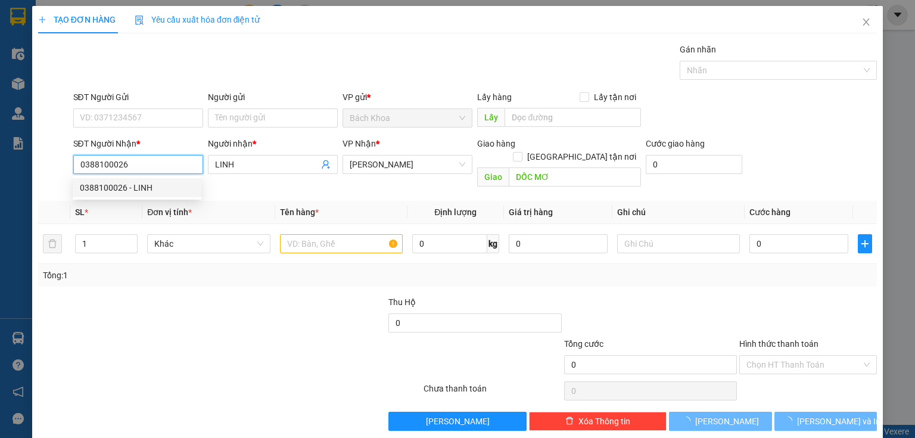
type input "40.000"
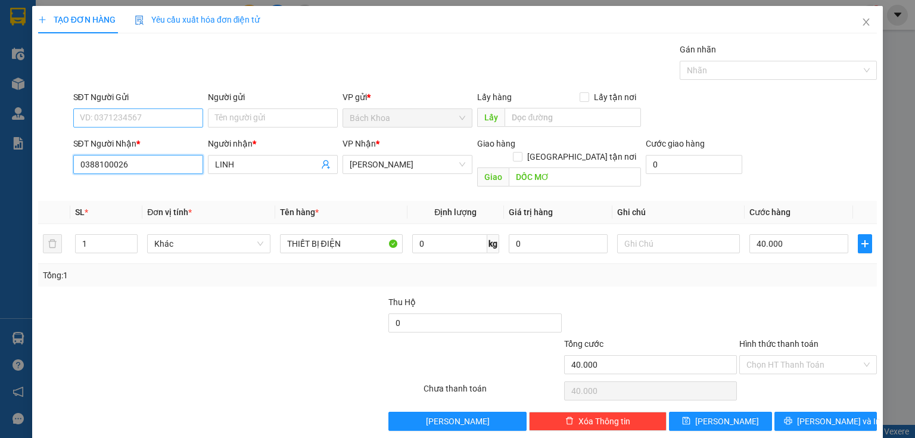
type input "0388100026"
click at [157, 117] on input "SĐT Người Gửi" at bounding box center [138, 117] width 130 height 19
click at [143, 145] on div "0908999587" at bounding box center [137, 141] width 114 height 13
type input "0908999587"
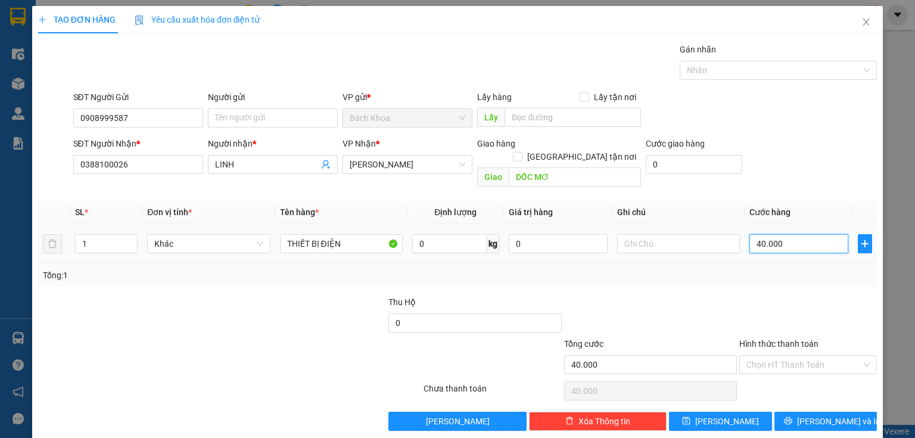
click at [819, 234] on input "40.000" at bounding box center [799, 243] width 99 height 19
click at [818, 415] on span "[PERSON_NAME] và In" at bounding box center [838, 421] width 83 height 13
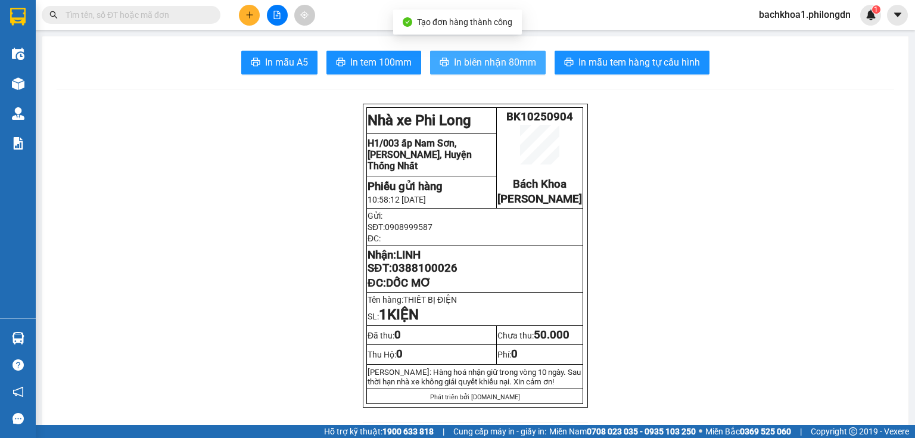
click at [488, 63] on span "In biên nhận 80mm" at bounding box center [495, 62] width 82 height 15
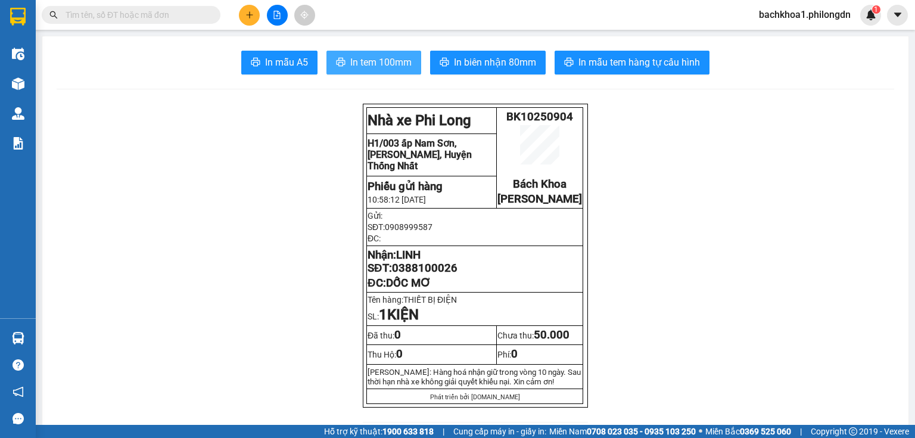
click at [375, 66] on span "In tem 100mm" at bounding box center [380, 62] width 61 height 15
click at [422, 275] on span "0388100026" at bounding box center [425, 268] width 66 height 13
drag, startPoint x: 422, startPoint y: 282, endPoint x: 451, endPoint y: 287, distance: 29.0
click at [451, 275] on span "0388100026" at bounding box center [425, 268] width 66 height 13
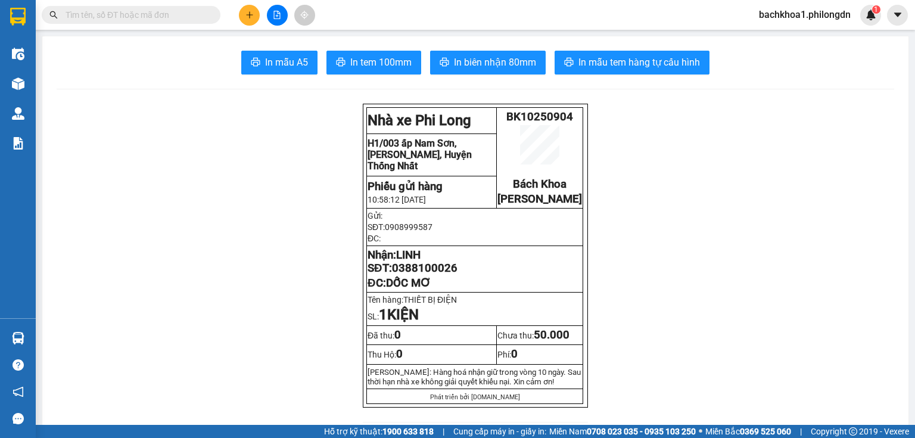
click at [451, 275] on span "0388100026" at bounding box center [425, 268] width 66 height 13
click at [250, 18] on icon "plus" at bounding box center [250, 15] width 8 height 8
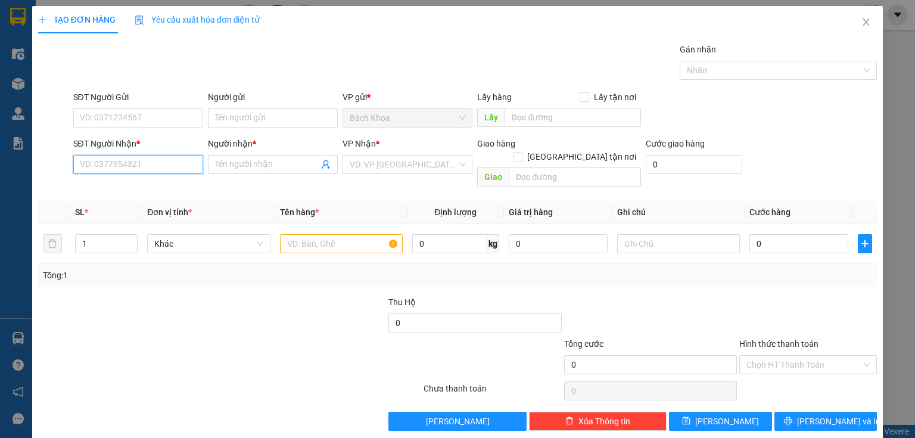
click at [144, 170] on input "SĐT Người Nhận *" at bounding box center [138, 164] width 130 height 19
type input "091946"
click at [142, 186] on div "0919469734 - HIẾU" at bounding box center [137, 187] width 114 height 13
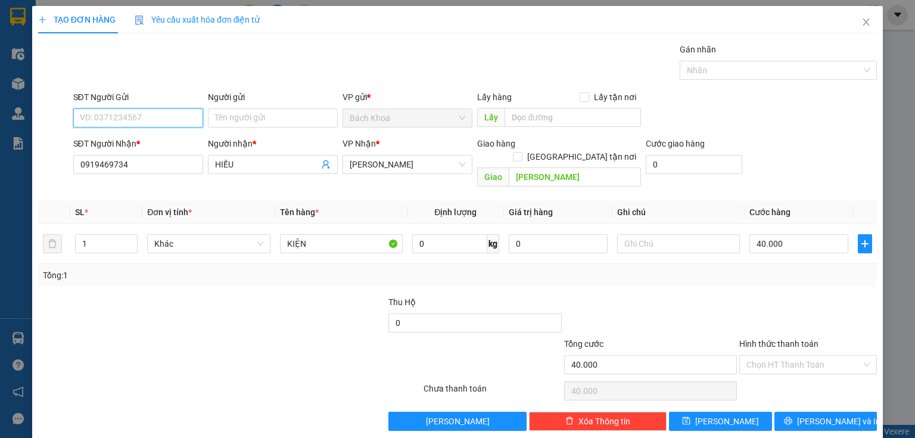
click at [133, 124] on input "SĐT Người Gửi" at bounding box center [138, 117] width 130 height 19
click at [170, 142] on div "0908686636 - HUY" at bounding box center [137, 141] width 114 height 13
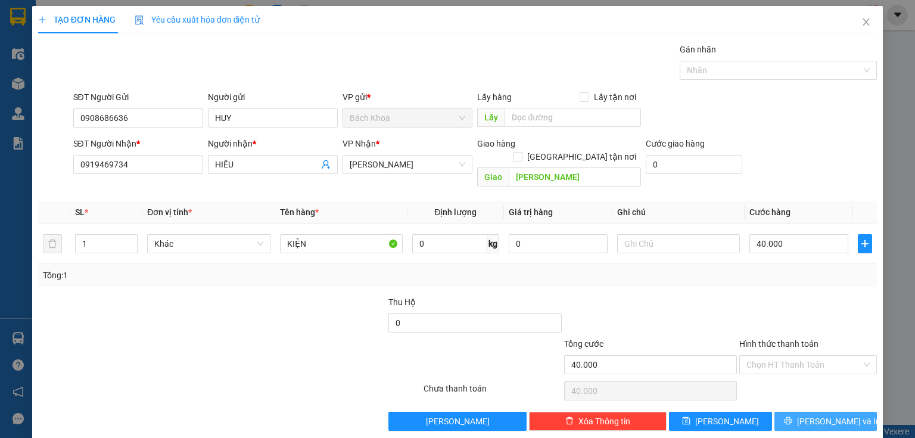
click at [806, 412] on button "[PERSON_NAME] và In" at bounding box center [826, 421] width 103 height 19
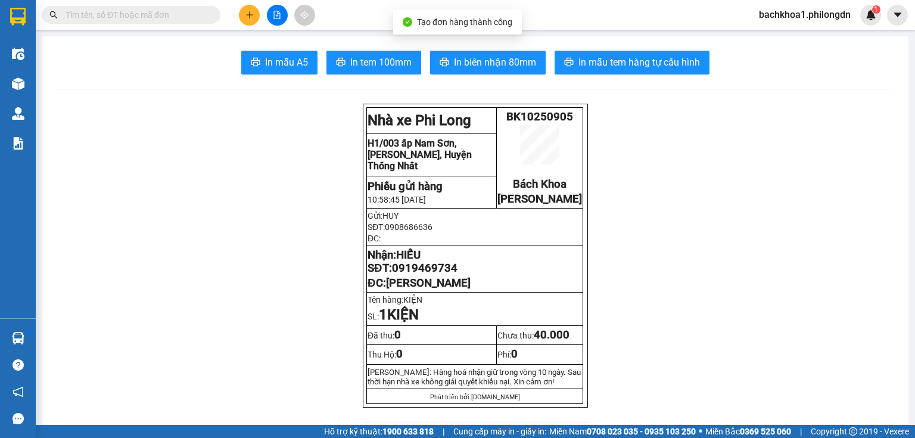
click at [420, 64] on div "In mẫu A5 In tem 100mm In biên nhận 80mm In mẫu tem hàng tự cấu hình" at bounding box center [476, 63] width 838 height 24
click at [393, 63] on span "In tem 100mm" at bounding box center [380, 62] width 61 height 15
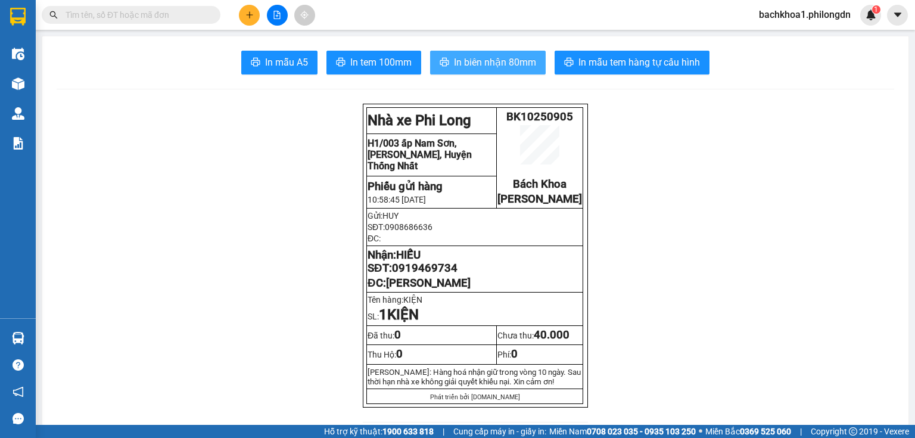
click at [472, 67] on span "In biên nhận 80mm" at bounding box center [495, 62] width 82 height 15
click at [437, 275] on span "0919469734" at bounding box center [425, 268] width 66 height 13
click at [249, 20] on button at bounding box center [249, 15] width 21 height 21
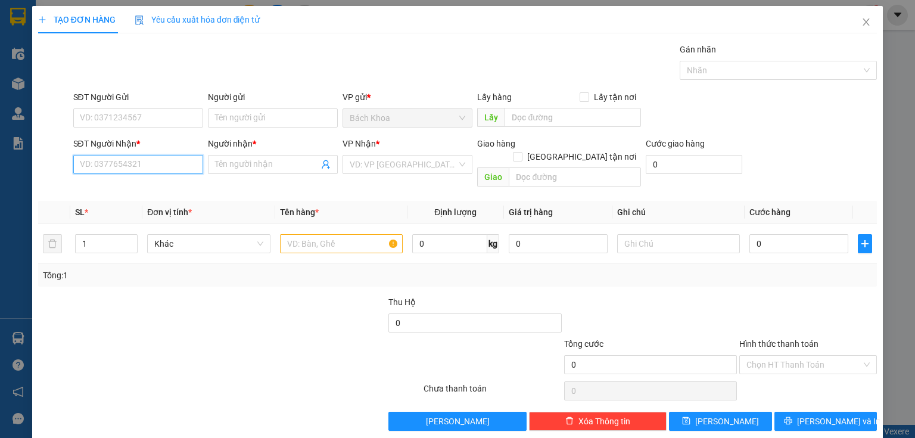
click at [155, 162] on input "SĐT Người Nhận *" at bounding box center [138, 164] width 130 height 19
click at [139, 184] on div "0936675115 - HOÀNG YẾN" at bounding box center [137, 187] width 114 height 13
type input "0936675115"
type input "HOÀNG YẾN"
type input "DẦU GIÂY"
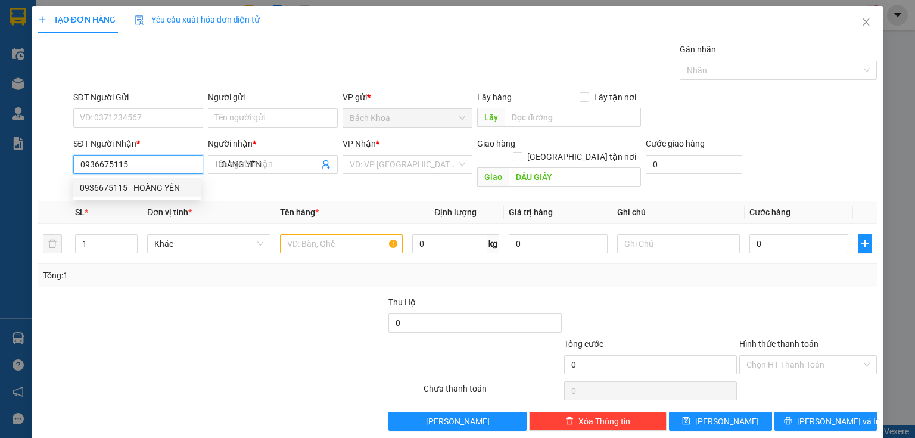
type input "40.000"
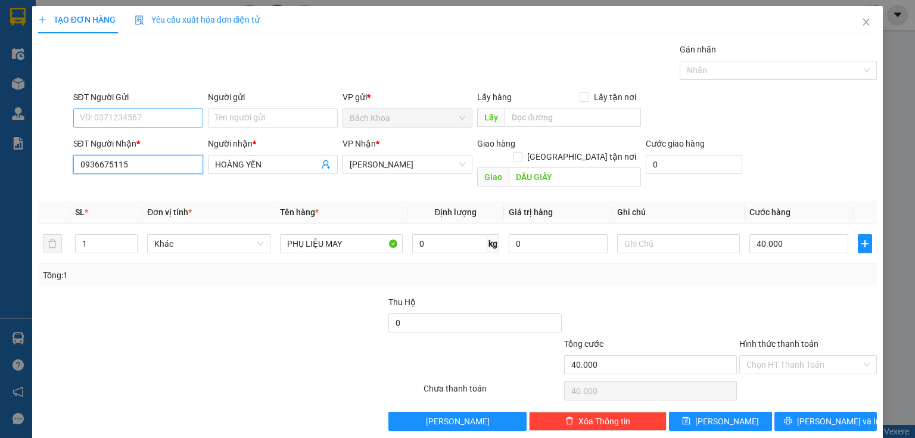
type input "0936675115"
click at [142, 110] on input "SĐT Người Gửi" at bounding box center [138, 117] width 130 height 19
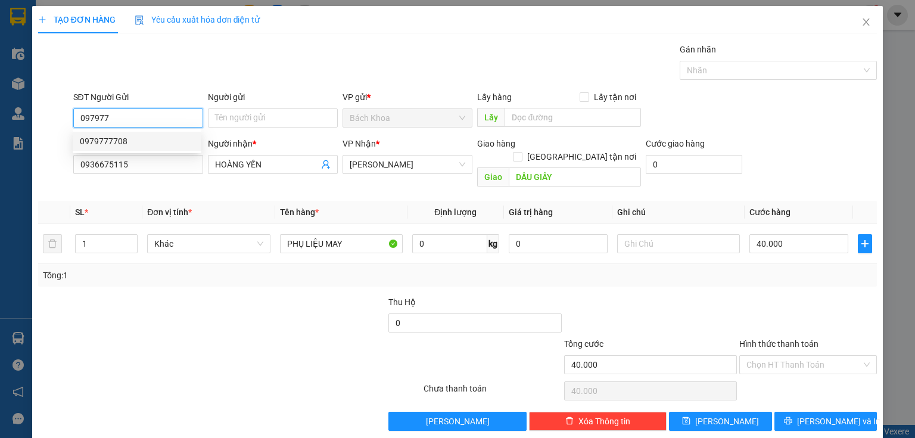
click at [141, 143] on div "0979777708" at bounding box center [137, 141] width 114 height 13
type input "0979777708"
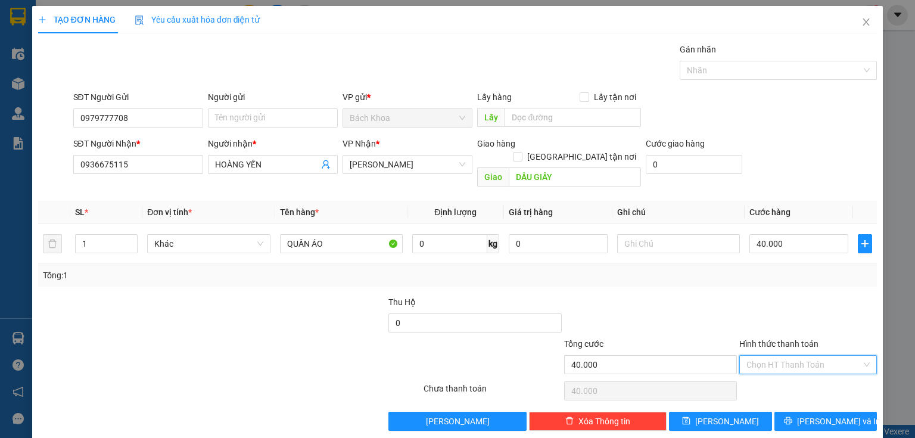
click at [796, 356] on input "Hình thức thanh toán" at bounding box center [804, 365] width 115 height 18
click at [770, 373] on div "Tại văn phòng" at bounding box center [802, 374] width 123 height 13
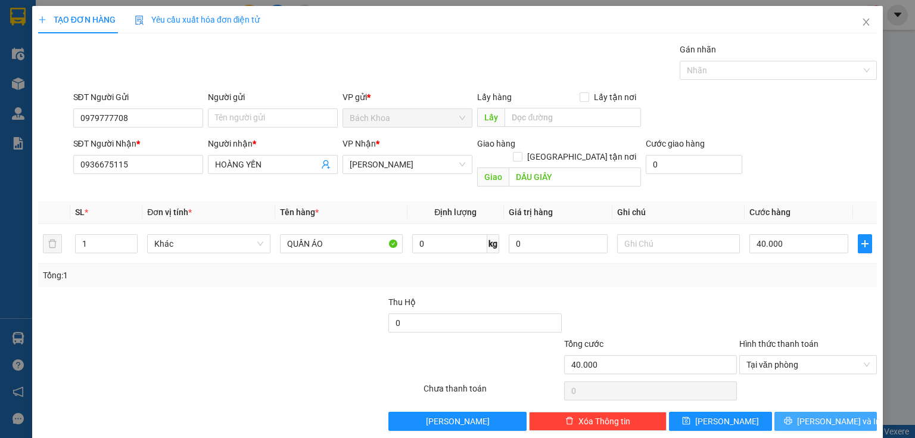
click at [793, 417] on icon "printer" at bounding box center [788, 421] width 8 height 8
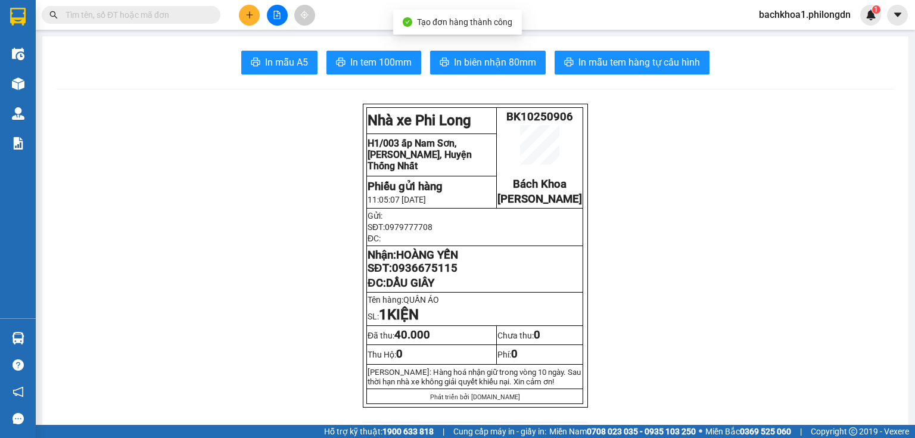
click at [502, 72] on button "In biên nhận 80mm" at bounding box center [488, 63] width 116 height 24
click at [399, 57] on span "In tem 100mm" at bounding box center [380, 62] width 61 height 15
click at [429, 275] on span "0936675115" at bounding box center [425, 268] width 66 height 13
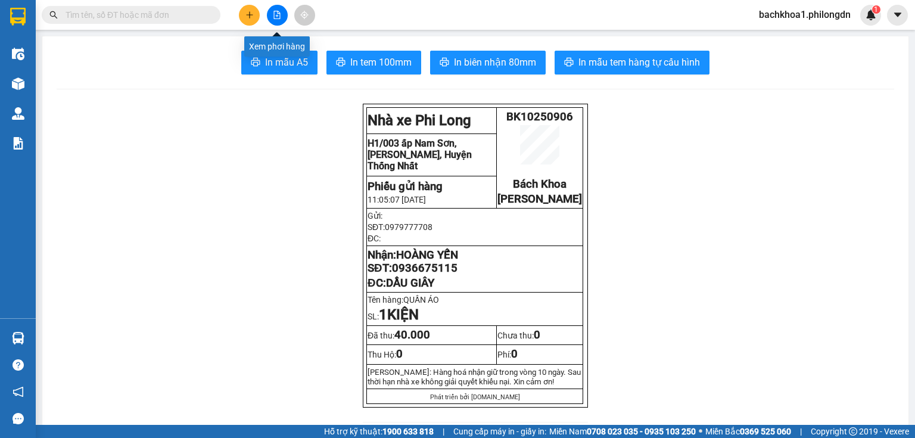
click at [249, 12] on icon "plus" at bounding box center [249, 14] width 1 height 7
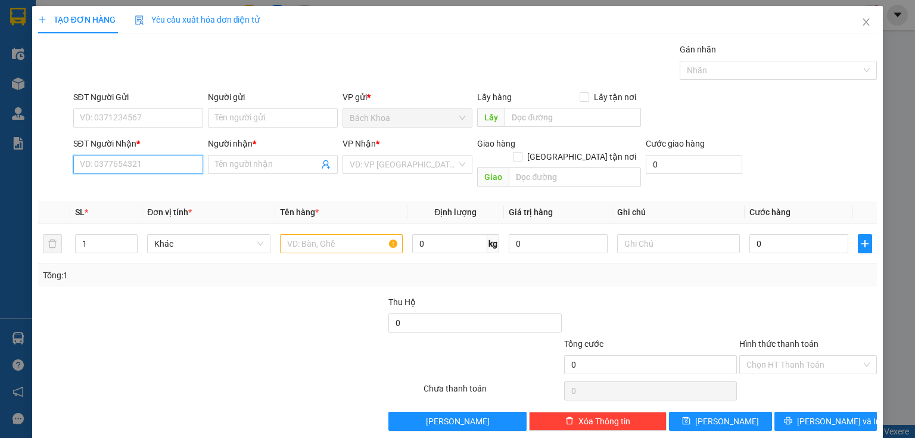
click at [131, 163] on input "SĐT Người Nhận *" at bounding box center [138, 164] width 130 height 19
click at [111, 185] on div "0909130108 - HẢI" at bounding box center [137, 187] width 114 height 13
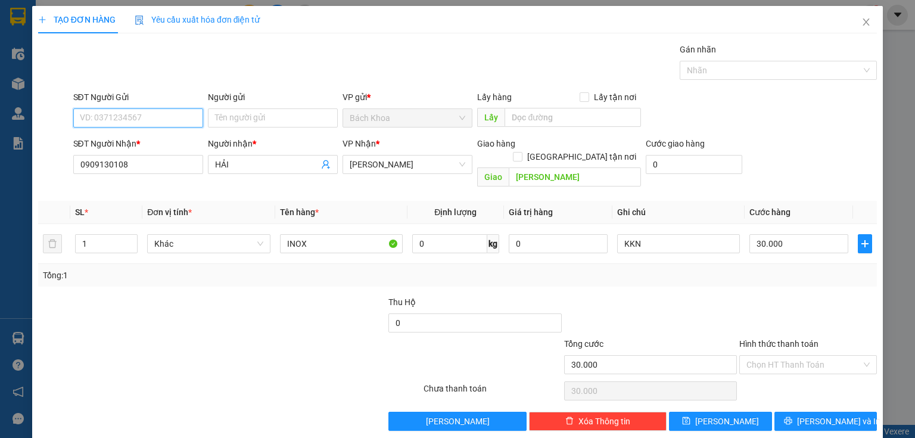
click at [158, 120] on input "SĐT Người Gửi" at bounding box center [138, 117] width 130 height 19
click at [145, 141] on div "0908300707" at bounding box center [137, 141] width 114 height 13
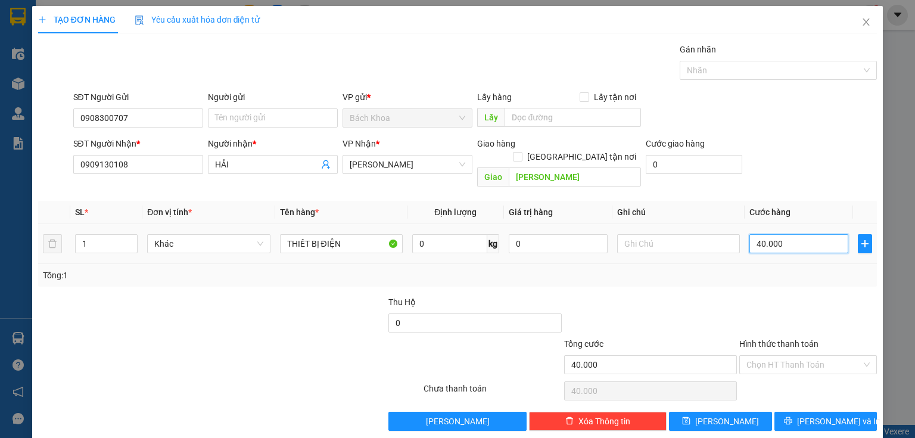
click at [812, 234] on input "40.000" at bounding box center [799, 243] width 99 height 19
click at [782, 412] on button "[PERSON_NAME] và In" at bounding box center [826, 421] width 103 height 19
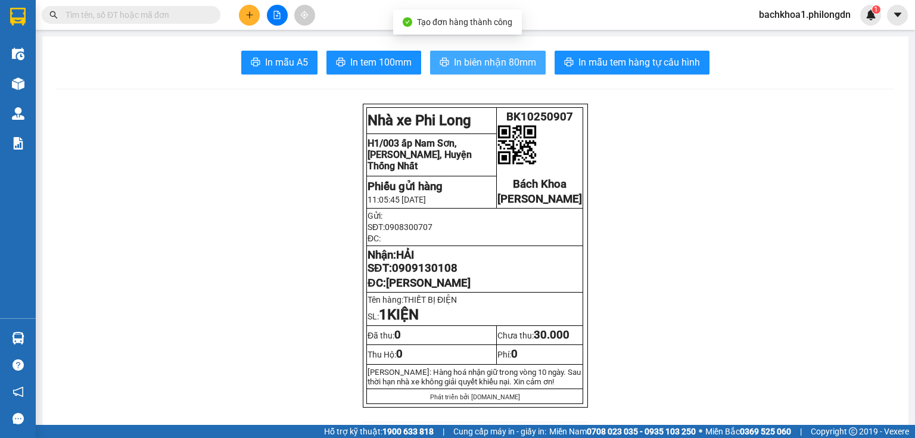
click at [455, 70] on button "In biên nhận 80mm" at bounding box center [488, 63] width 116 height 24
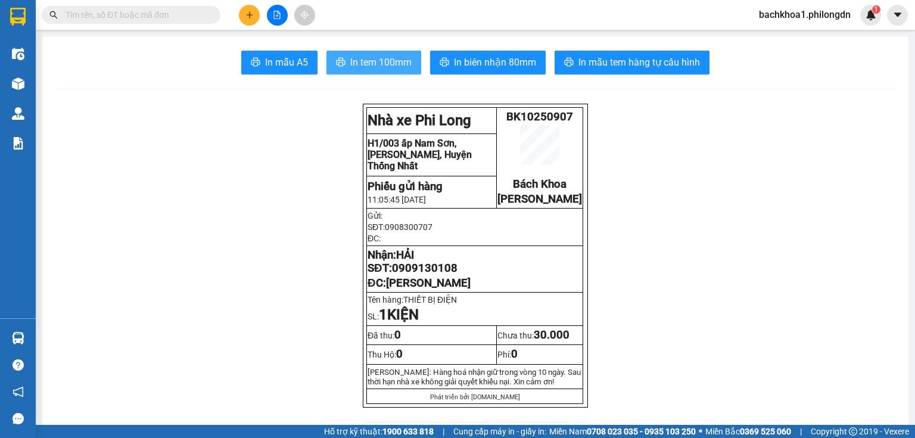
click at [373, 72] on button "In tem 100mm" at bounding box center [374, 63] width 95 height 24
click at [373, 66] on span "In tem 100mm" at bounding box center [380, 62] width 61 height 15
click at [427, 275] on span "0909130108" at bounding box center [425, 268] width 66 height 13
click at [240, 16] on button at bounding box center [249, 15] width 21 height 21
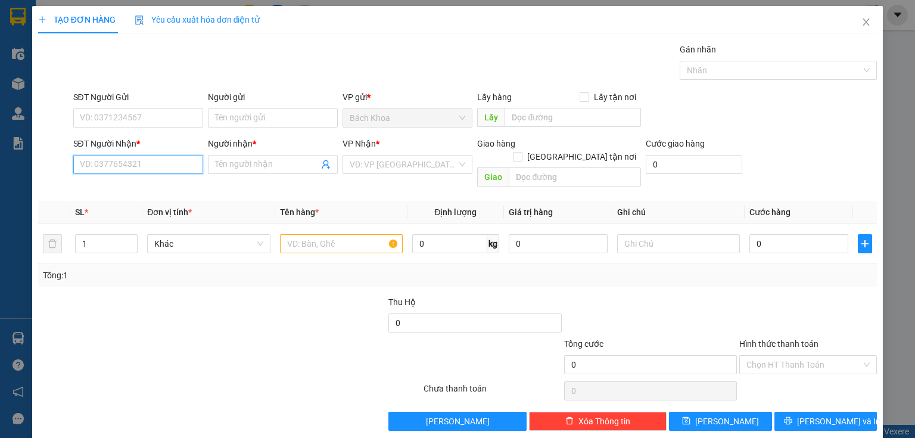
click at [100, 166] on input "SĐT Người Nhận *" at bounding box center [138, 164] width 130 height 19
click at [136, 164] on input "SĐT Người Nhận *" at bounding box center [138, 164] width 130 height 19
paste input "0975754462"
click at [149, 186] on div "0975754462 - HẢO" at bounding box center [137, 187] width 114 height 13
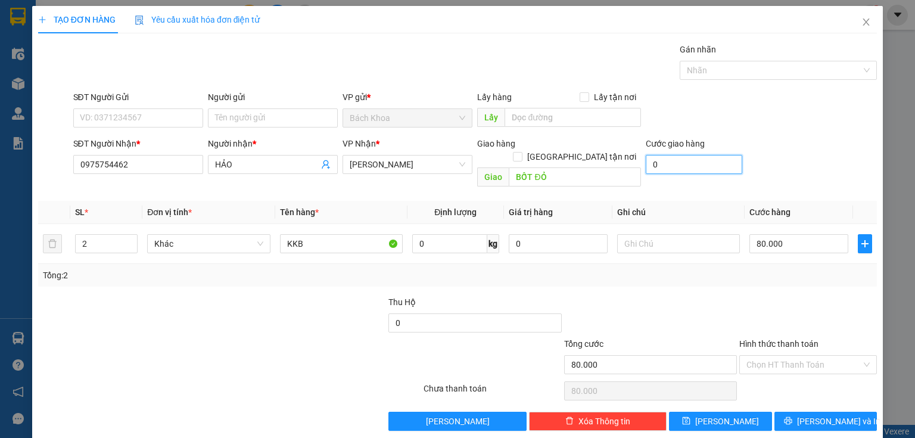
click at [672, 160] on input "0" at bounding box center [694, 164] width 97 height 19
click at [128, 237] on span "up" at bounding box center [131, 240] width 7 height 7
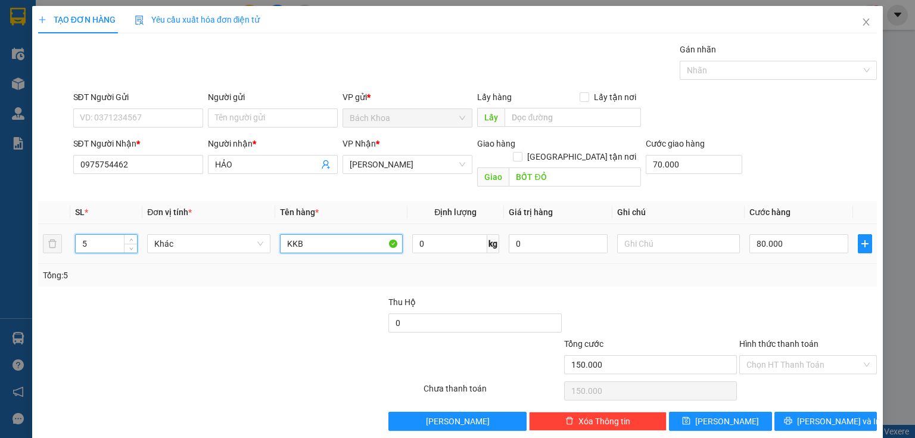
click at [334, 236] on input "KKB" at bounding box center [341, 243] width 123 height 19
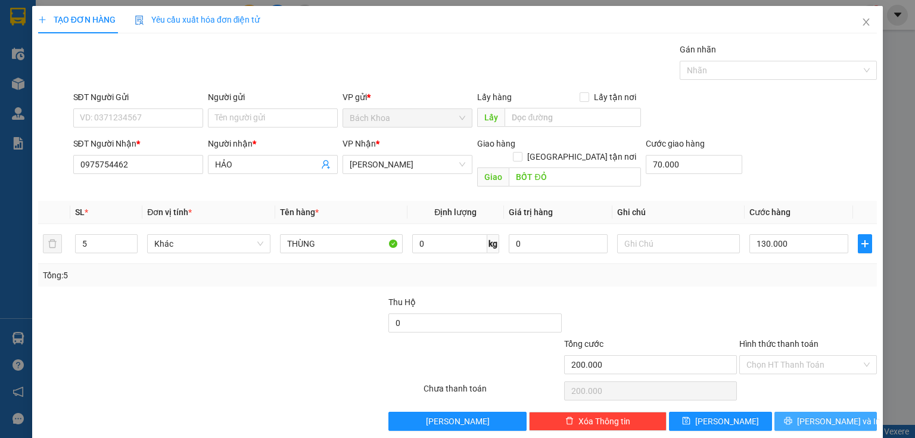
click at [814, 415] on span "[PERSON_NAME] và In" at bounding box center [838, 421] width 83 height 13
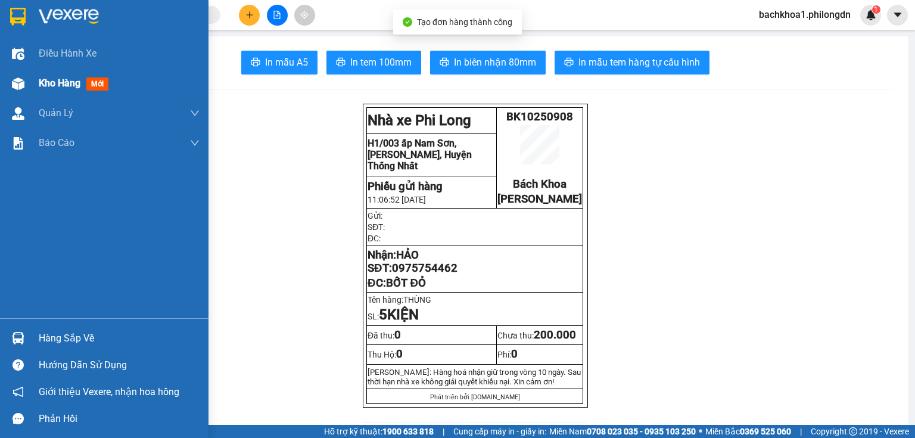
click at [57, 81] on span "Kho hàng" at bounding box center [60, 82] width 42 height 11
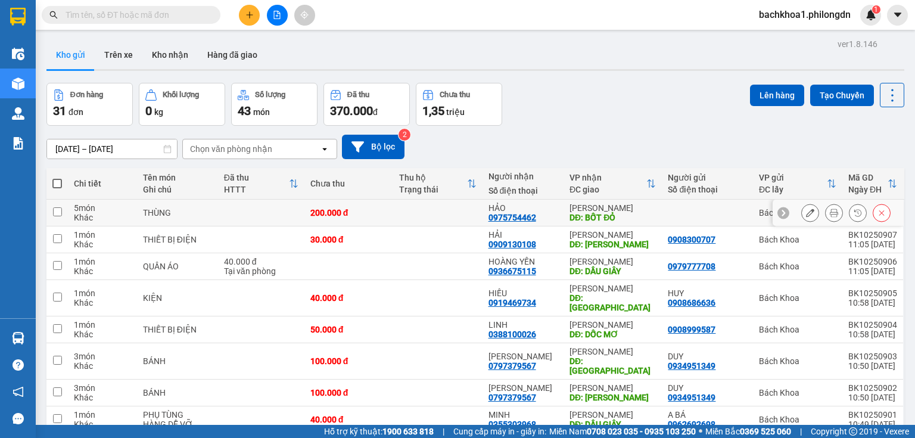
click at [806, 216] on icon at bounding box center [810, 213] width 8 height 8
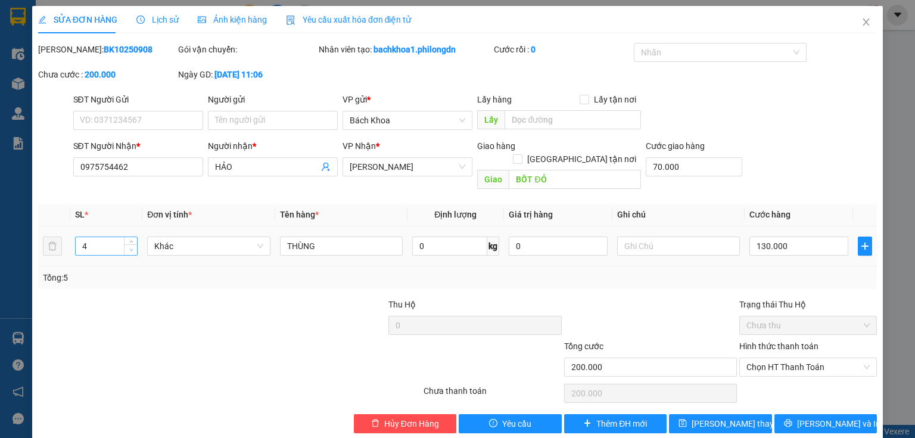
click at [131, 244] on span "Decrease Value" at bounding box center [130, 249] width 13 height 11
click at [821, 417] on span "[PERSON_NAME] và In" at bounding box center [838, 423] width 83 height 13
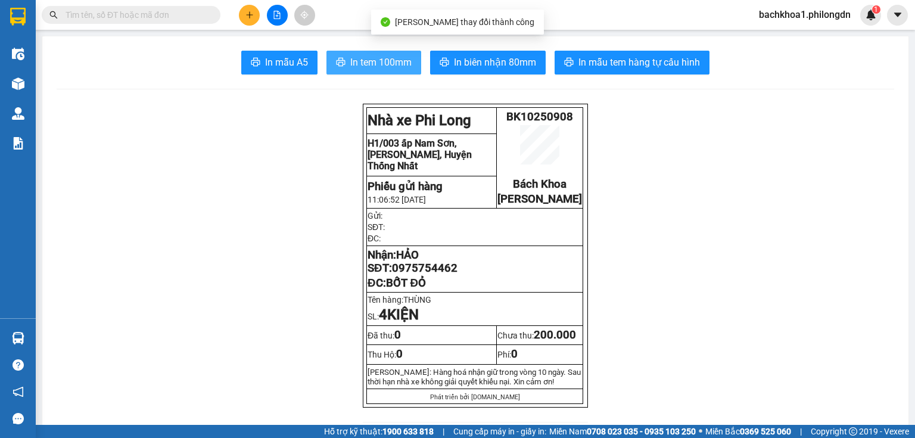
click at [393, 69] on span "In tem 100mm" at bounding box center [380, 62] width 61 height 15
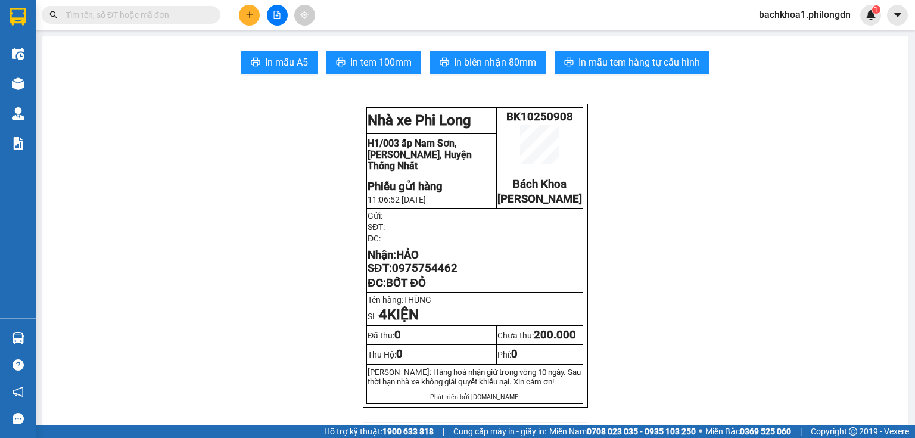
click at [399, 275] on span "0975754462" at bounding box center [425, 268] width 66 height 13
click at [254, 17] on button at bounding box center [249, 15] width 21 height 21
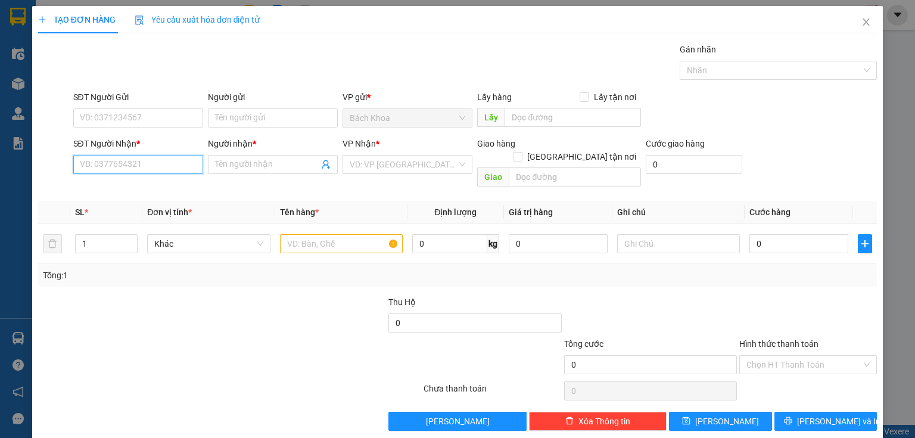
click at [154, 162] on input "SĐT Người Nhận *" at bounding box center [138, 164] width 130 height 19
click at [129, 190] on div "0934626706 - TRANG" at bounding box center [137, 187] width 114 height 13
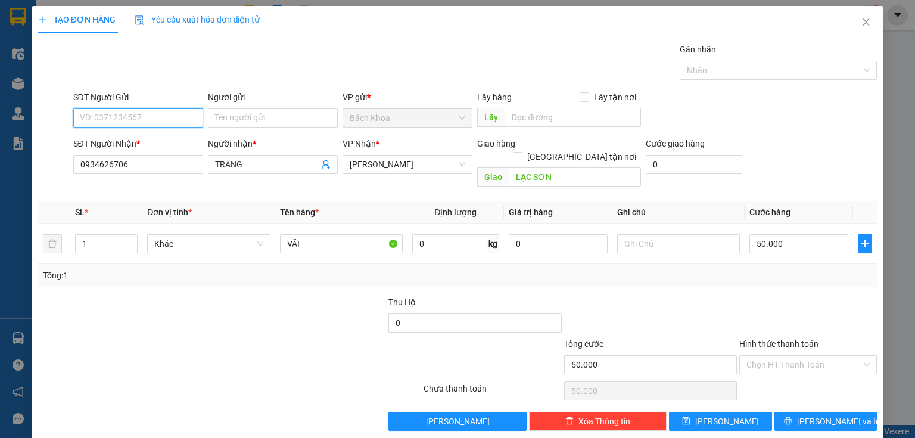
click at [163, 119] on input "SĐT Người Gửi" at bounding box center [138, 117] width 130 height 19
click at [152, 139] on div "0964833445" at bounding box center [137, 141] width 114 height 13
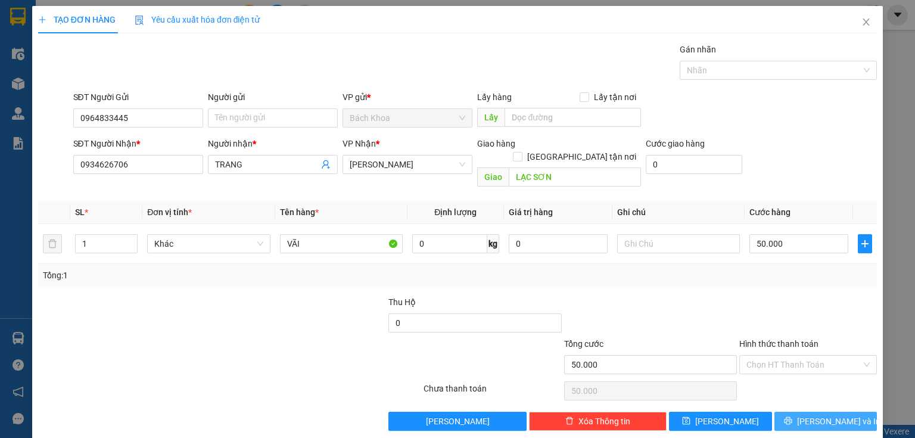
click at [833, 415] on span "[PERSON_NAME] và In" at bounding box center [838, 421] width 83 height 13
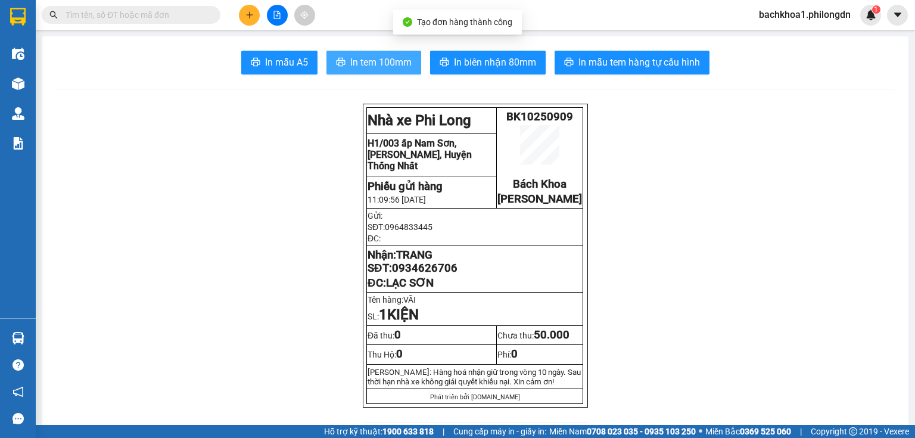
click at [374, 67] on span "In tem 100mm" at bounding box center [380, 62] width 61 height 15
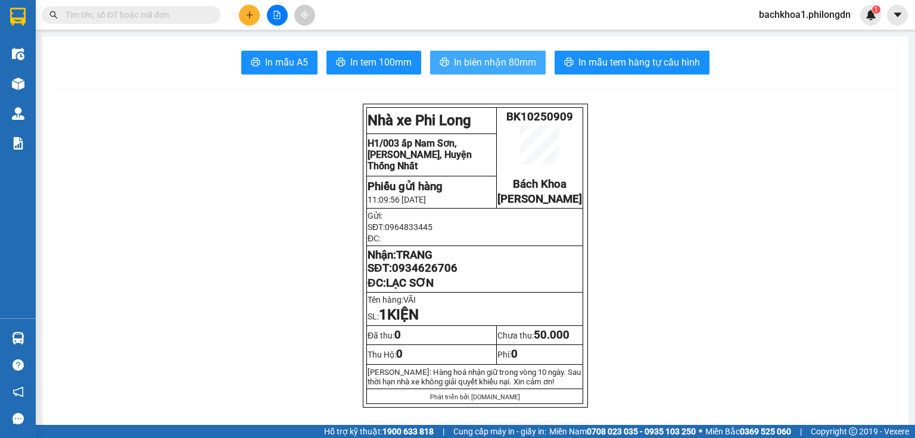
click at [498, 66] on span "In biên nhận 80mm" at bounding box center [495, 62] width 82 height 15
click at [424, 275] on span "0934626706" at bounding box center [425, 268] width 66 height 13
click at [252, 8] on button at bounding box center [249, 15] width 21 height 21
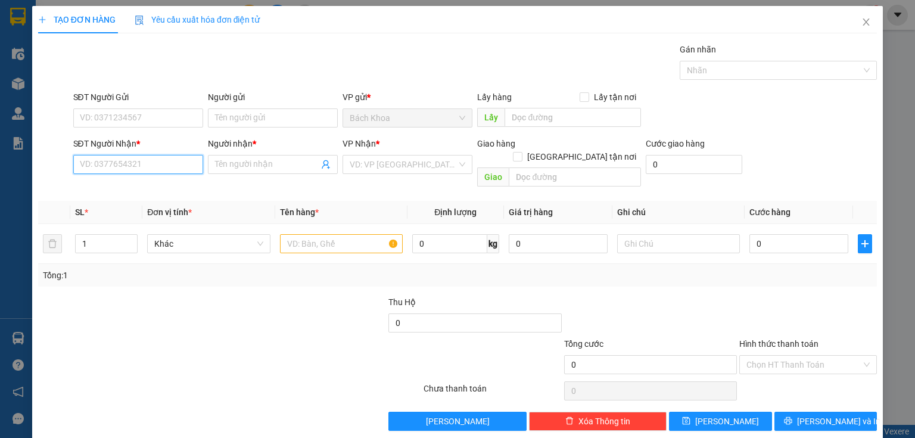
click at [126, 166] on input "SĐT Người Nhận *" at bounding box center [138, 164] width 130 height 19
click at [148, 190] on div "0983331021 - ĐANG THUỲ" at bounding box center [137, 187] width 114 height 13
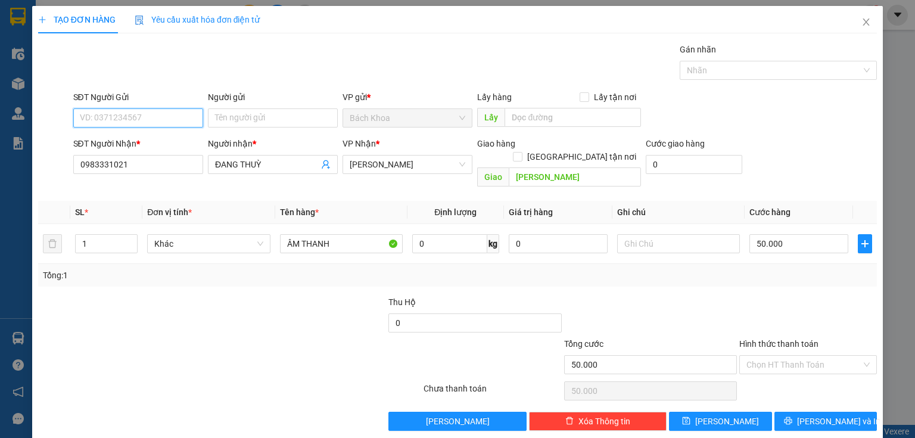
click at [110, 117] on input "SĐT Người Gửi" at bounding box center [138, 117] width 130 height 19
click at [128, 143] on div "0983781177" at bounding box center [137, 141] width 114 height 13
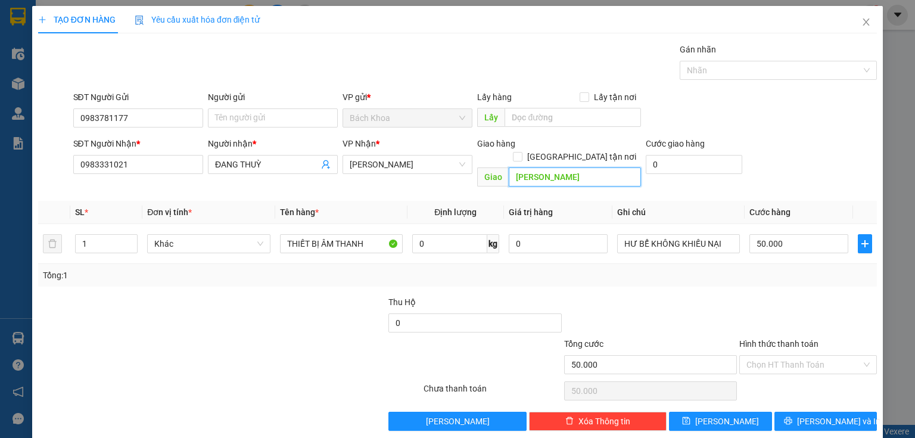
click at [571, 169] on input "[PERSON_NAME]" at bounding box center [575, 176] width 132 height 19
click at [794, 234] on input "50.000" at bounding box center [799, 243] width 99 height 19
click at [821, 356] on input "Hình thức thanh toán" at bounding box center [804, 365] width 115 height 18
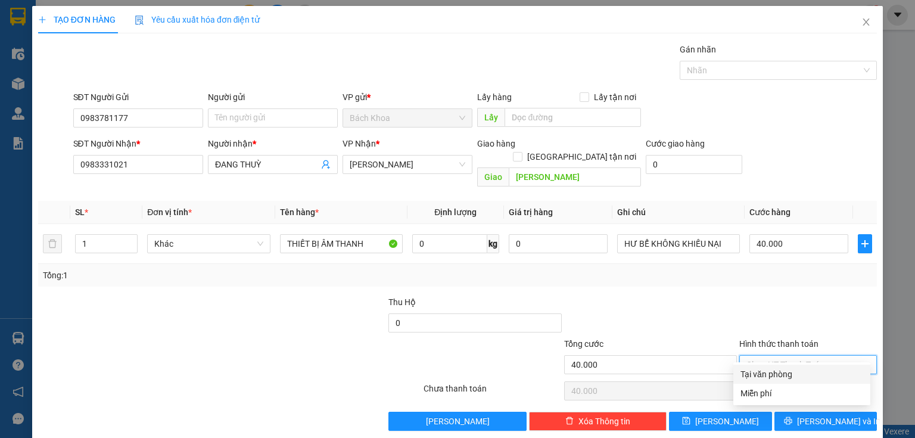
click at [801, 374] on div "Tại văn phòng" at bounding box center [802, 374] width 123 height 13
click at [877, 409] on div "TẠO ĐƠN HÀNG Yêu cầu xuất hóa đơn điện tử Transit Pickup Surcharge Ids Transit …" at bounding box center [457, 219] width 915 height 438
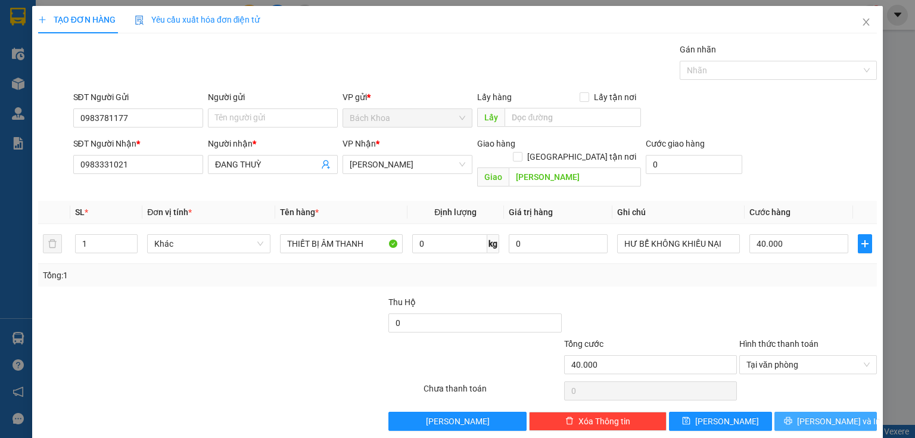
click at [848, 412] on button "[PERSON_NAME] và In" at bounding box center [826, 421] width 103 height 19
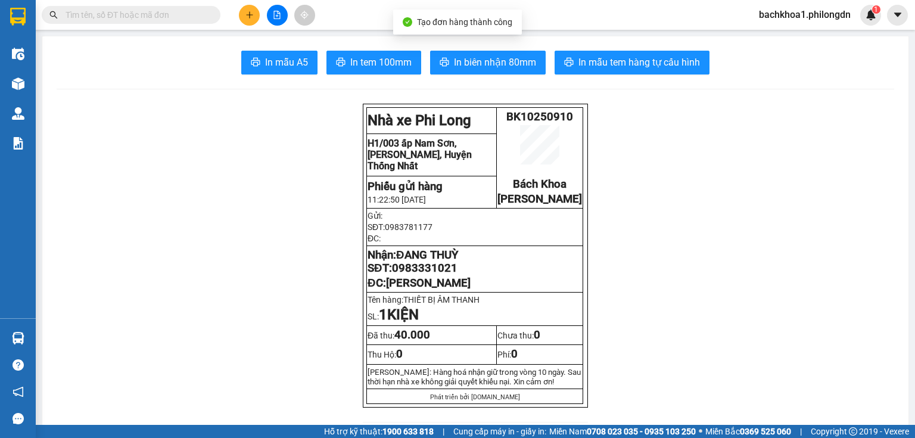
click at [483, 66] on span "In biên nhận 80mm" at bounding box center [495, 62] width 82 height 15
click at [378, 67] on span "In tem 100mm" at bounding box center [380, 62] width 61 height 15
click at [413, 275] on span "0983331021" at bounding box center [425, 268] width 66 height 13
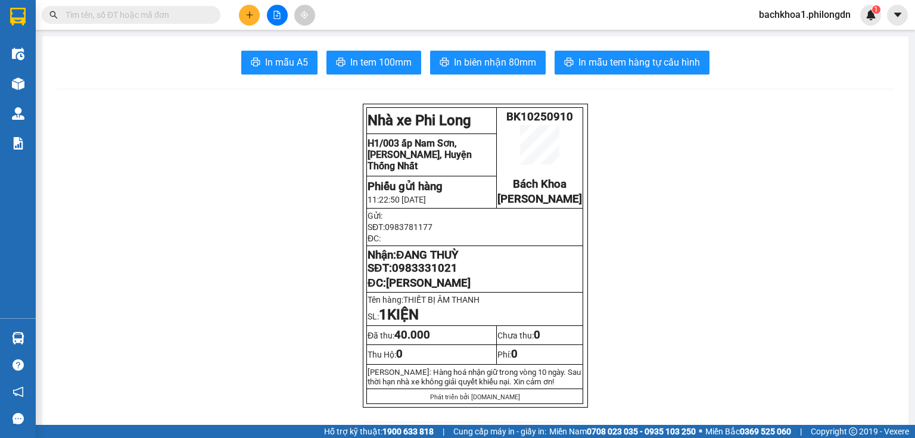
click at [413, 275] on span "0983331021" at bounding box center [425, 268] width 66 height 13
click at [246, 18] on icon "plus" at bounding box center [250, 15] width 8 height 8
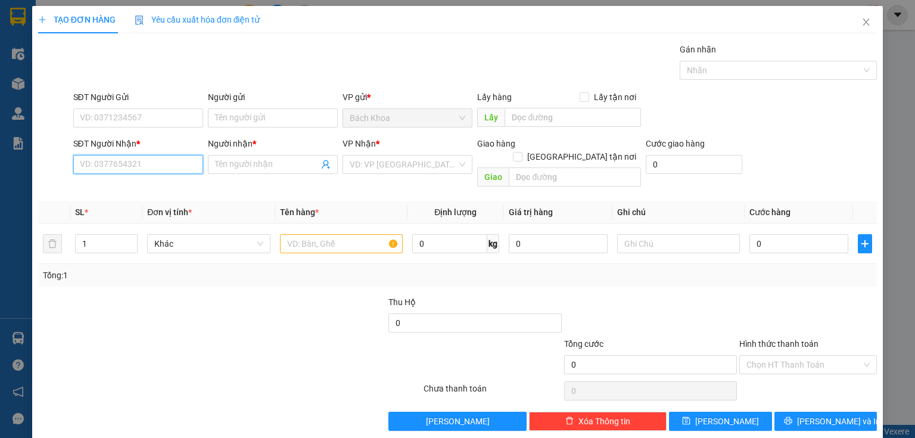
click at [120, 170] on input "SĐT Người Nhận *" at bounding box center [138, 164] width 130 height 19
click at [151, 186] on div "0962060036 - LUYẾN" at bounding box center [137, 187] width 114 height 13
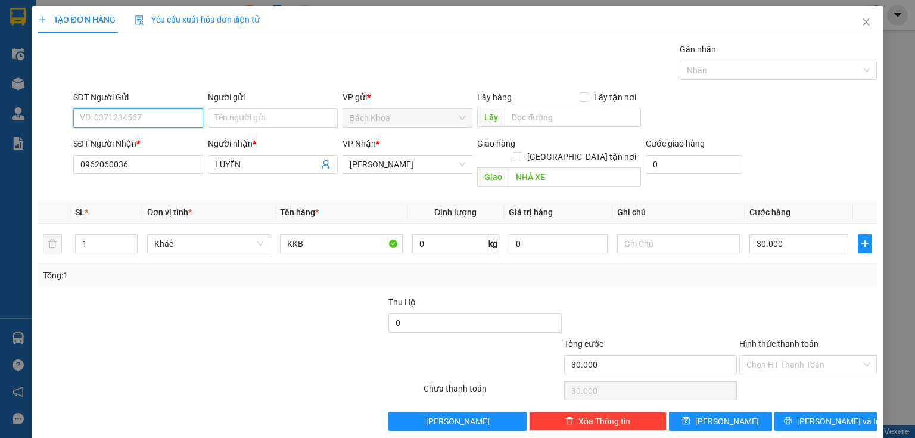
click at [166, 113] on input "SĐT Người Gửi" at bounding box center [138, 117] width 130 height 19
click at [868, 18] on span "Close" at bounding box center [866, 22] width 33 height 33
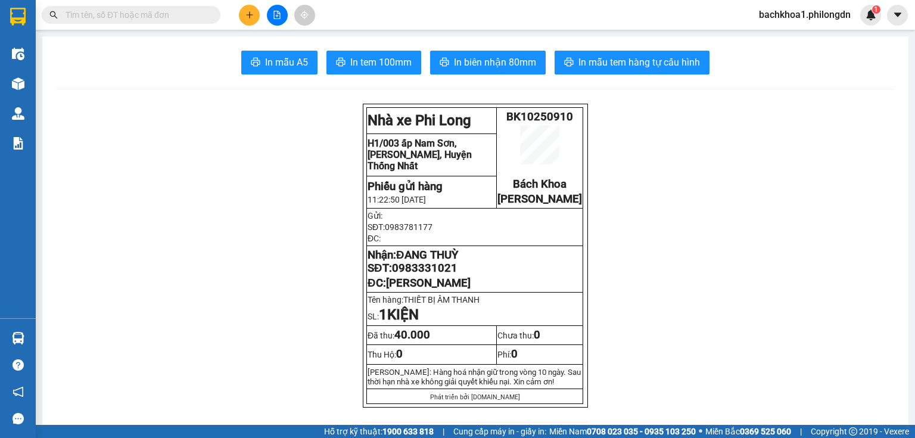
click at [259, 13] on button at bounding box center [249, 15] width 21 height 21
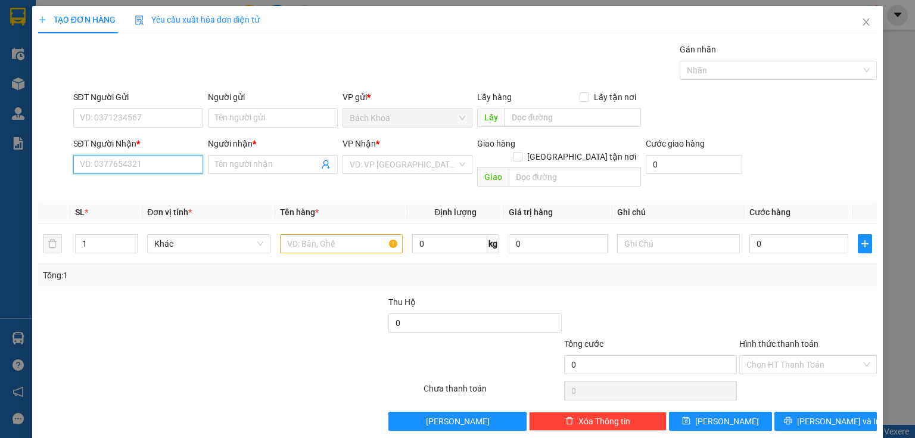
click at [148, 169] on input "SĐT Người Nhận *" at bounding box center [138, 164] width 130 height 19
click at [145, 185] on div "0869996633 - VƯƠNG" at bounding box center [137, 187] width 114 height 13
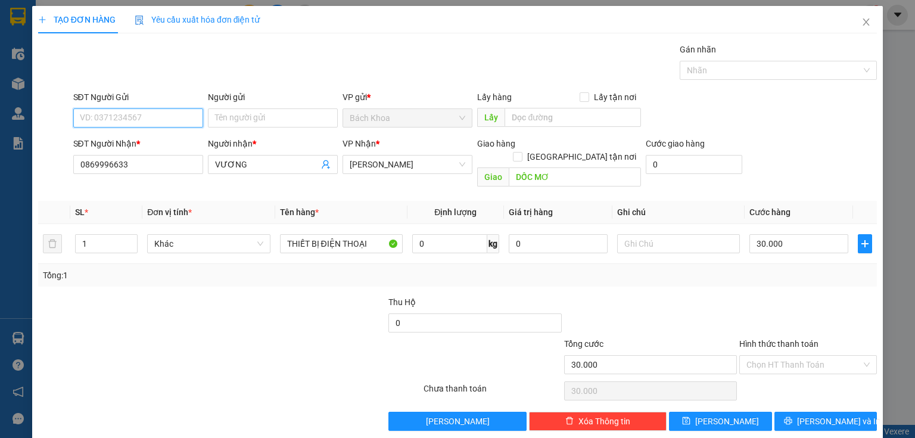
click at [138, 115] on input "SĐT Người Gửi" at bounding box center [138, 117] width 130 height 19
click at [143, 142] on div "0962060036 - LUYẾN" at bounding box center [137, 141] width 114 height 13
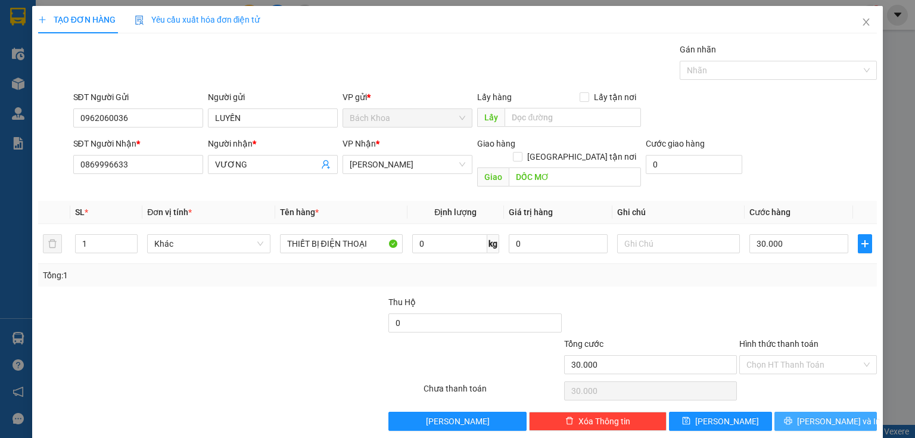
click at [809, 414] on button "[PERSON_NAME] và In" at bounding box center [826, 421] width 103 height 19
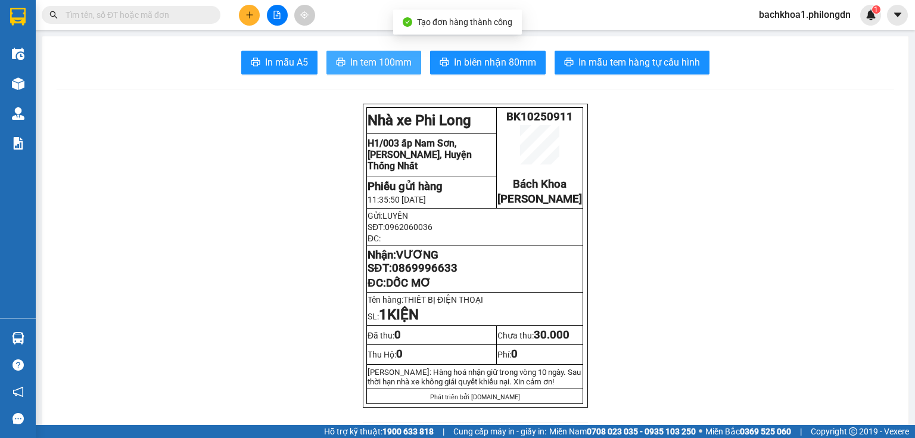
click at [383, 60] on span "In tem 100mm" at bounding box center [380, 62] width 61 height 15
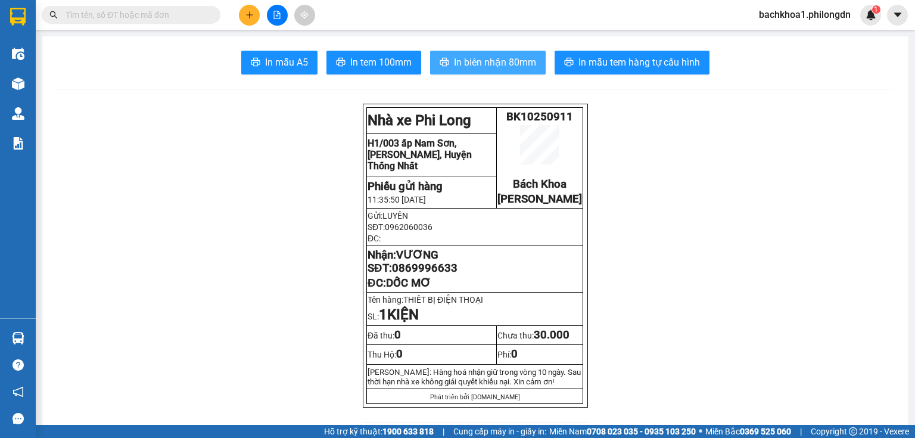
click at [464, 58] on span "In biên nhận 80mm" at bounding box center [495, 62] width 82 height 15
click at [405, 275] on span "0869996633" at bounding box center [425, 268] width 66 height 13
click at [252, 8] on button at bounding box center [249, 15] width 21 height 21
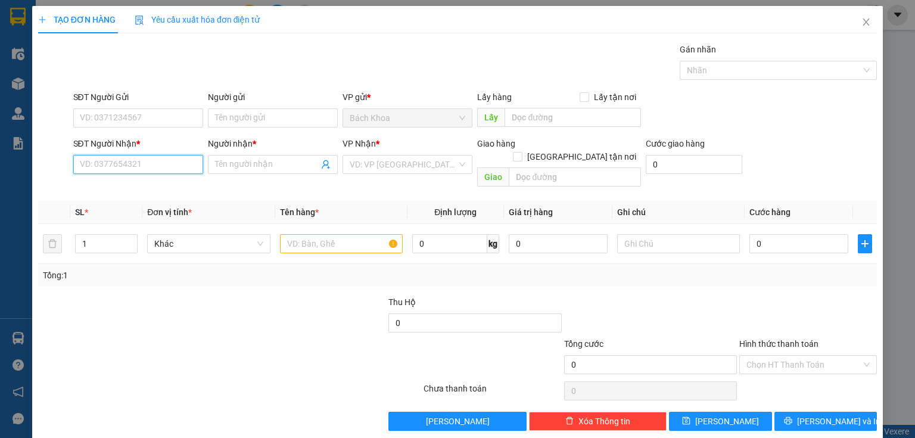
click at [178, 160] on input "SĐT Người Nhận *" at bounding box center [138, 164] width 130 height 19
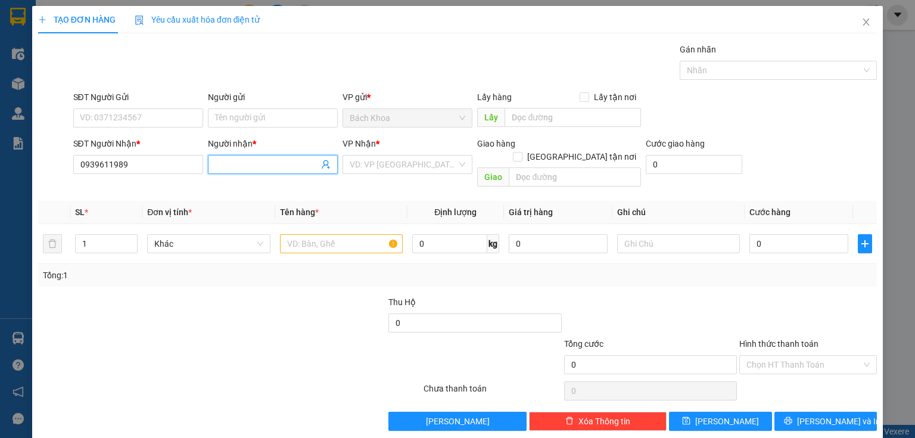
click at [248, 164] on input "Người nhận *" at bounding box center [267, 164] width 104 height 13
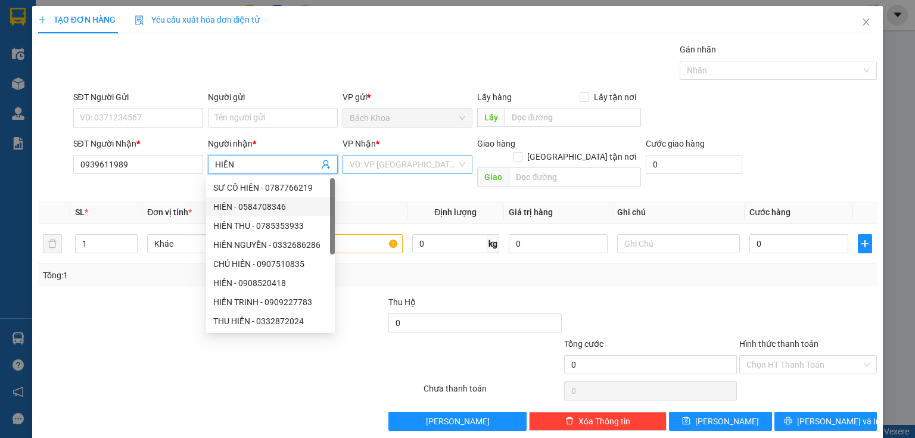
click at [433, 162] on input "search" at bounding box center [403, 165] width 107 height 18
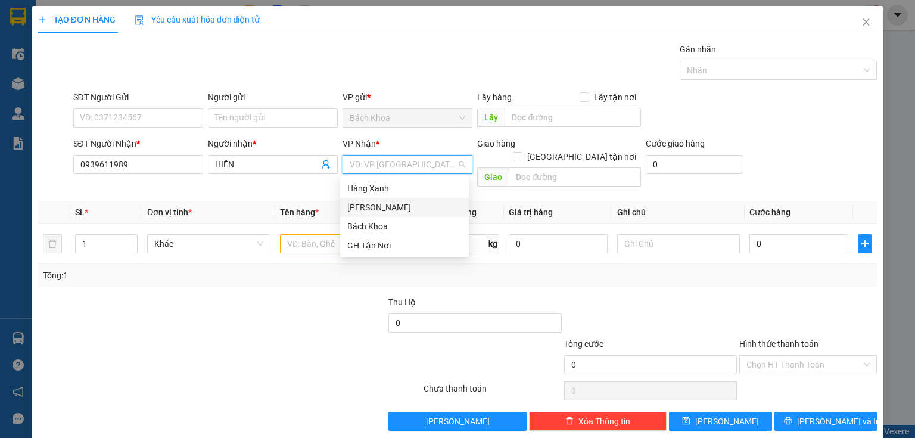
click at [432, 209] on div "[PERSON_NAME]" at bounding box center [404, 207] width 114 height 13
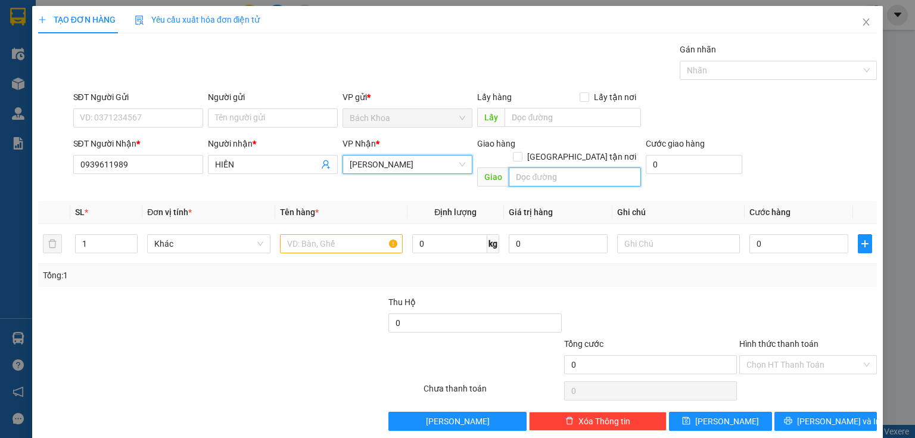
click at [526, 167] on input "text" at bounding box center [575, 176] width 132 height 19
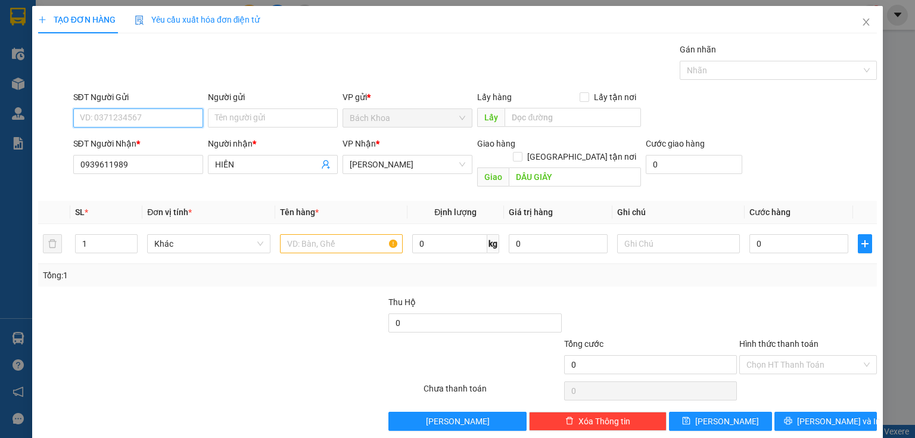
click at [135, 111] on input "SĐT Người Gửi" at bounding box center [138, 117] width 130 height 19
click at [117, 138] on div "0903814928" at bounding box center [137, 141] width 114 height 13
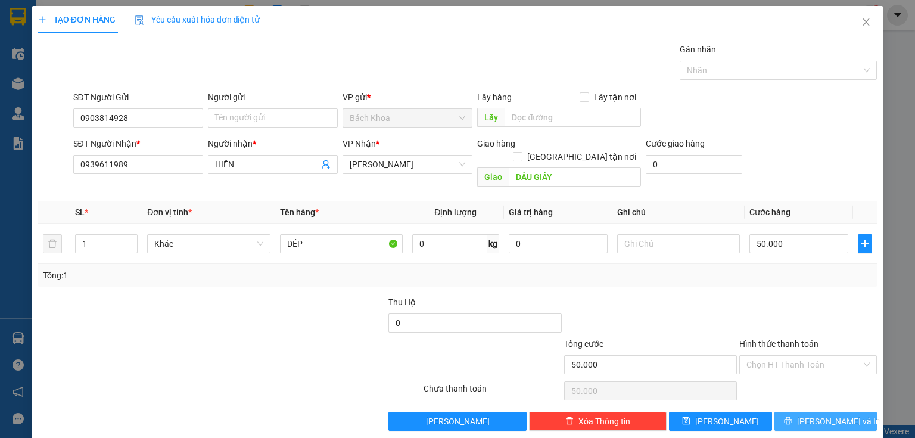
click at [833, 415] on span "[PERSON_NAME] và In" at bounding box center [838, 421] width 83 height 13
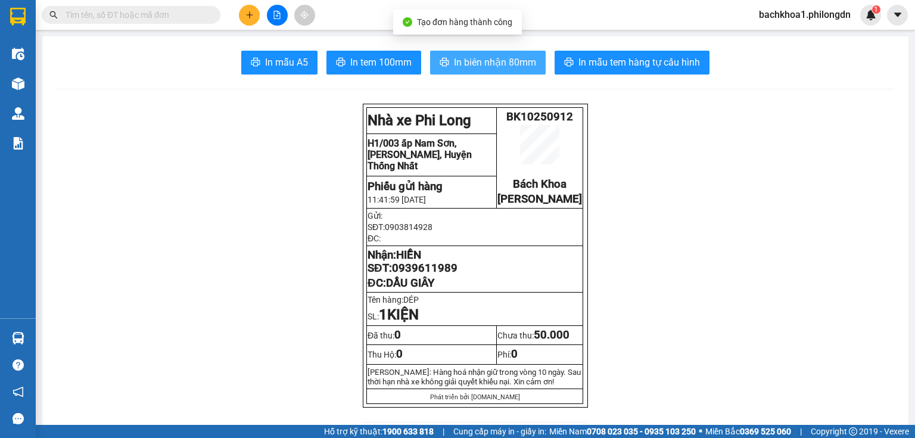
click at [454, 56] on span "In biên nhận 80mm" at bounding box center [495, 62] width 82 height 15
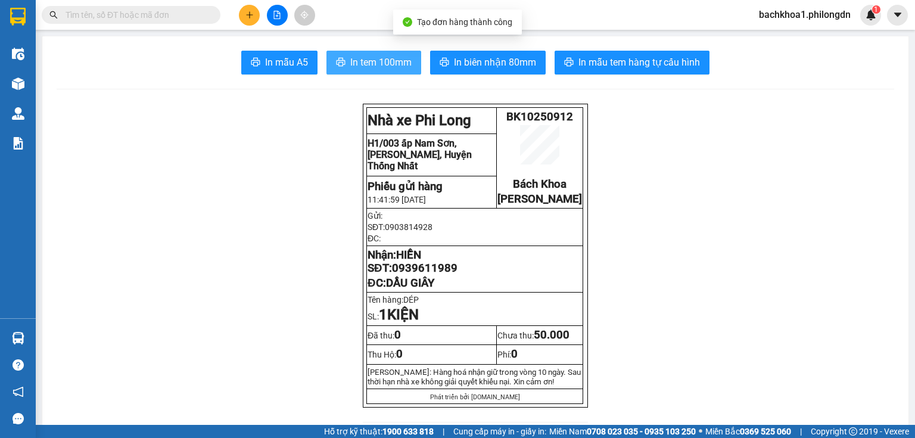
click at [408, 62] on button "In tem 100mm" at bounding box center [374, 63] width 95 height 24
click at [438, 275] on span "0939611989" at bounding box center [425, 268] width 66 height 13
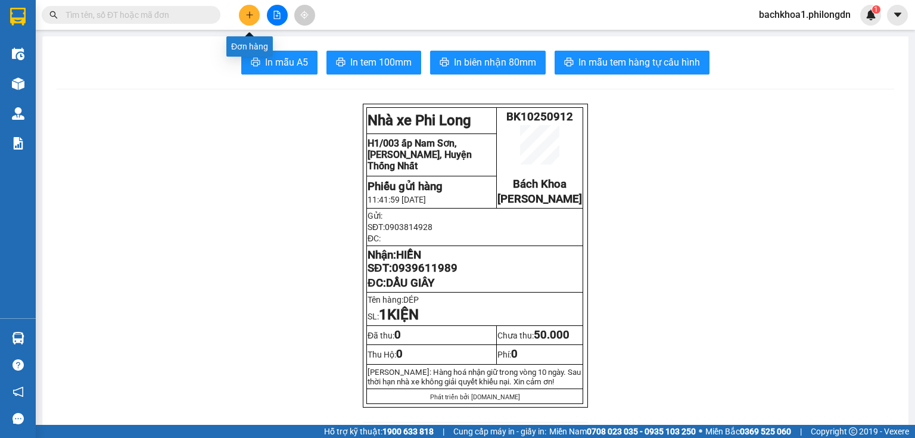
click at [248, 17] on icon "plus" at bounding box center [250, 15] width 8 height 8
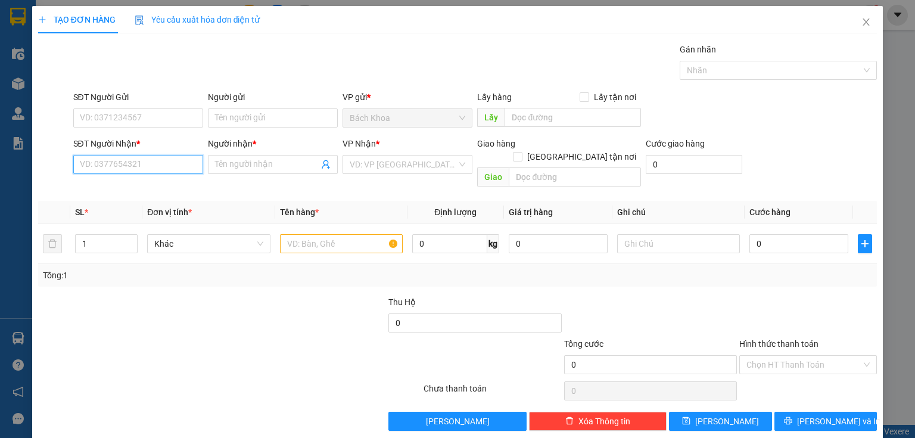
click at [169, 163] on input "SĐT Người Nhận *" at bounding box center [138, 164] width 130 height 19
click at [115, 184] on div "0981375290 - HUY" at bounding box center [137, 187] width 114 height 13
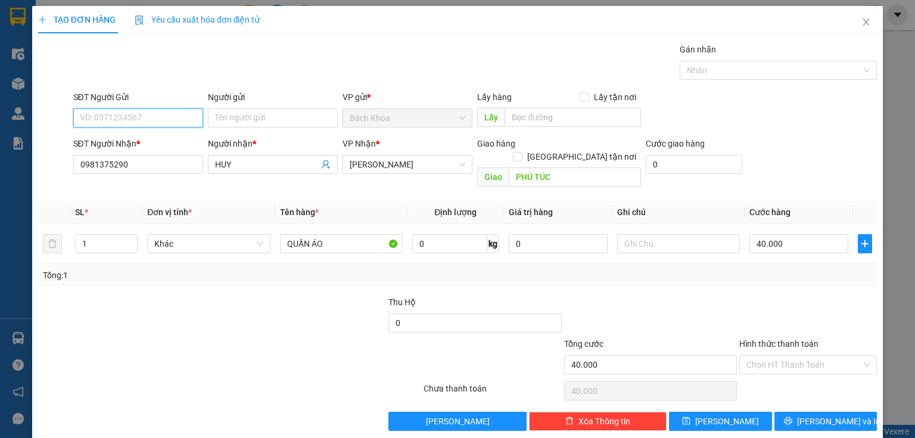
click at [150, 118] on input "SĐT Người Gửi" at bounding box center [138, 117] width 130 height 19
click at [181, 138] on div "0849871313 - TUẤN" at bounding box center [137, 141] width 114 height 13
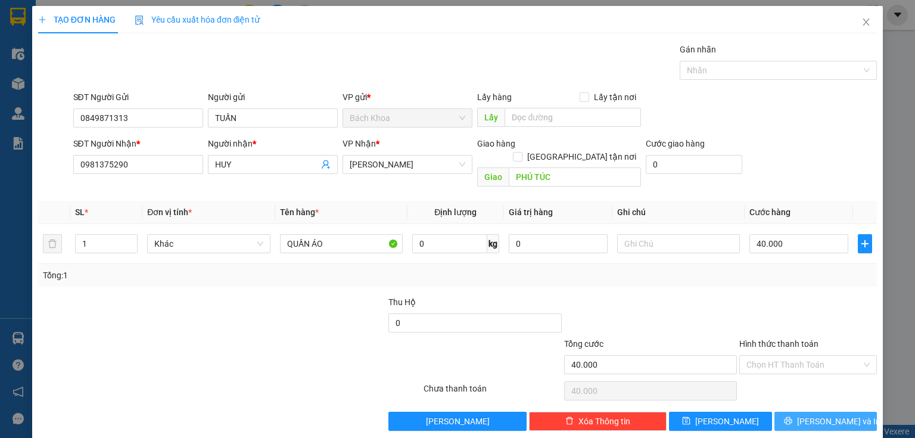
click at [850, 412] on button "[PERSON_NAME] và In" at bounding box center [826, 421] width 103 height 19
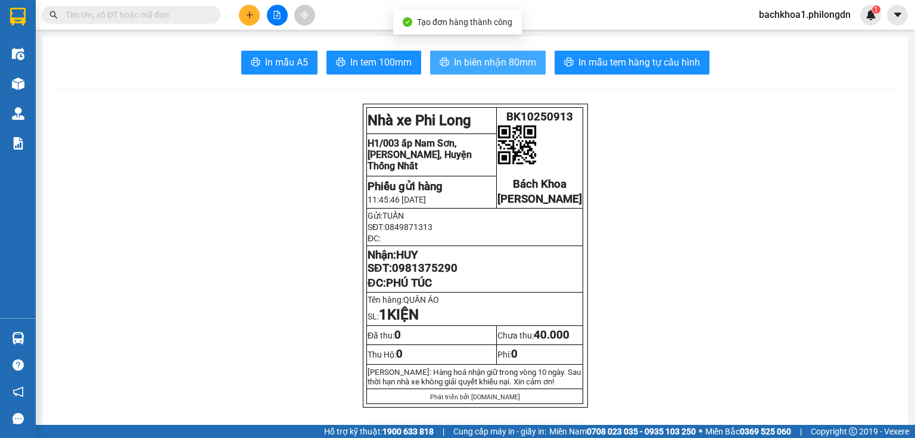
click at [486, 57] on span "In biên nhận 80mm" at bounding box center [495, 62] width 82 height 15
click at [470, 60] on span "In biên nhận 80mm" at bounding box center [495, 62] width 82 height 15
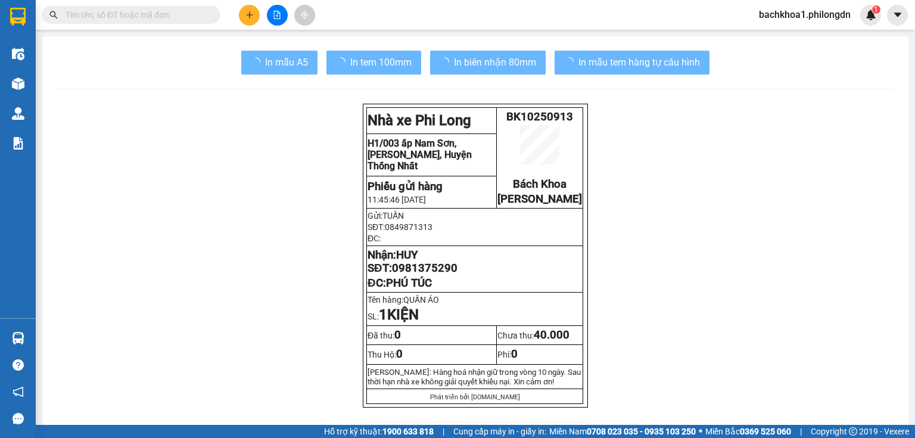
click at [426, 275] on span "0981375290" at bounding box center [425, 268] width 66 height 13
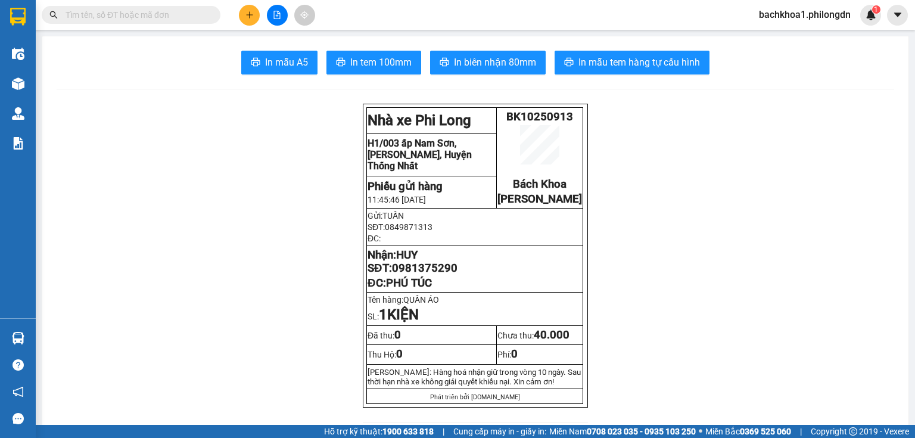
drag, startPoint x: 684, startPoint y: 370, endPoint x: 426, endPoint y: 284, distance: 272.5
click at [372, 61] on span "In tem 100mm" at bounding box center [380, 62] width 61 height 15
click at [247, 11] on icon "plus" at bounding box center [250, 15] width 8 height 8
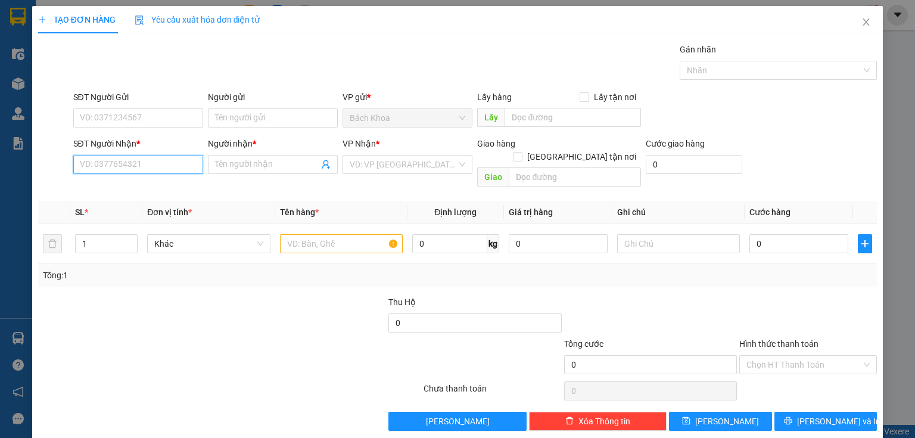
click at [175, 159] on input "SĐT Người Nhận *" at bounding box center [138, 164] width 130 height 19
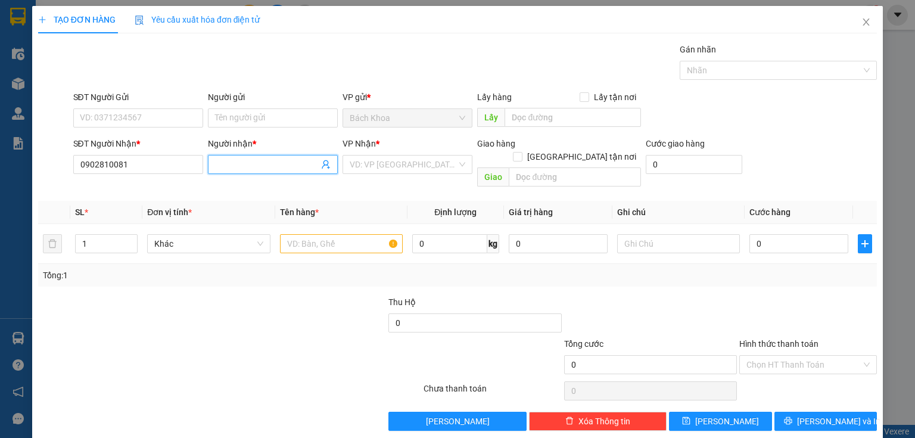
click at [253, 164] on input "Người nhận *" at bounding box center [267, 164] width 104 height 13
click at [374, 159] on input "search" at bounding box center [403, 165] width 107 height 18
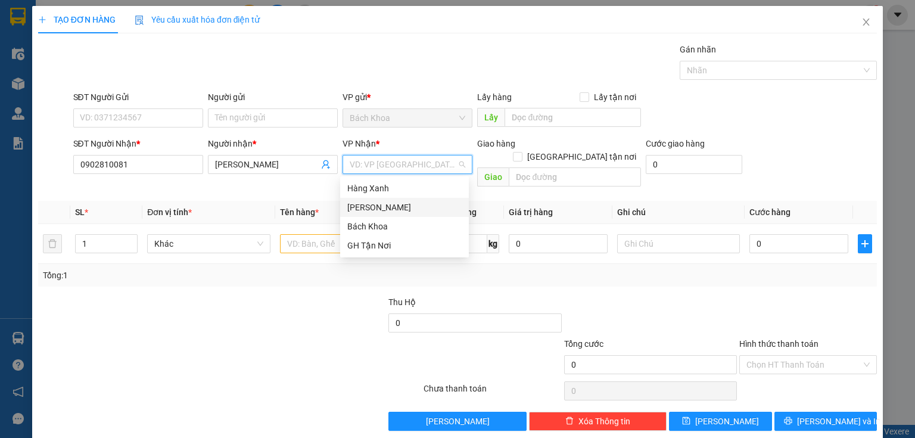
click at [393, 203] on div "[PERSON_NAME]" at bounding box center [404, 207] width 114 height 13
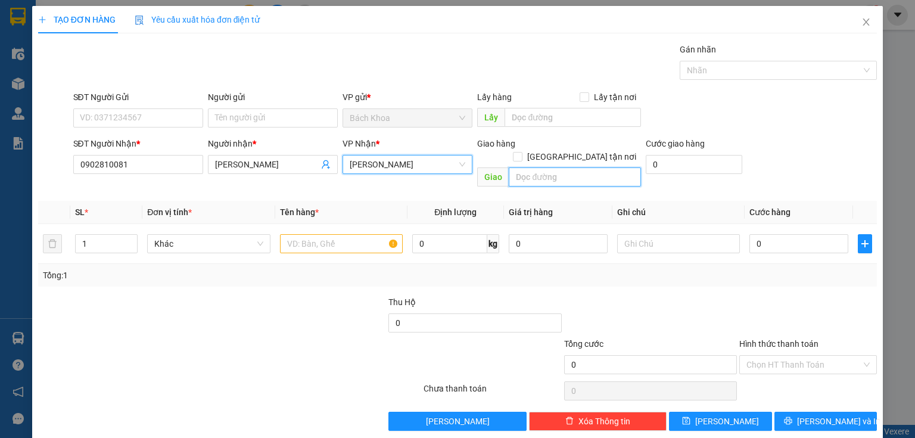
click at [600, 167] on input "text" at bounding box center [575, 176] width 132 height 19
click at [855, 20] on span "Close" at bounding box center [866, 22] width 33 height 33
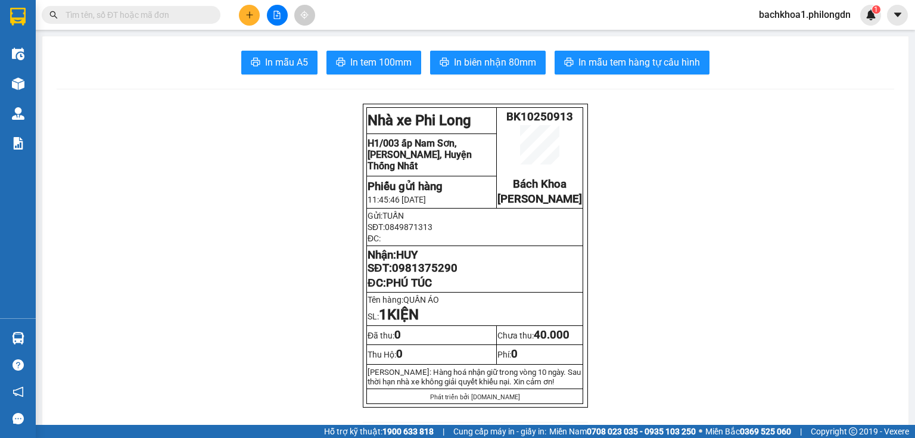
click at [250, 13] on icon "plus" at bounding box center [249, 14] width 1 height 7
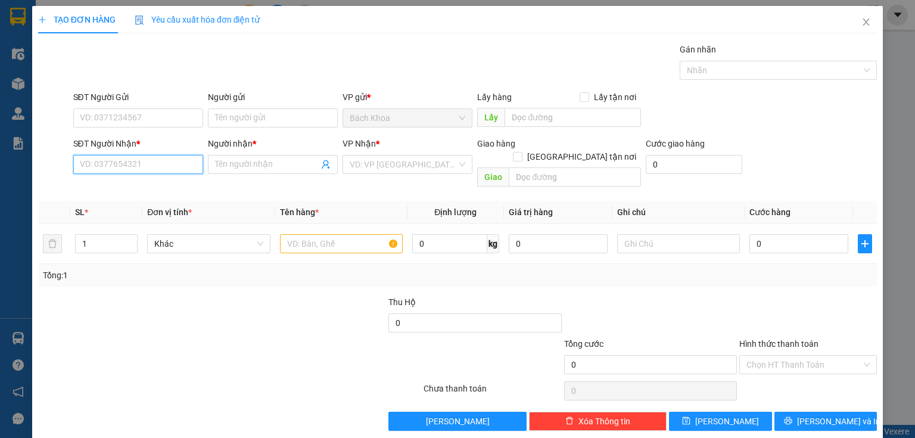
click at [143, 164] on input "SĐT Người Nhận *" at bounding box center [138, 164] width 130 height 19
click at [148, 186] on div "0931301310 - ƯỚC APPLE" at bounding box center [137, 187] width 114 height 13
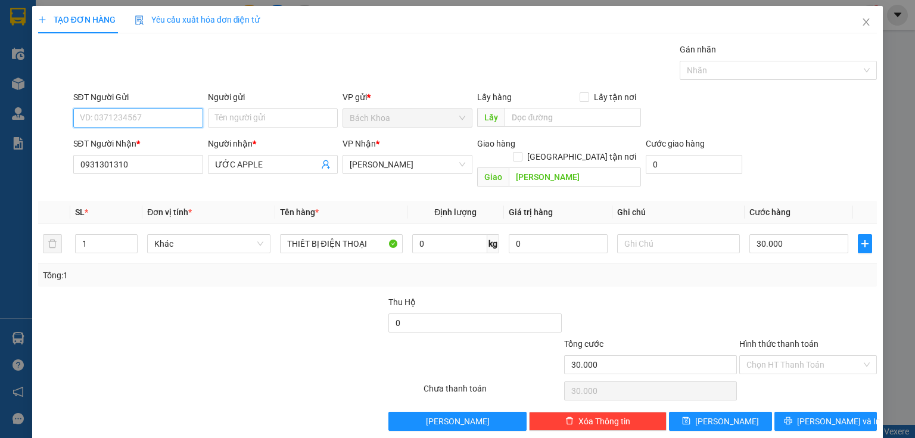
click at [104, 119] on input "SĐT Người Gửi" at bounding box center [138, 117] width 130 height 19
click at [124, 143] on div "0974782211" at bounding box center [137, 141] width 114 height 13
click at [794, 356] on input "Hình thức thanh toán" at bounding box center [804, 365] width 115 height 18
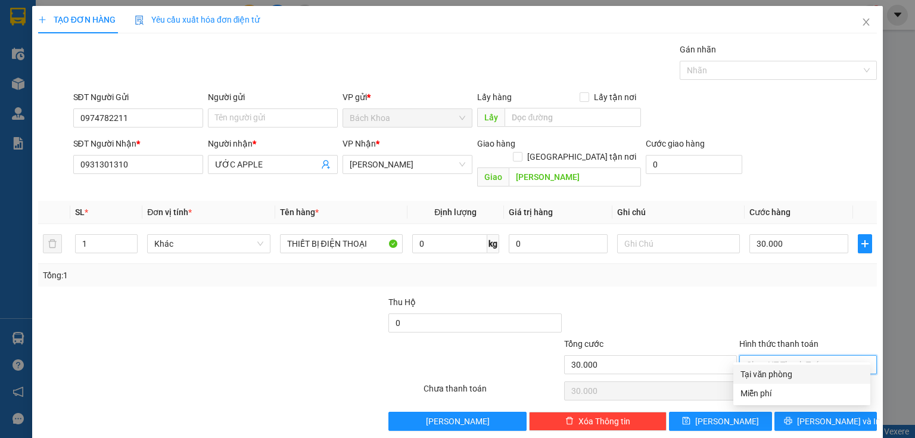
click at [789, 371] on div "Tại văn phòng" at bounding box center [802, 374] width 123 height 13
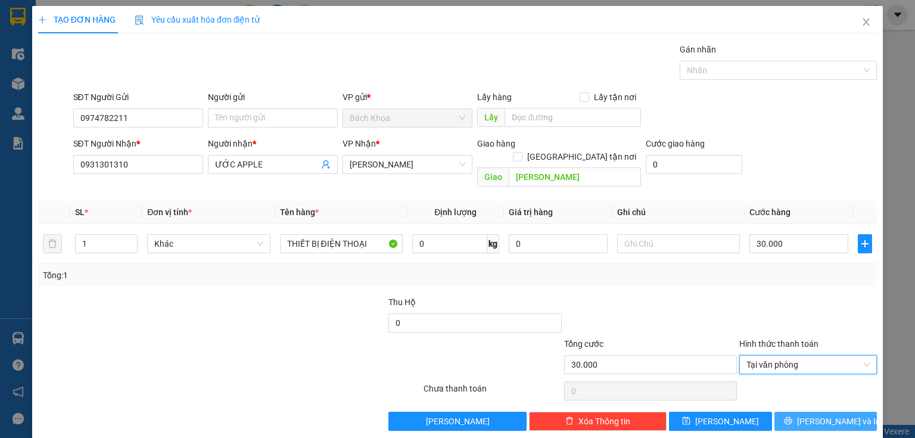
click at [842, 415] on span "[PERSON_NAME] và In" at bounding box center [838, 421] width 83 height 13
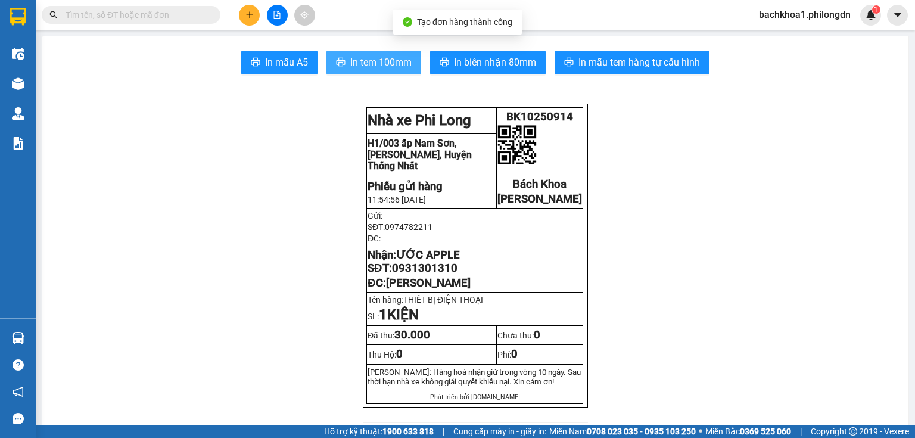
drag, startPoint x: 398, startPoint y: 76, endPoint x: 371, endPoint y: 69, distance: 27.8
click at [371, 69] on span "In tem 100mm" at bounding box center [380, 62] width 61 height 15
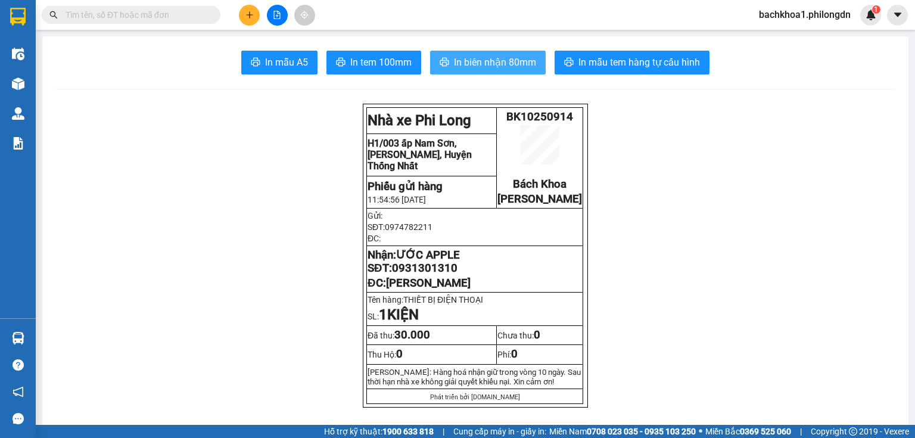
click at [472, 53] on button "In biên nhận 80mm" at bounding box center [488, 63] width 116 height 24
click at [395, 270] on strong "Nhận: ƯỚC APPLE SĐT: 0931301310" at bounding box center [414, 262] width 92 height 26
click at [412, 275] on span "0931301310" at bounding box center [425, 268] width 66 height 13
click at [241, 10] on button at bounding box center [249, 15] width 21 height 21
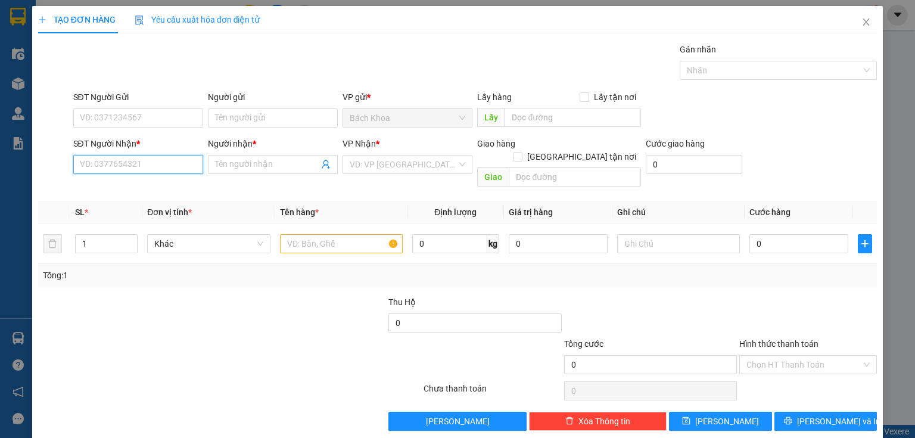
click at [139, 164] on input "SĐT Người Nhận *" at bounding box center [138, 164] width 130 height 19
click at [167, 190] on div "0985990294 - THUỲ AN" at bounding box center [137, 187] width 114 height 13
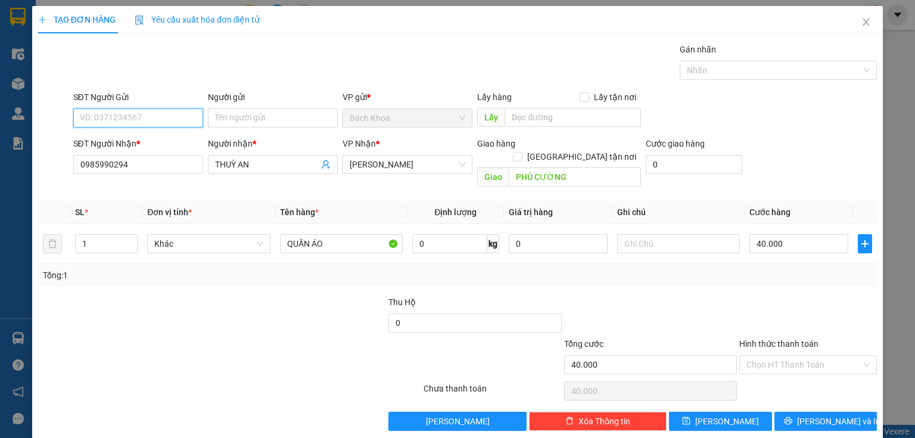
click at [163, 116] on input "SĐT Người Gửi" at bounding box center [138, 117] width 130 height 19
click at [132, 138] on div "0979036403" at bounding box center [137, 141] width 114 height 13
click at [806, 234] on input "40.000" at bounding box center [799, 243] width 99 height 19
click at [756, 356] on input "Hình thức thanh toán" at bounding box center [804, 365] width 115 height 18
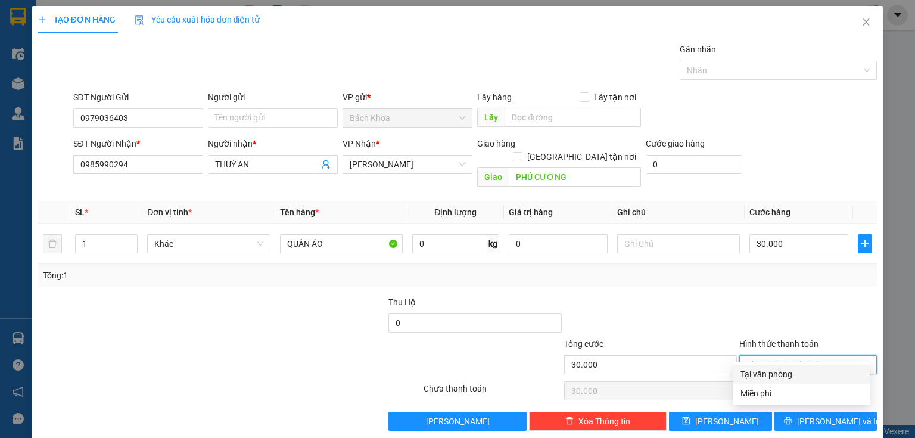
click at [777, 367] on div "Tại văn phòng" at bounding box center [802, 374] width 137 height 19
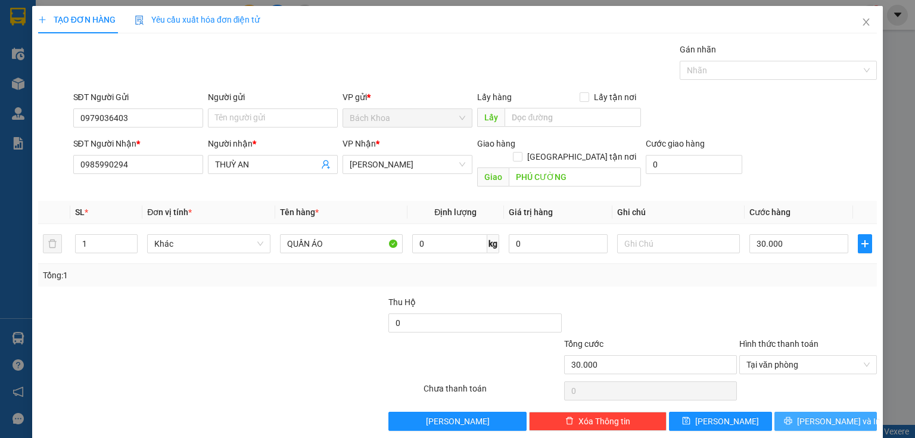
click at [834, 412] on button "[PERSON_NAME] và In" at bounding box center [826, 421] width 103 height 19
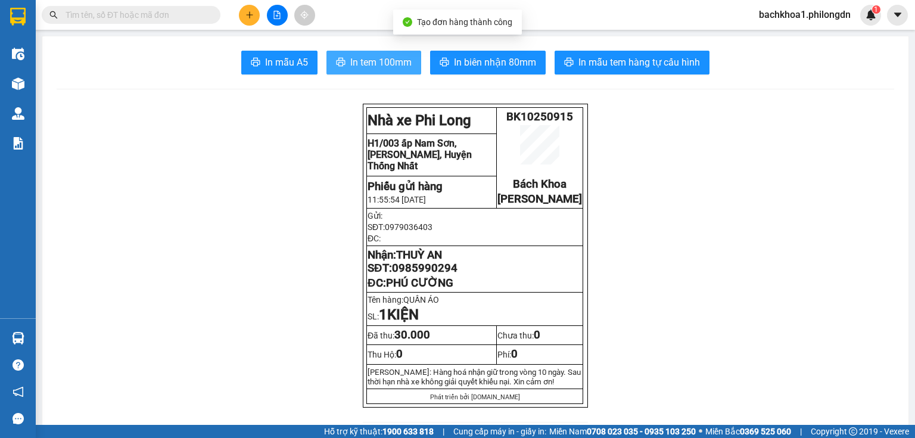
click at [383, 58] on span "In tem 100mm" at bounding box center [380, 62] width 61 height 15
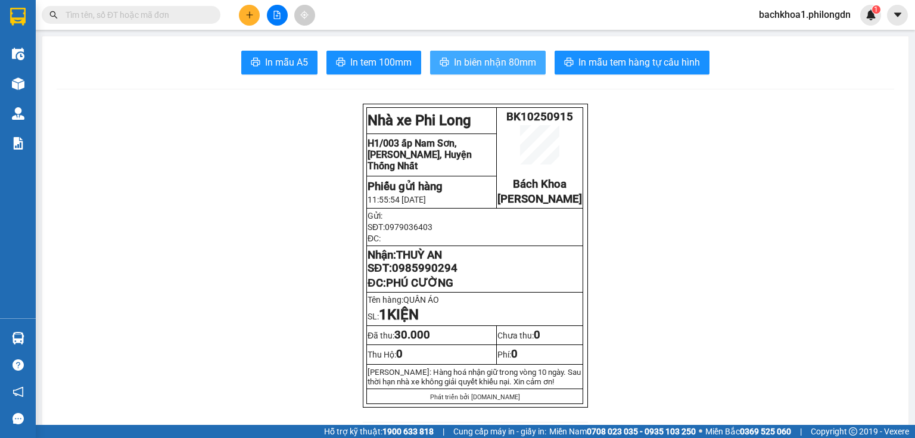
click at [492, 63] on span "In biên nhận 80mm" at bounding box center [495, 62] width 82 height 15
click at [417, 275] on span "0985990294" at bounding box center [425, 268] width 66 height 13
click at [243, 14] on button at bounding box center [249, 15] width 21 height 21
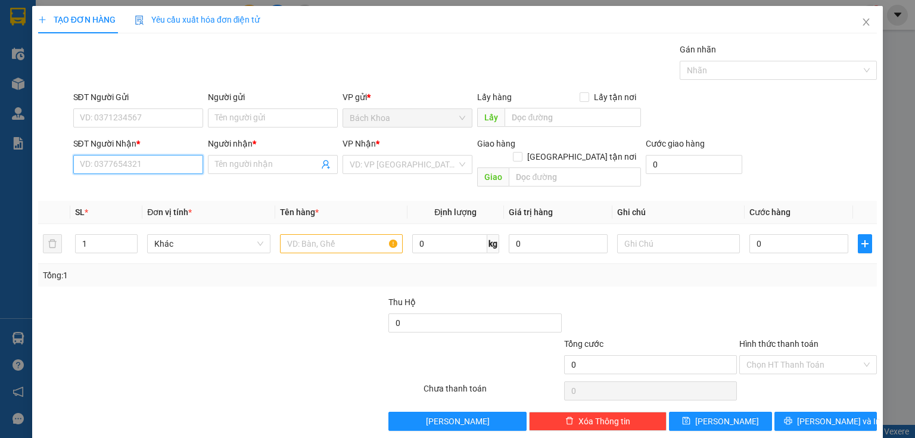
click at [105, 167] on input "SĐT Người Nhận *" at bounding box center [138, 164] width 130 height 19
click at [163, 169] on input "SĐT Người Nhận *" at bounding box center [138, 164] width 130 height 19
paste input "0902080252"
click at [138, 181] on div "0902080252 - LONG" at bounding box center [137, 187] width 114 height 13
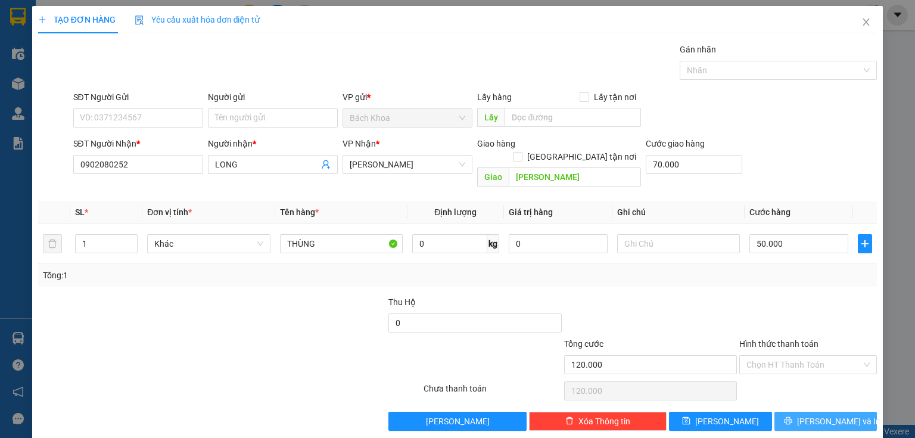
click at [815, 415] on span "[PERSON_NAME] và In" at bounding box center [838, 421] width 83 height 13
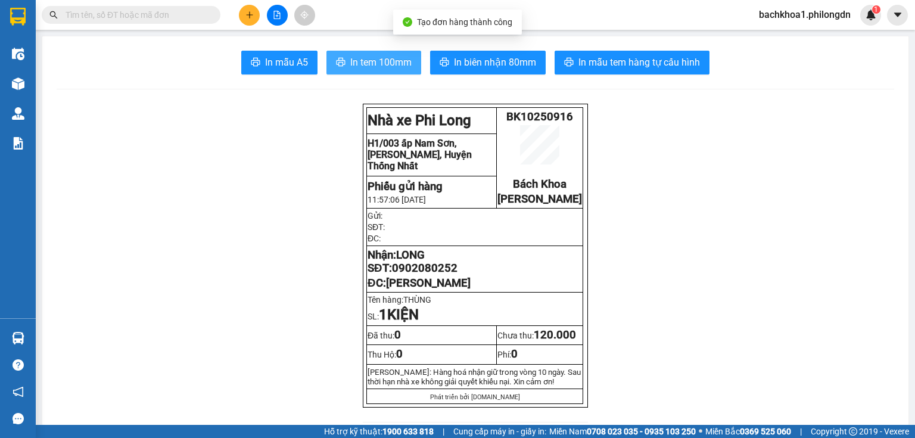
click at [371, 55] on span "In tem 100mm" at bounding box center [380, 62] width 61 height 15
click at [422, 275] on span "0902080252" at bounding box center [425, 268] width 66 height 13
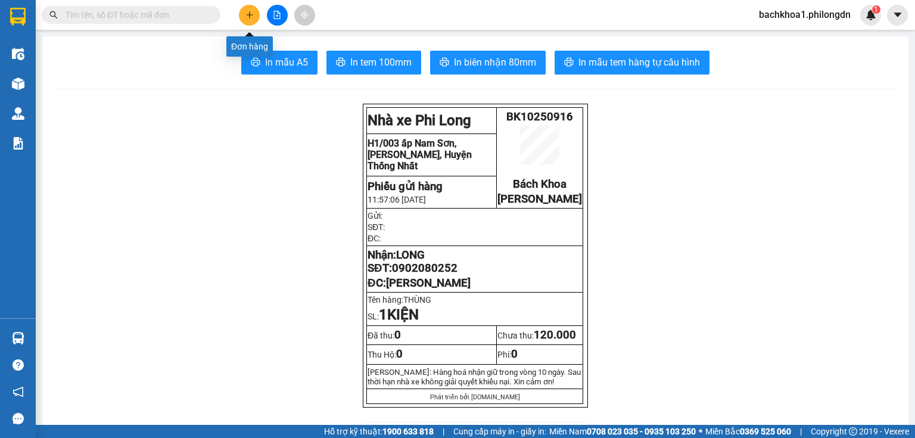
click at [246, 14] on icon "plus" at bounding box center [249, 14] width 7 height 1
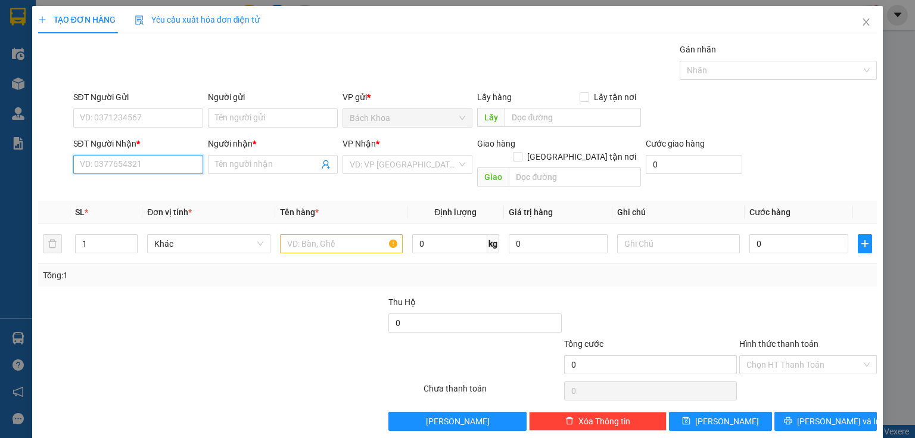
click at [171, 164] on input "SĐT Người Nhận *" at bounding box center [138, 164] width 130 height 19
click at [147, 162] on input "SĐT Người Nhận *" at bounding box center [138, 164] width 130 height 19
paste input "0974214218"
click at [152, 184] on div "0974214218 - [GEOGRAPHIC_DATA]" at bounding box center [147, 187] width 134 height 13
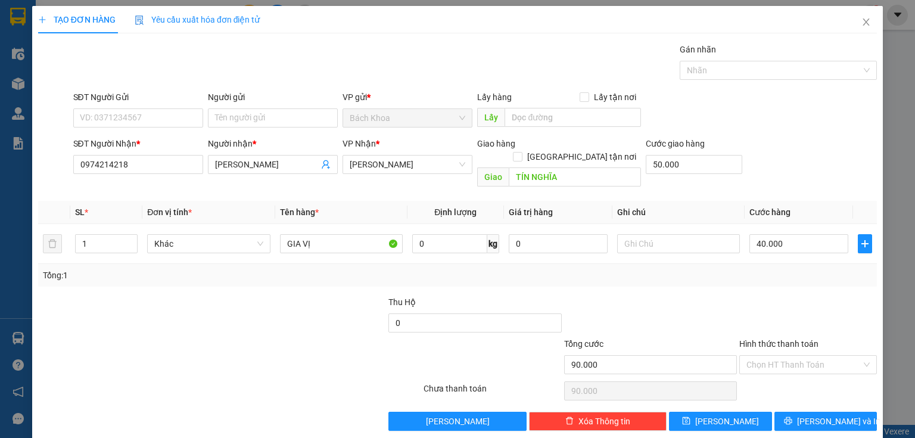
click at [770, 271] on div "Tổng: 1" at bounding box center [457, 275] width 839 height 23
click at [825, 415] on span "[PERSON_NAME] và In" at bounding box center [838, 421] width 83 height 13
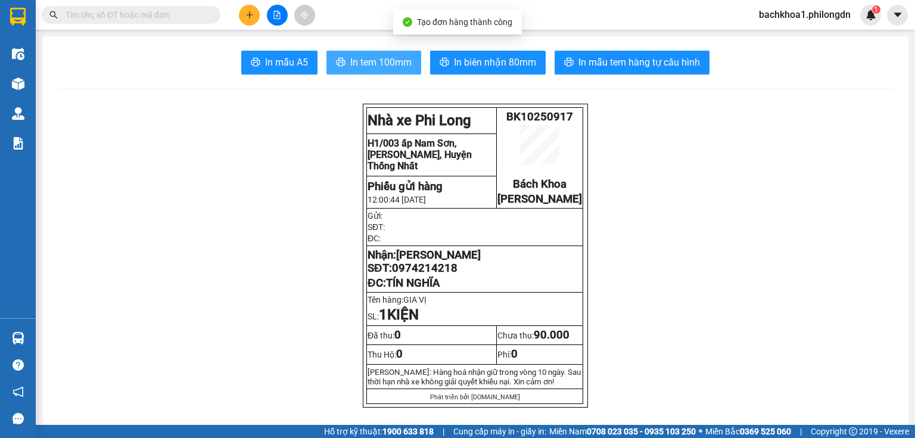
click at [343, 60] on button "In tem 100mm" at bounding box center [374, 63] width 95 height 24
click at [451, 275] on span "0974214218" at bounding box center [425, 268] width 66 height 13
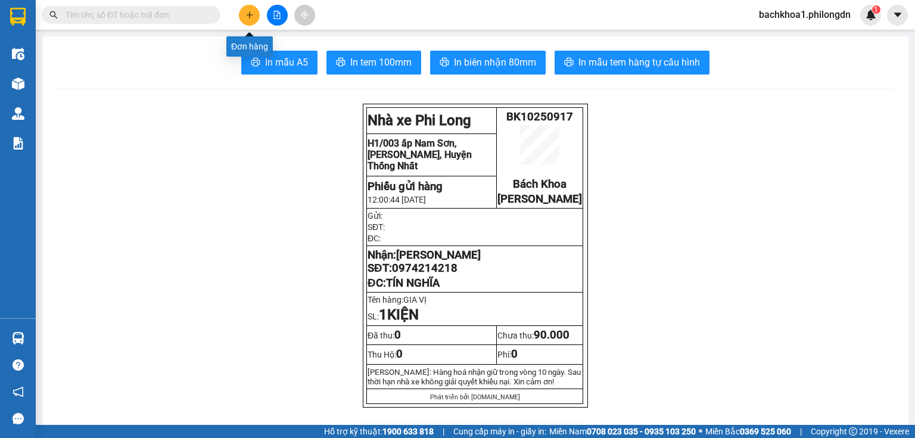
click at [246, 17] on icon "plus" at bounding box center [250, 15] width 8 height 8
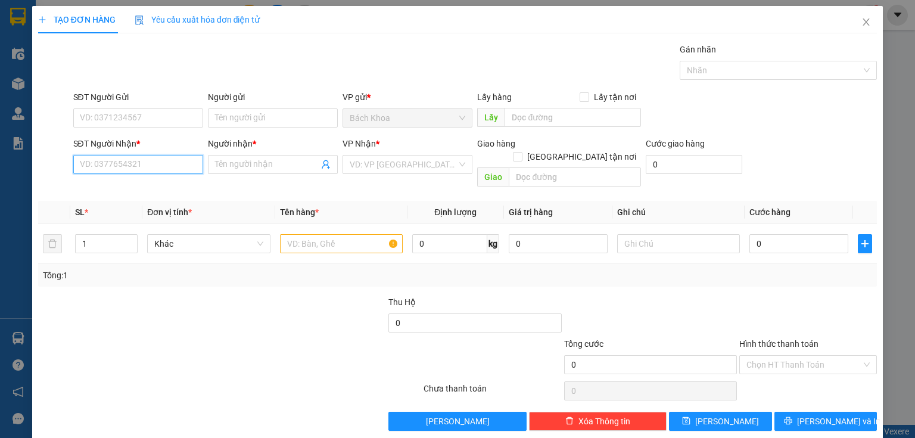
click at [128, 162] on input "SĐT Người Nhận *" at bounding box center [138, 164] width 130 height 19
click at [126, 191] on div "0356836636 - HUY" at bounding box center [137, 187] width 114 height 13
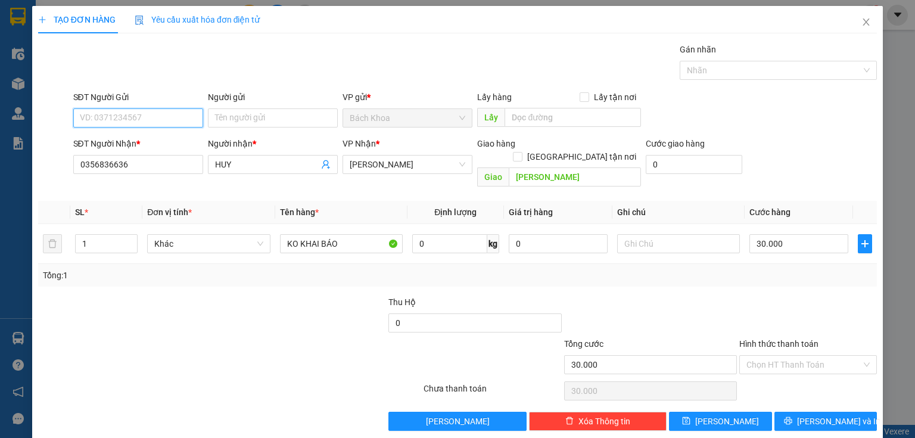
click at [175, 119] on input "SĐT Người Gửi" at bounding box center [138, 117] width 130 height 19
click at [791, 234] on input "30.000" at bounding box center [799, 243] width 99 height 19
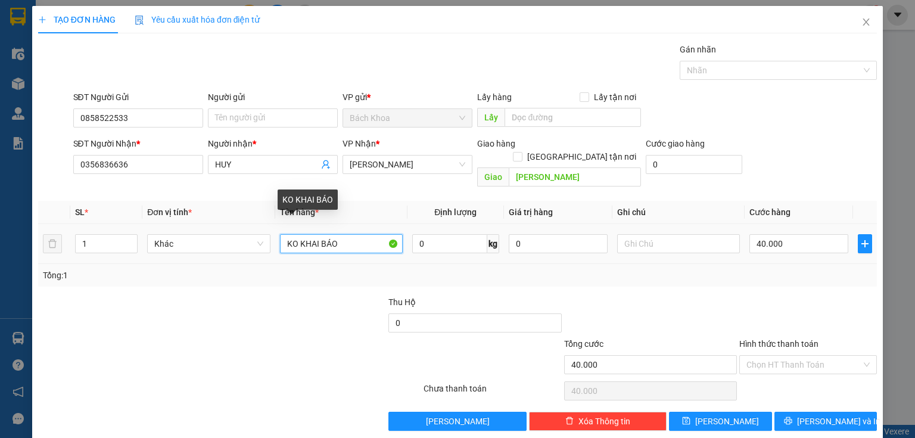
click at [353, 234] on input "KO KHAI BÁO" at bounding box center [341, 243] width 123 height 19
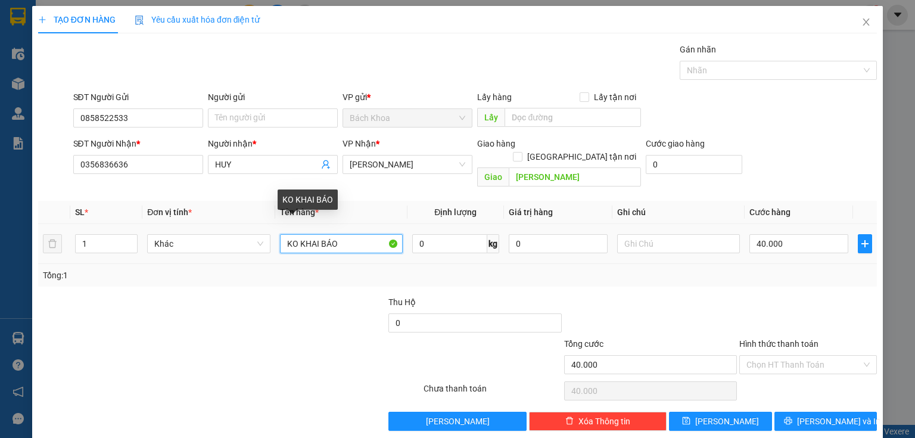
click at [353, 234] on input "KO KHAI BÁO" at bounding box center [341, 243] width 123 height 19
click at [291, 306] on div at bounding box center [299, 317] width 175 height 42
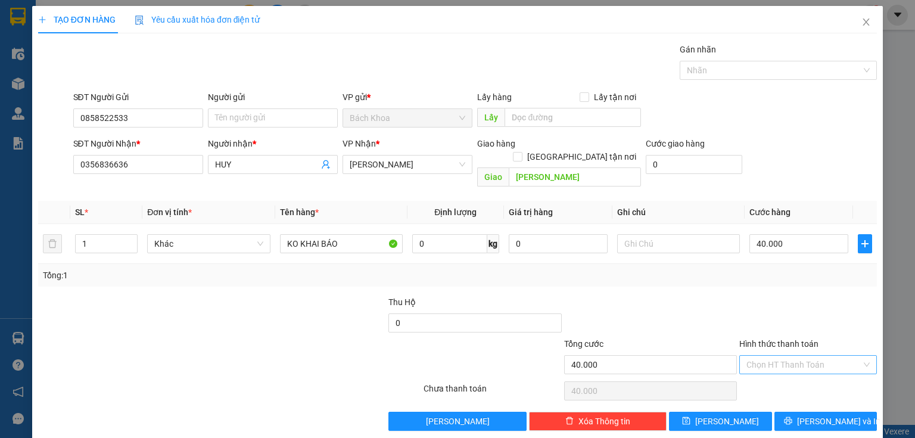
click at [811, 356] on input "Hình thức thanh toán" at bounding box center [804, 365] width 115 height 18
click at [794, 374] on div "Tại văn phòng" at bounding box center [802, 374] width 123 height 13
click at [850, 412] on button "[PERSON_NAME] và In" at bounding box center [826, 421] width 103 height 19
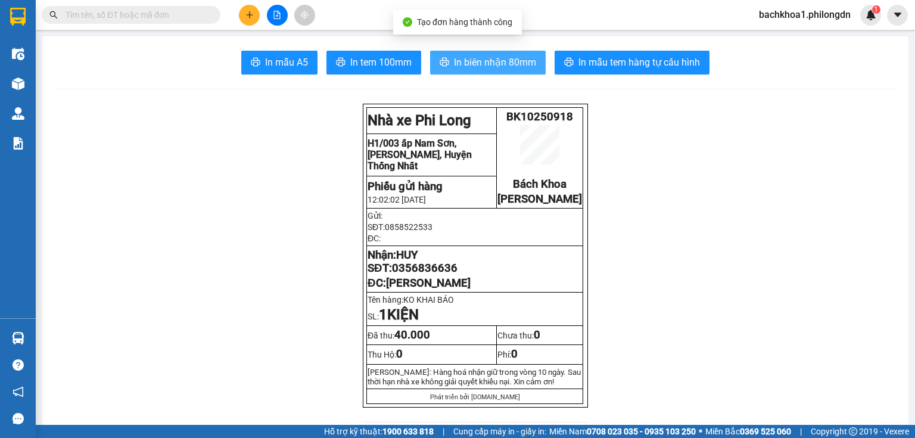
drag, startPoint x: 491, startPoint y: 76, endPoint x: 479, endPoint y: 67, distance: 14.9
click at [479, 67] on span "In biên nhận 80mm" at bounding box center [495, 62] width 82 height 15
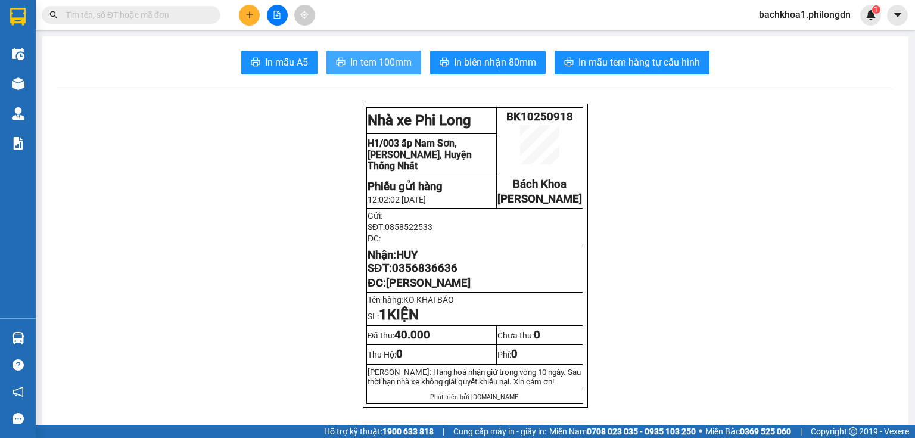
click at [350, 60] on span "In tem 100mm" at bounding box center [380, 62] width 61 height 15
click at [392, 275] on span "0356836636" at bounding box center [425, 268] width 66 height 13
click at [257, 16] on button at bounding box center [249, 15] width 21 height 21
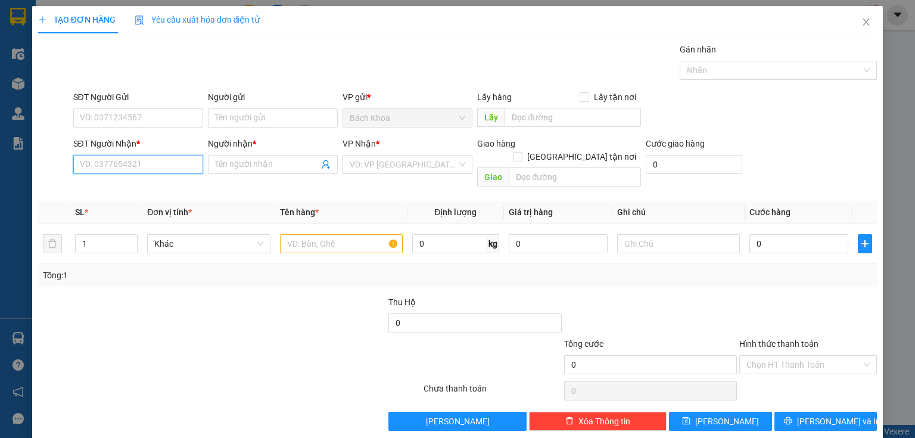
click at [188, 163] on input "SĐT Người Nhận *" at bounding box center [138, 164] width 130 height 19
click at [188, 198] on div "0353957957 0353957957 - [PERSON_NAME]" at bounding box center [139, 188] width 132 height 24
click at [189, 182] on div "Transit Pickup Surcharge Ids Transit Deliver Surcharge Ids Transit Deliver Surc…" at bounding box center [457, 237] width 839 height 388
click at [178, 163] on input "0353957957" at bounding box center [138, 164] width 130 height 19
click at [181, 181] on div "0353957957 - [PERSON_NAME]" at bounding box center [138, 187] width 117 height 13
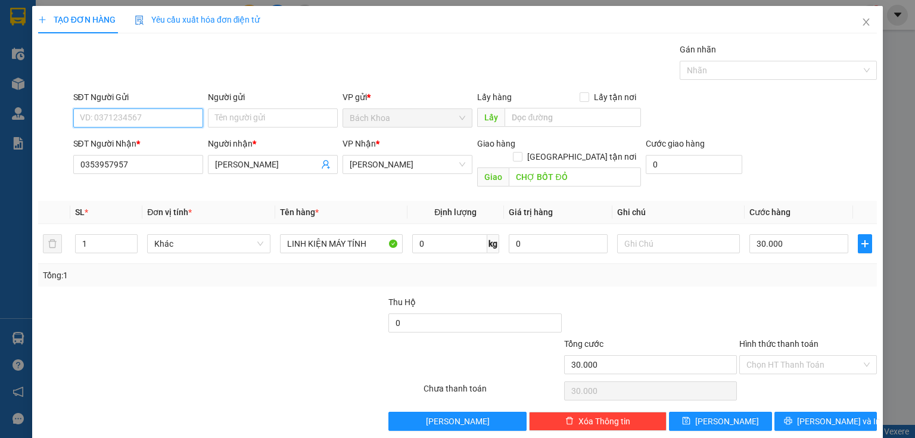
click at [176, 113] on input "SĐT Người Gửi" at bounding box center [138, 117] width 130 height 19
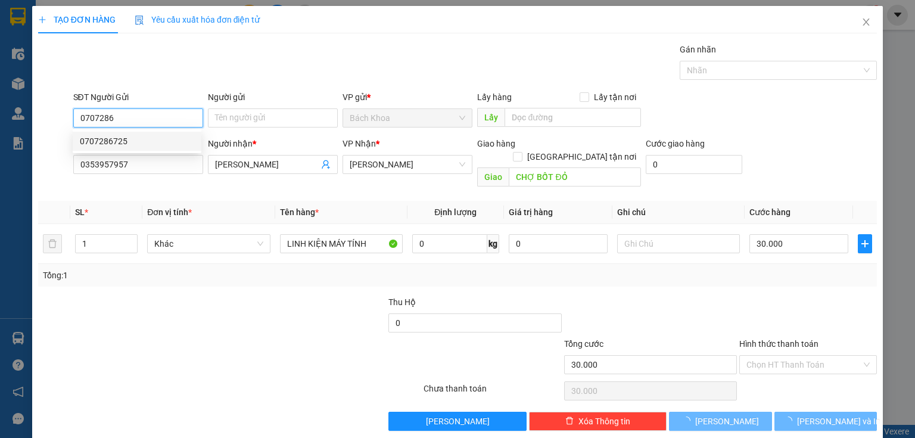
click at [179, 135] on div "0707286725" at bounding box center [137, 141] width 114 height 13
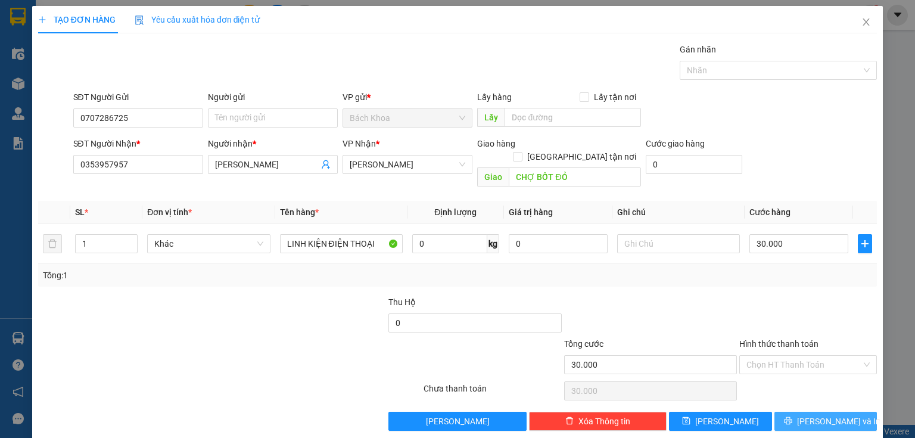
click at [827, 415] on span "[PERSON_NAME] và In" at bounding box center [838, 421] width 83 height 13
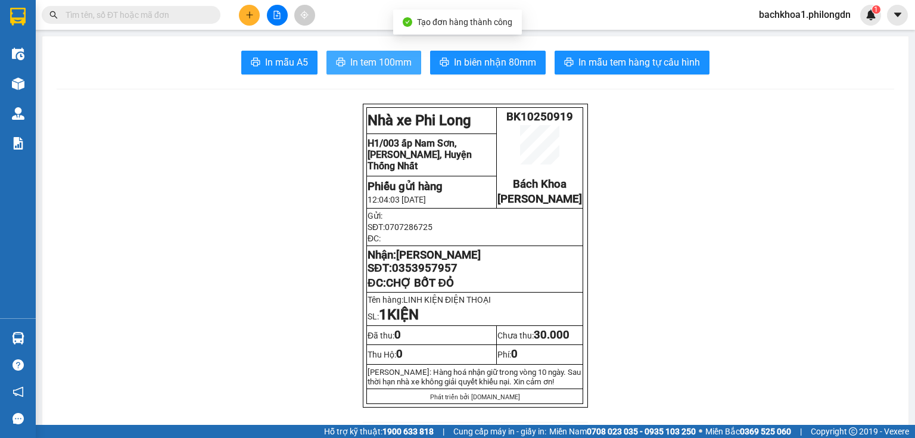
click at [361, 58] on span "In tem 100mm" at bounding box center [380, 62] width 61 height 15
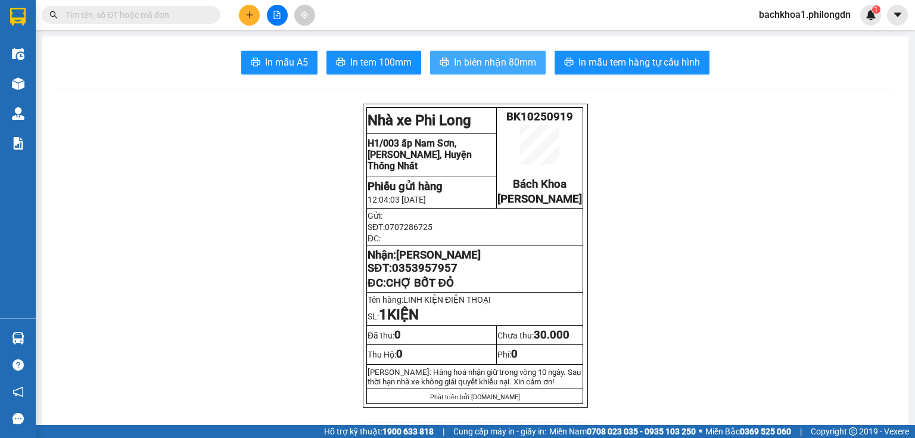
click at [489, 52] on button "In biên nhận 80mm" at bounding box center [488, 63] width 116 height 24
click at [415, 275] on span "0353957957" at bounding box center [425, 268] width 66 height 13
click at [247, 15] on icon "plus" at bounding box center [250, 15] width 8 height 8
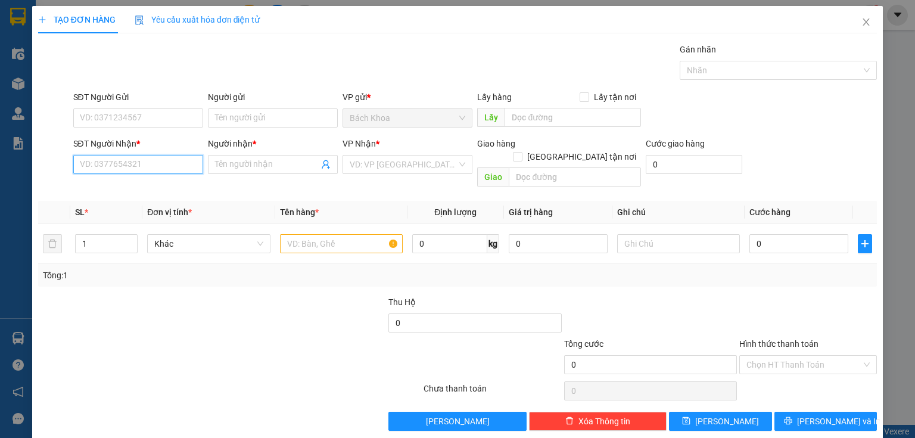
click at [145, 172] on input "SĐT Người Nhận *" at bounding box center [138, 164] width 130 height 19
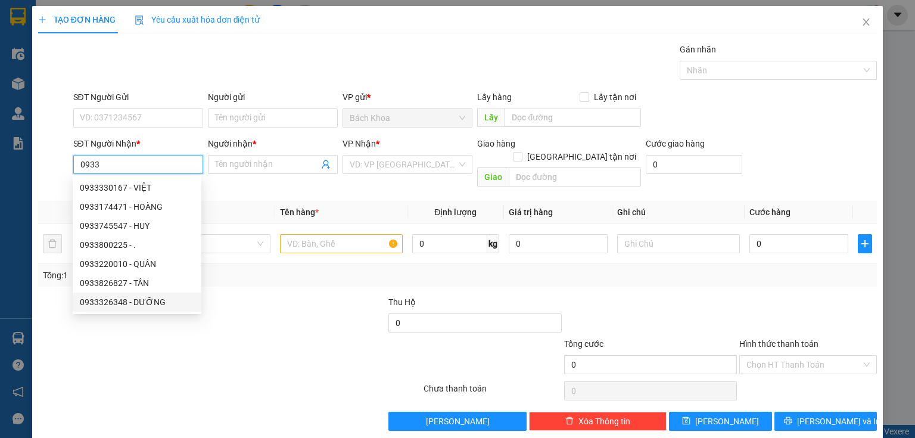
click at [135, 300] on div "0933326348 - DƯỠNG" at bounding box center [137, 302] width 114 height 13
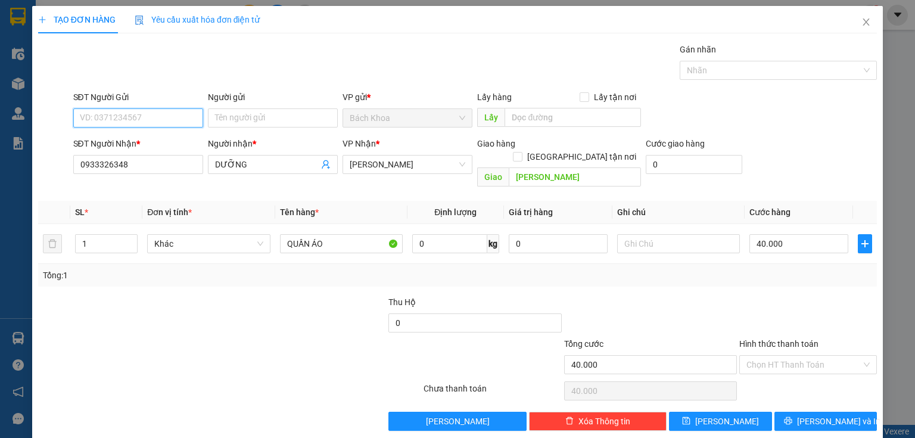
drag, startPoint x: 161, startPoint y: 108, endPoint x: 158, endPoint y: 122, distance: 14.0
click at [161, 110] on input "SĐT Người Gửi" at bounding box center [138, 117] width 130 height 19
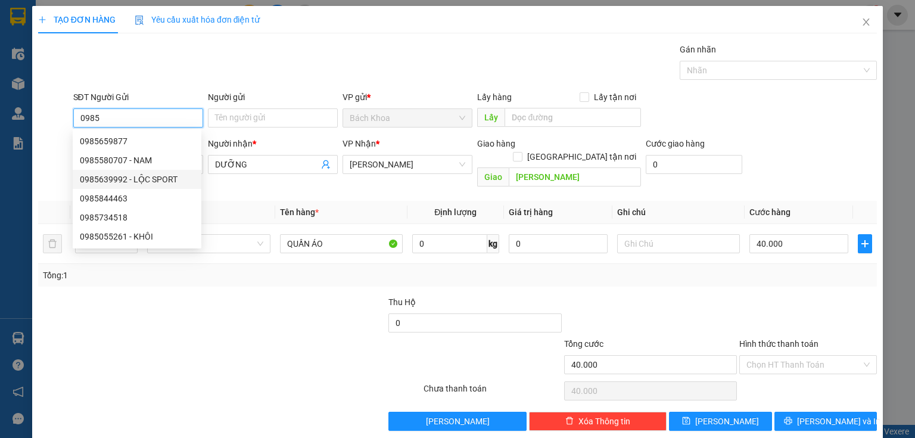
click at [153, 181] on div "0985639992 - LỘC SPORT" at bounding box center [137, 179] width 114 height 13
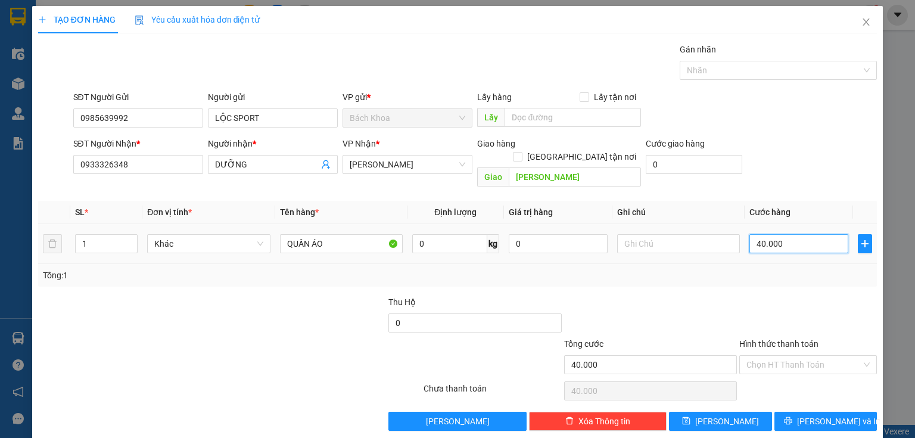
click at [784, 234] on input "40.000" at bounding box center [799, 243] width 99 height 19
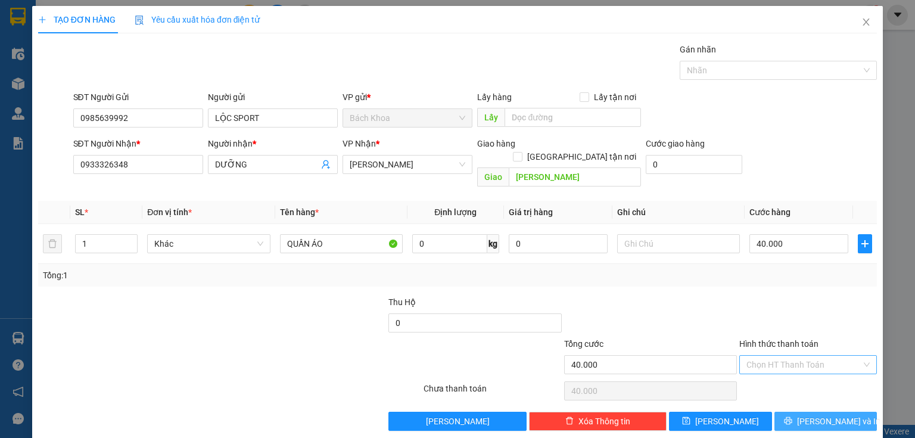
drag, startPoint x: 802, startPoint y: 406, endPoint x: 768, endPoint y: 346, distance: 69.6
click at [793, 417] on icon "printer" at bounding box center [788, 421] width 8 height 8
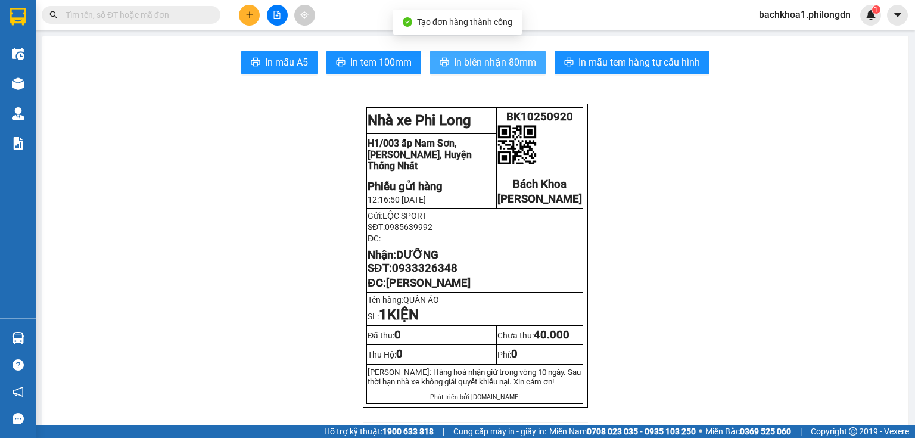
click at [513, 58] on span "In biên nhận 80mm" at bounding box center [495, 62] width 82 height 15
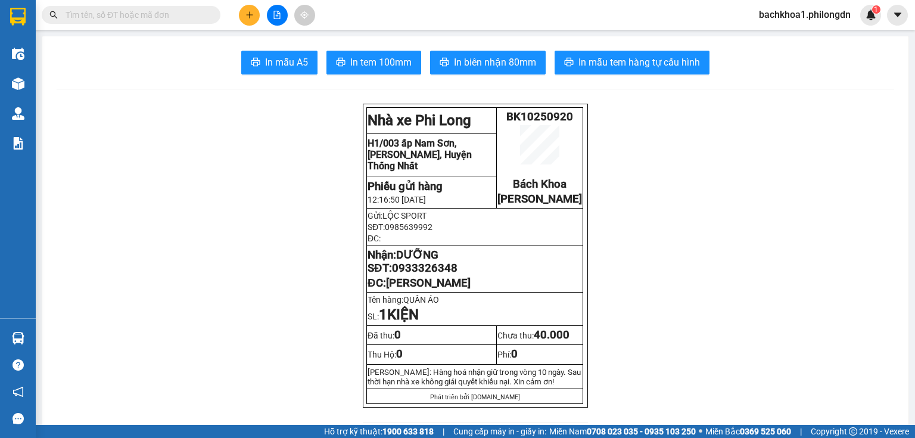
click at [360, 51] on button "In tem 100mm" at bounding box center [374, 63] width 95 height 24
click at [363, 57] on button "In tem 100mm" at bounding box center [374, 63] width 95 height 24
click at [363, 57] on span "In tem 100mm" at bounding box center [380, 62] width 61 height 15
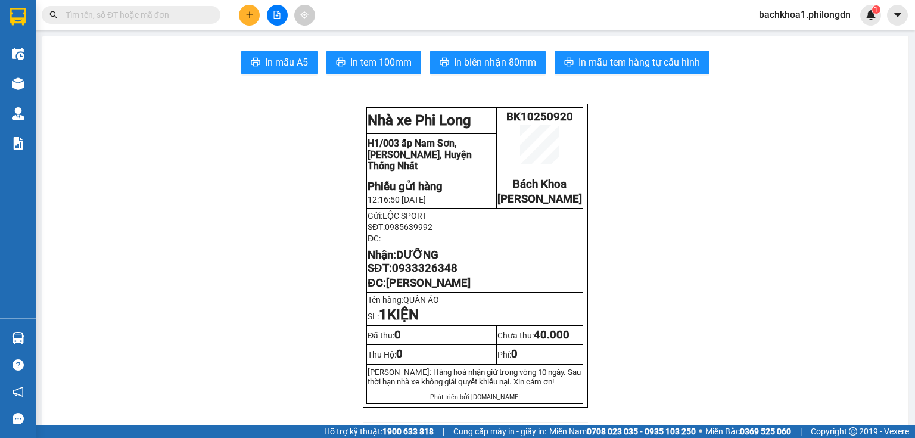
click at [429, 275] on span "0933326348" at bounding box center [425, 268] width 66 height 13
click at [252, 21] on button at bounding box center [249, 15] width 21 height 21
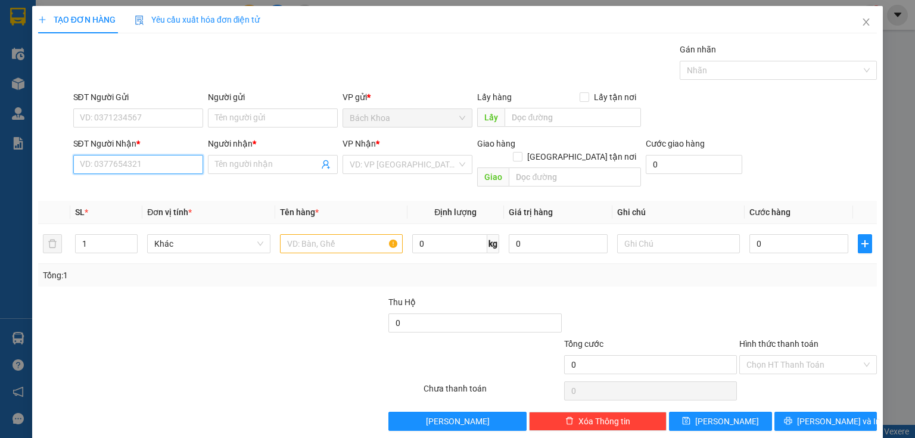
click at [155, 173] on input "SĐT Người Nhận *" at bounding box center [138, 164] width 130 height 19
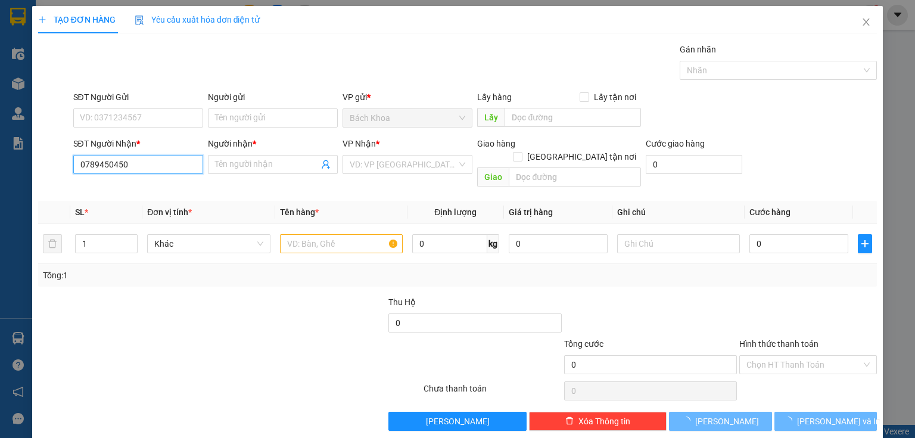
click at [155, 173] on input "0789450450" at bounding box center [138, 164] width 130 height 19
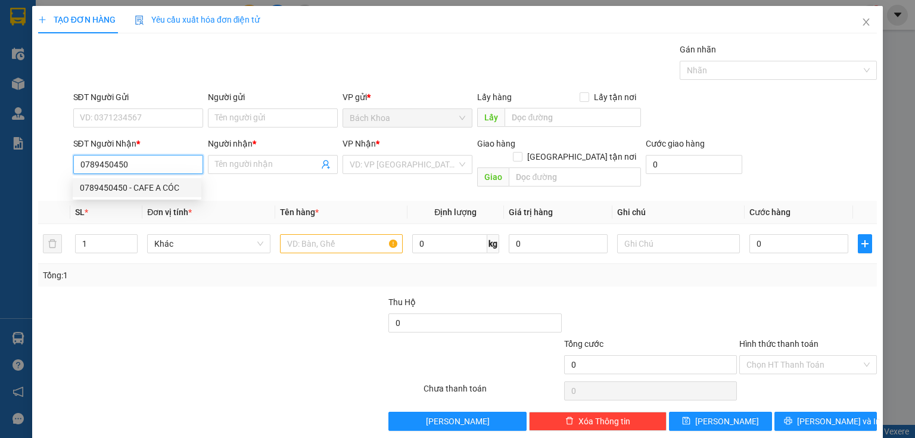
click at [178, 188] on div "0789450450 - CAFE A CÓC" at bounding box center [137, 187] width 114 height 13
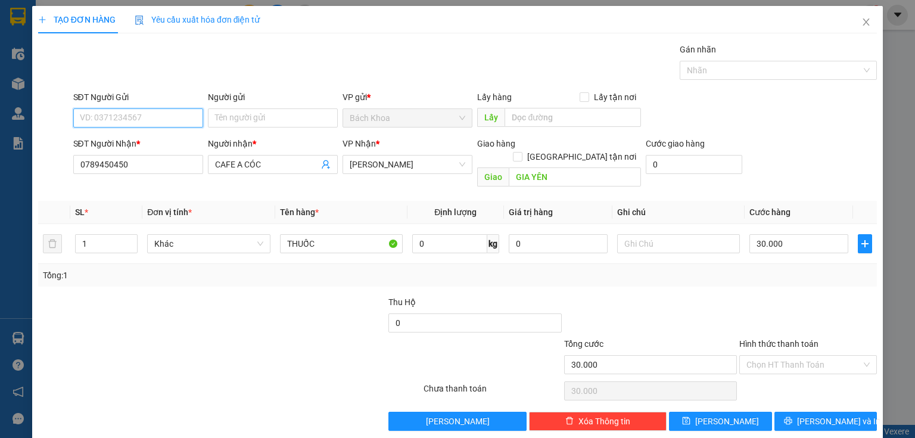
click at [179, 116] on input "SĐT Người Gửi" at bounding box center [138, 117] width 130 height 19
click at [178, 138] on div "0913888787 - TÂM" at bounding box center [137, 141] width 114 height 13
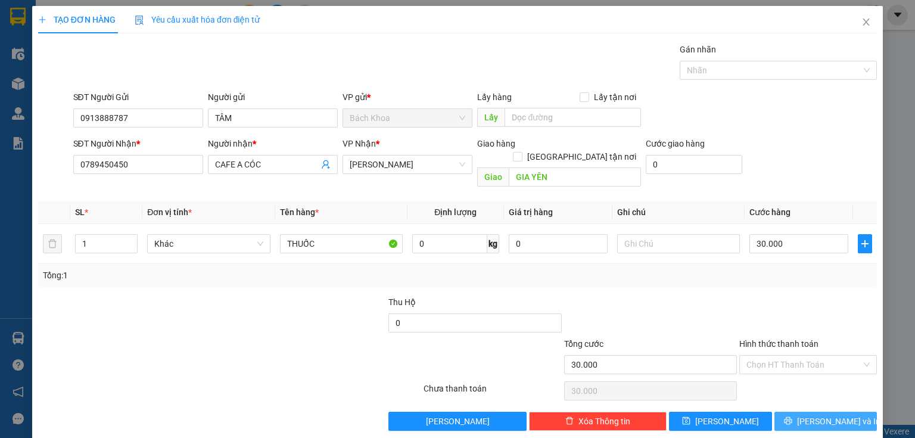
click at [822, 415] on span "[PERSON_NAME] và In" at bounding box center [838, 421] width 83 height 13
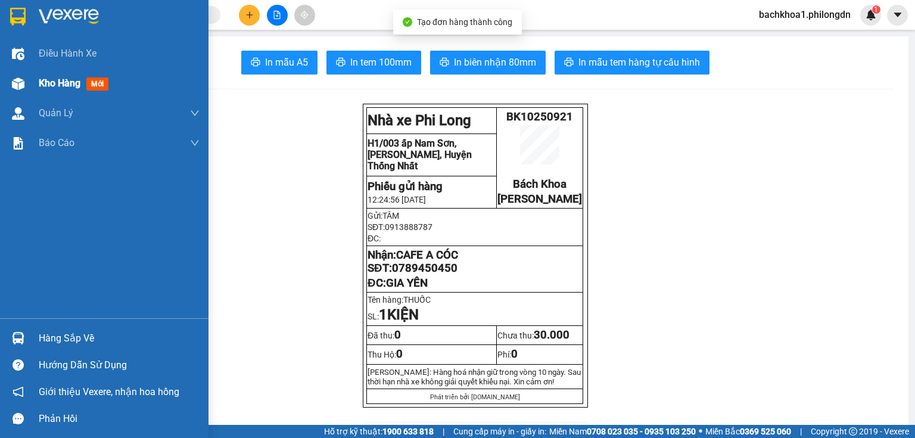
click at [108, 79] on span "mới" at bounding box center [97, 83] width 22 height 13
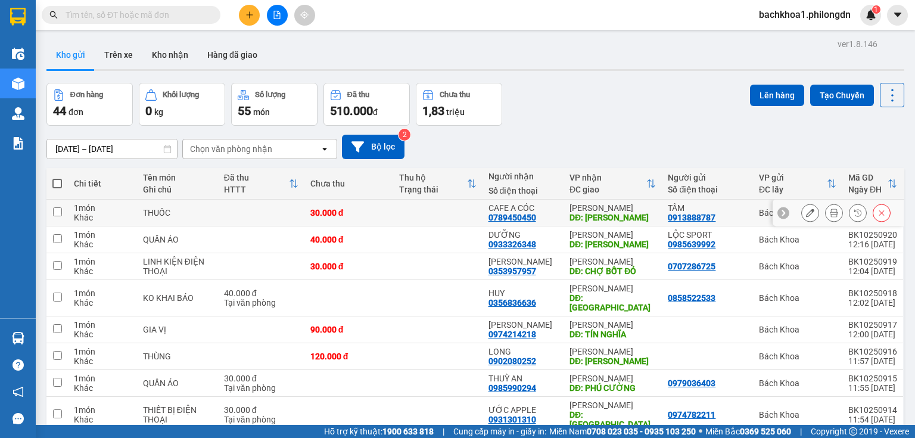
click at [806, 210] on icon at bounding box center [810, 213] width 8 height 8
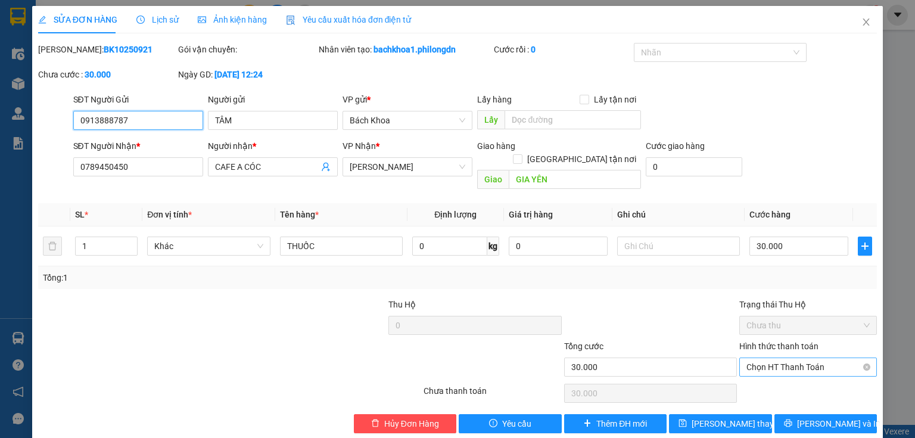
click at [787, 358] on span "Chọn HT Thanh Toán" at bounding box center [808, 367] width 123 height 18
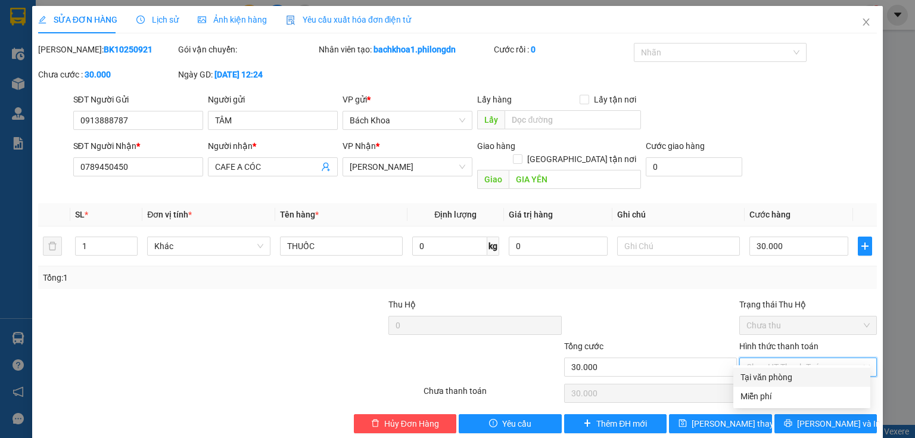
click at [788, 377] on div "Tại văn phòng" at bounding box center [802, 377] width 123 height 13
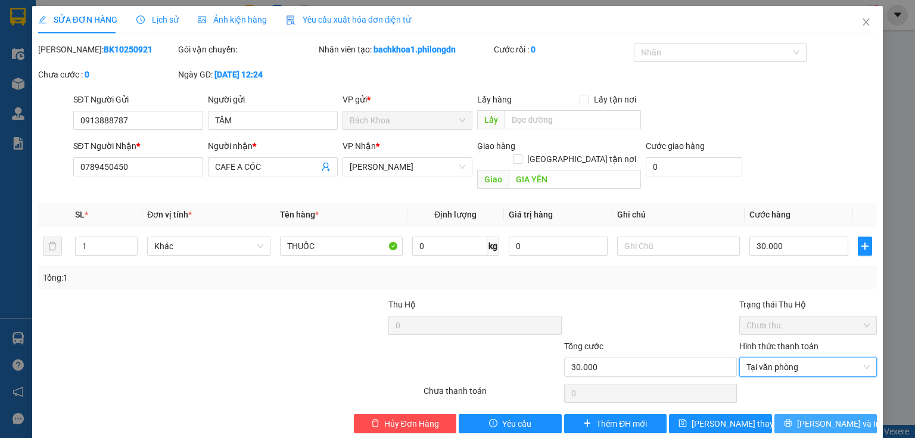
click at [792, 420] on icon "printer" at bounding box center [788, 424] width 8 height 8
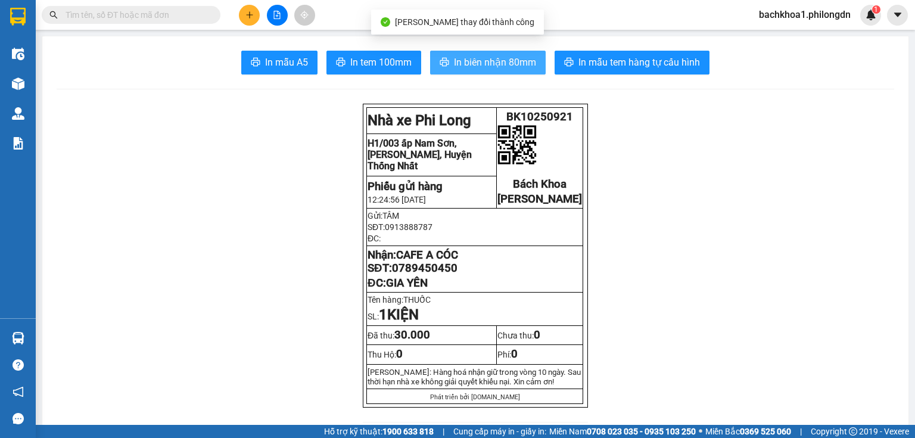
click at [463, 52] on button "In biên nhận 80mm" at bounding box center [488, 63] width 116 height 24
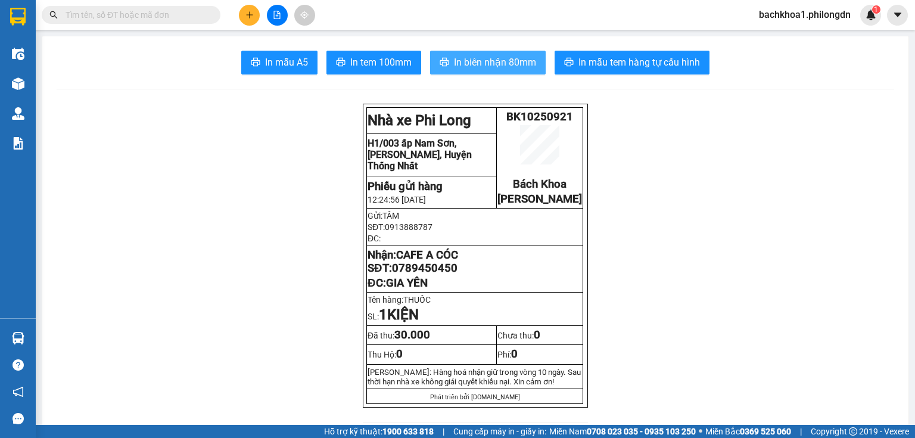
click at [499, 57] on span "In biên nhận 80mm" at bounding box center [495, 62] width 82 height 15
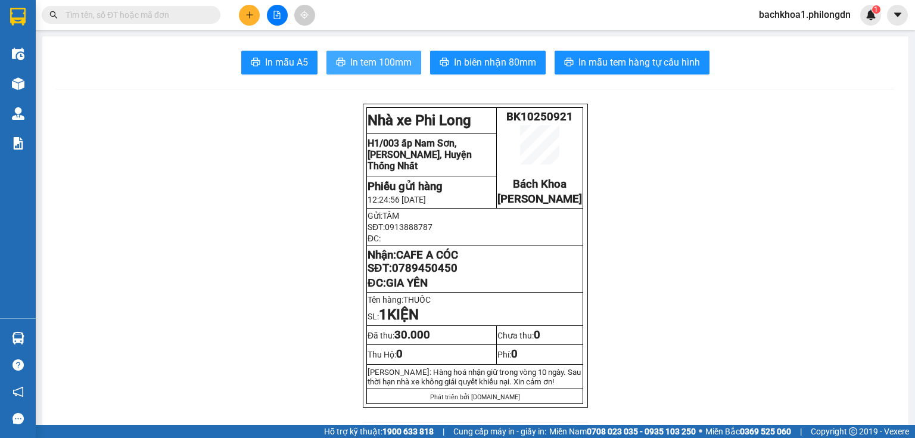
click at [363, 57] on span "In tem 100mm" at bounding box center [380, 62] width 61 height 15
click at [422, 275] on span "0789450450" at bounding box center [425, 268] width 66 height 13
click at [247, 12] on icon "plus" at bounding box center [250, 15] width 8 height 8
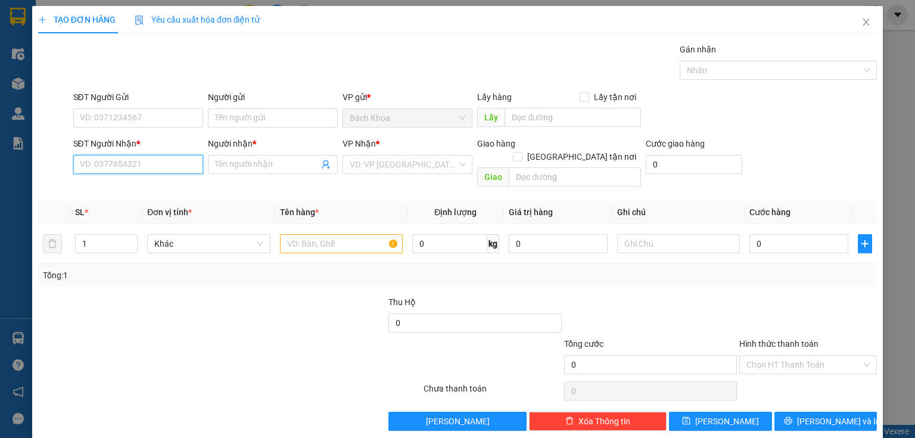
click at [193, 156] on input "SĐT Người Nhận *" at bounding box center [138, 164] width 130 height 19
click at [192, 161] on input "SĐT Người Nhận *" at bounding box center [138, 164] width 130 height 19
click at [188, 191] on div "0332169390 - HOÀI" at bounding box center [137, 187] width 114 height 13
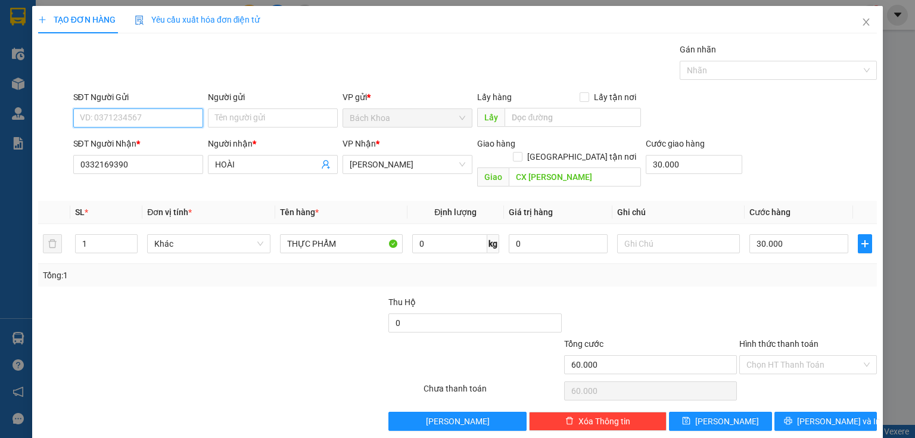
click at [181, 124] on input "SĐT Người Gửi" at bounding box center [138, 117] width 130 height 19
click at [677, 164] on input "30.000" at bounding box center [694, 164] width 97 height 19
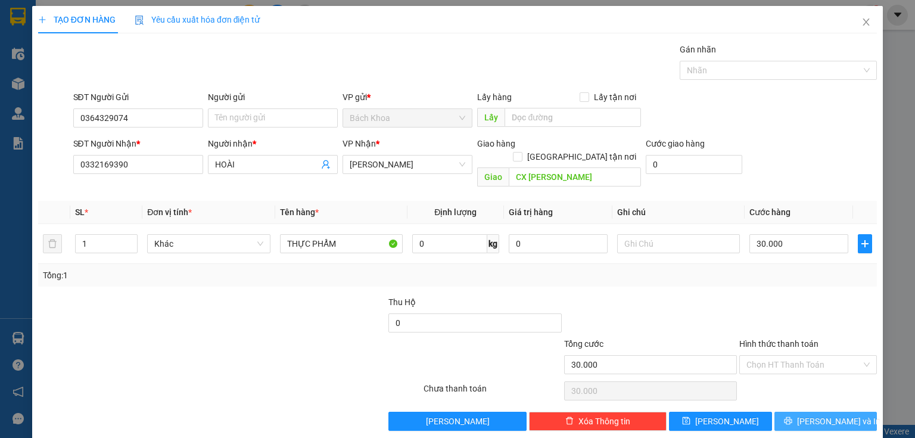
drag, startPoint x: 839, startPoint y: 402, endPoint x: 832, endPoint y: 381, distance: 21.5
click at [839, 415] on span "[PERSON_NAME] và In" at bounding box center [838, 421] width 83 height 13
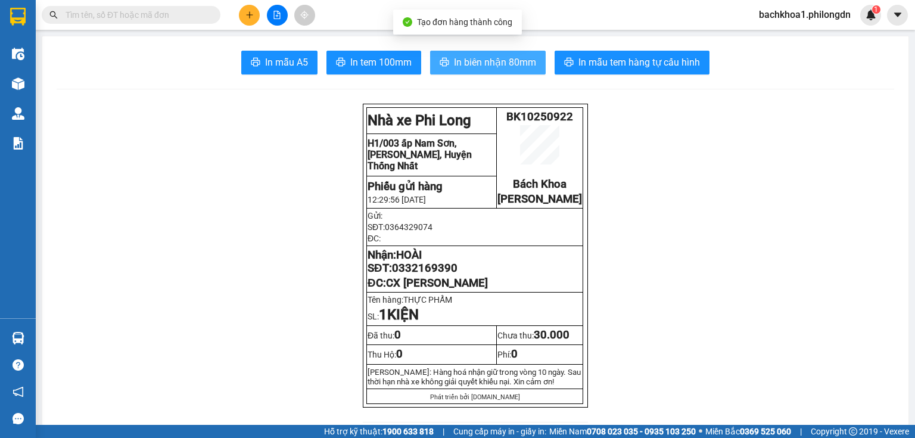
click at [524, 69] on span "In biên nhận 80mm" at bounding box center [495, 62] width 82 height 15
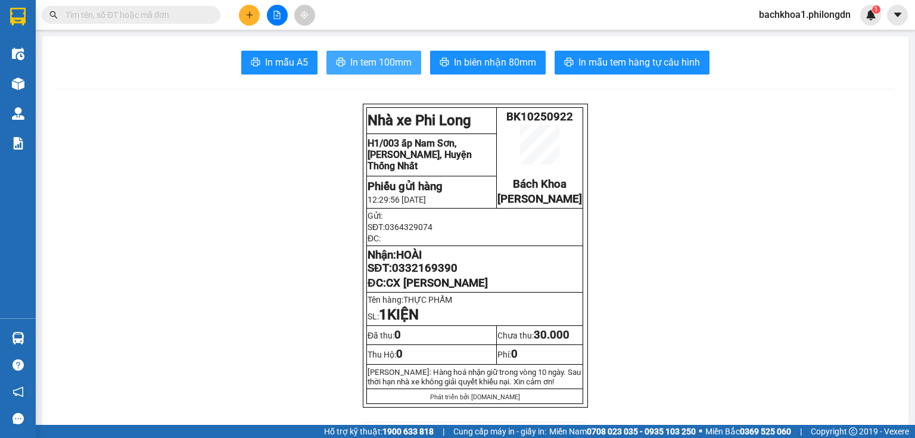
click at [364, 61] on span "In tem 100mm" at bounding box center [380, 62] width 61 height 15
click at [448, 275] on span "0332169390" at bounding box center [425, 268] width 66 height 13
